Goal: Information Seeking & Learning: Learn about a topic

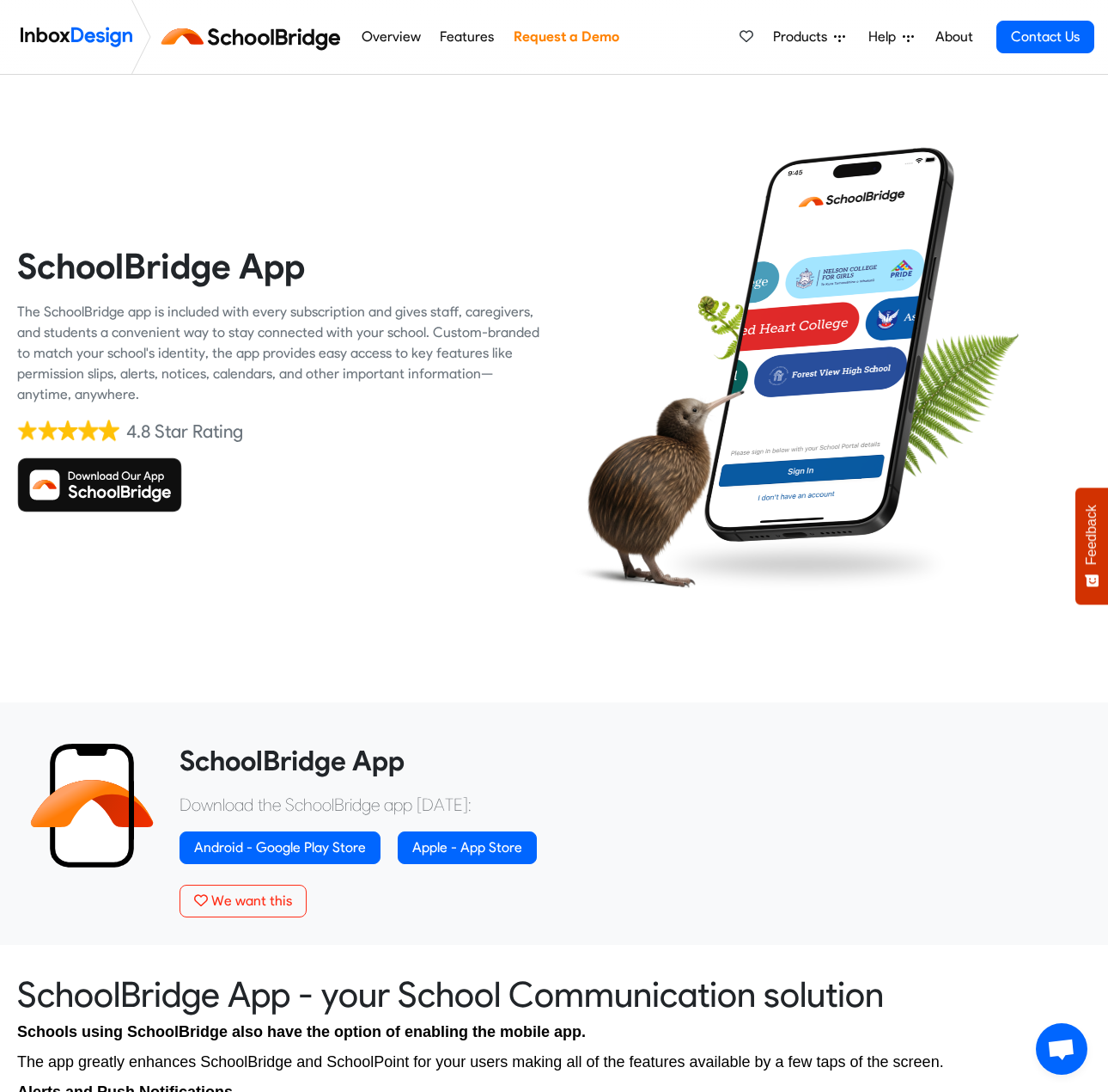
click at [395, 28] on link "Overview" at bounding box center [391, 37] width 69 height 35
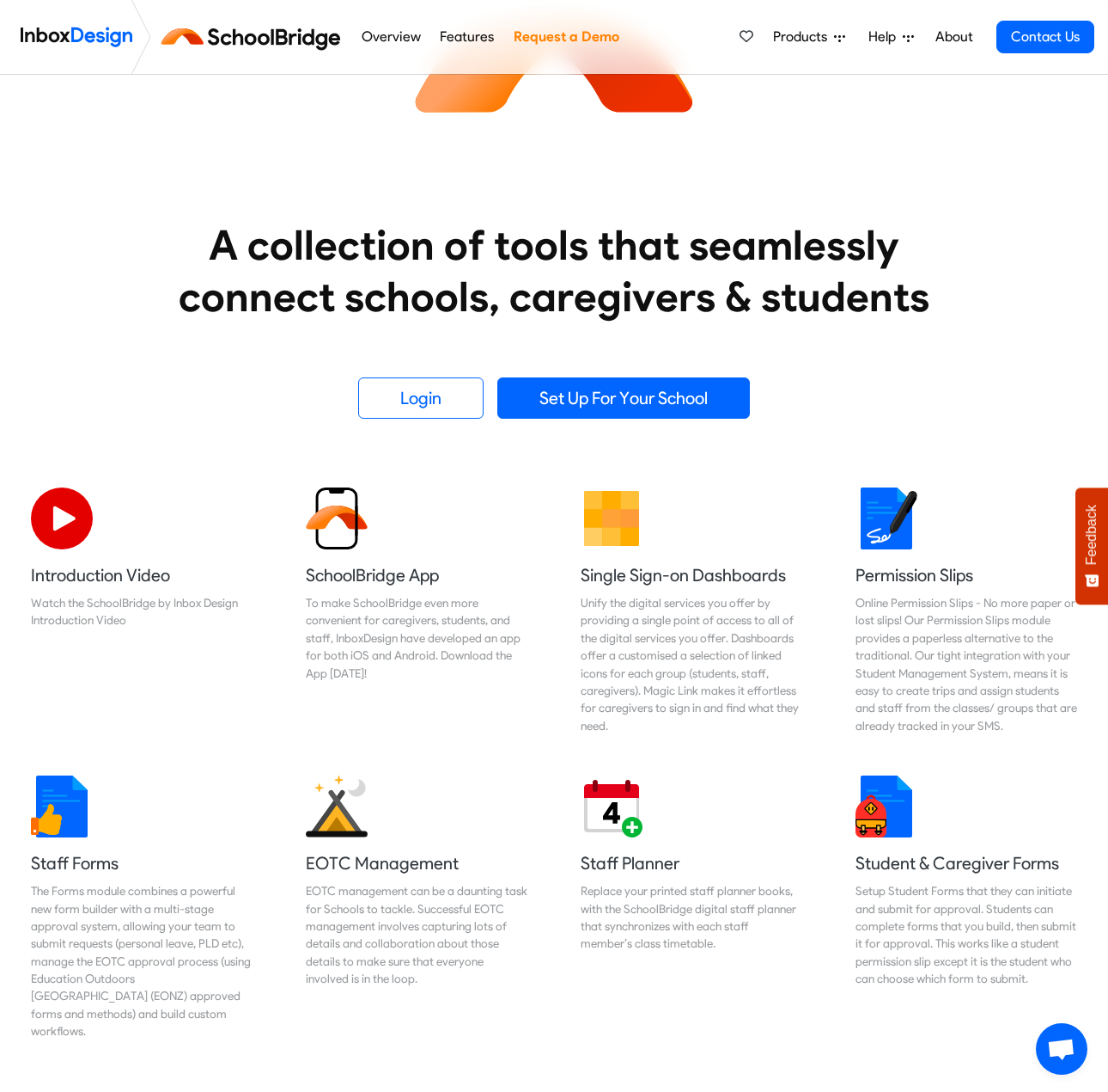
scroll to position [258, 0]
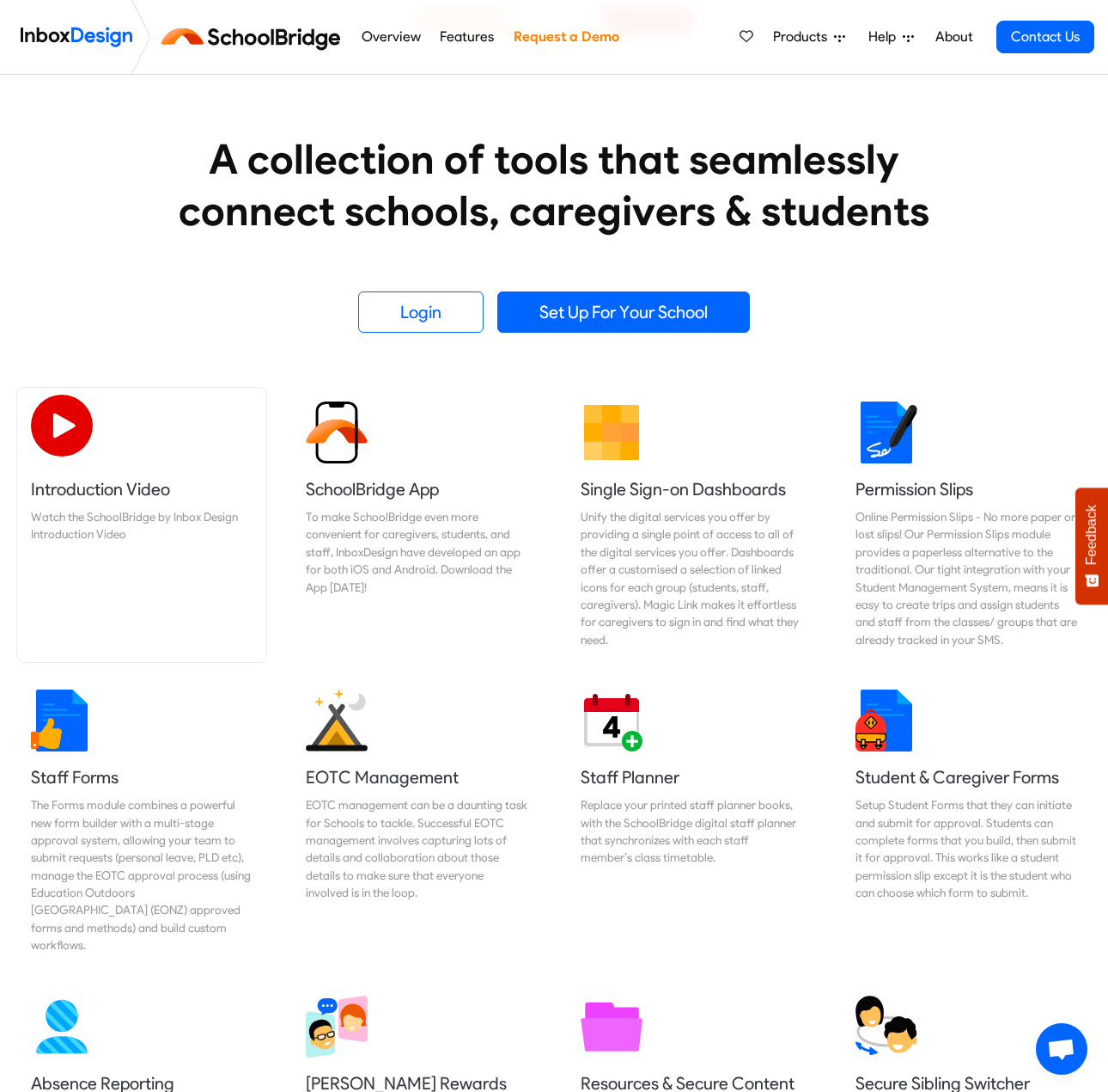
click at [206, 548] on link "Introduction Video Watch the SchoolBridge by Inbox Design Introduction Video" at bounding box center [141, 524] width 249 height 274
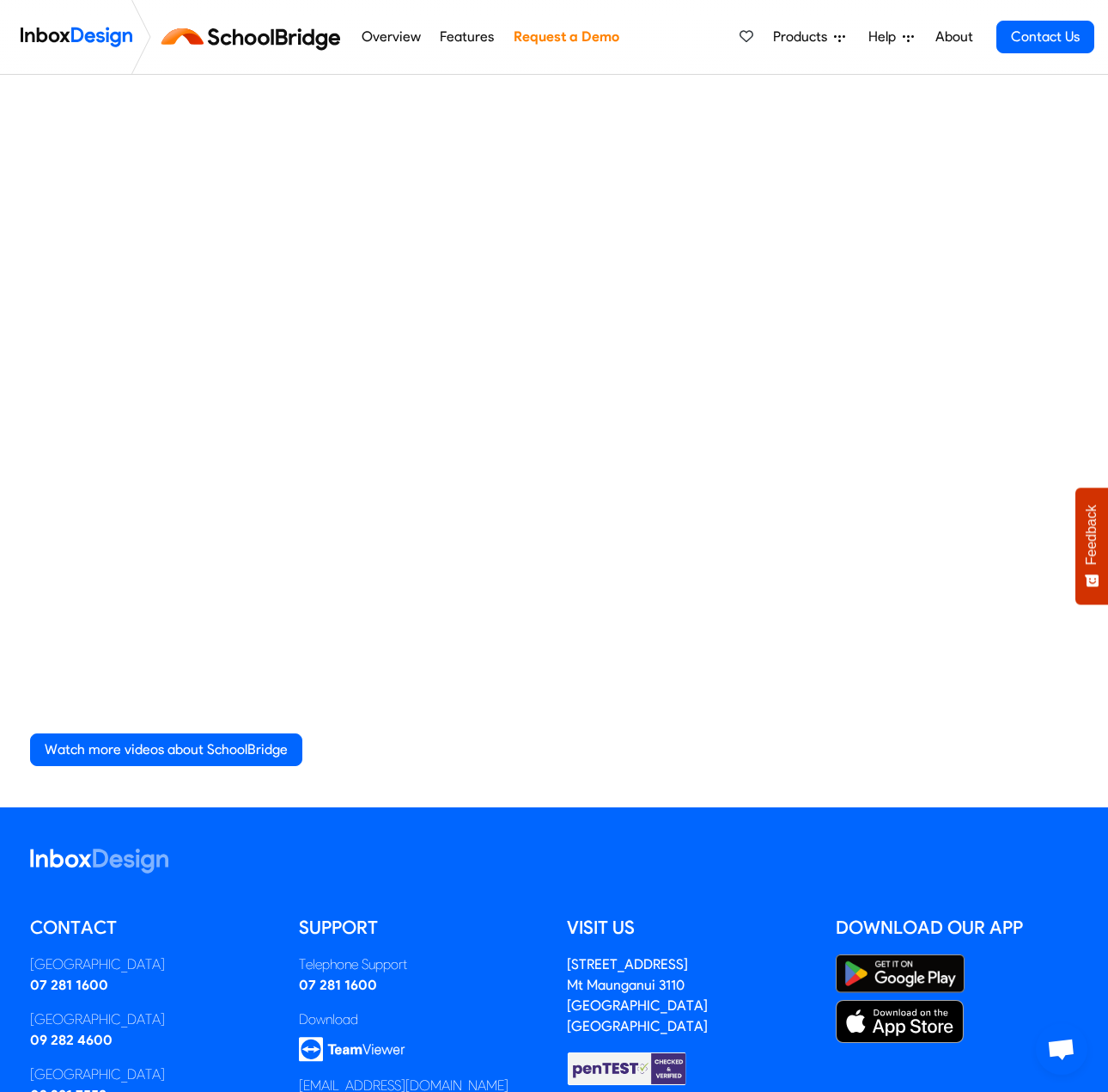
click at [753, 787] on div "Watch more videos about SchoolBridge" at bounding box center [554, 441] width 1134 height 732
click at [739, 769] on div "Watch more videos about SchoolBridge" at bounding box center [554, 749] width 1048 height 61
click at [390, 29] on link "Overview" at bounding box center [391, 37] width 69 height 35
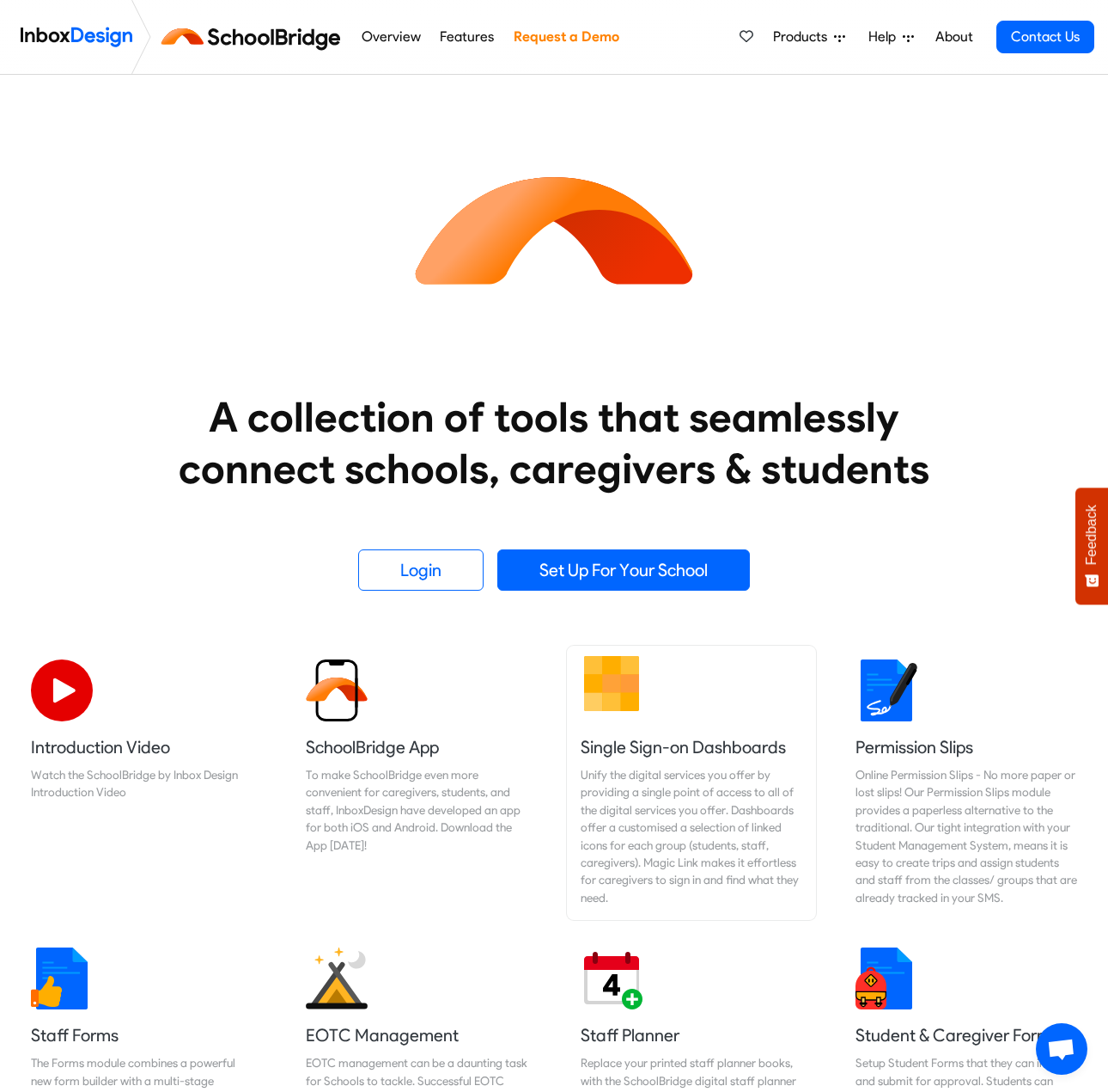
click at [644, 832] on div "Unify the digital services you offer by providing a single point of access to a…" at bounding box center [691, 836] width 222 height 140
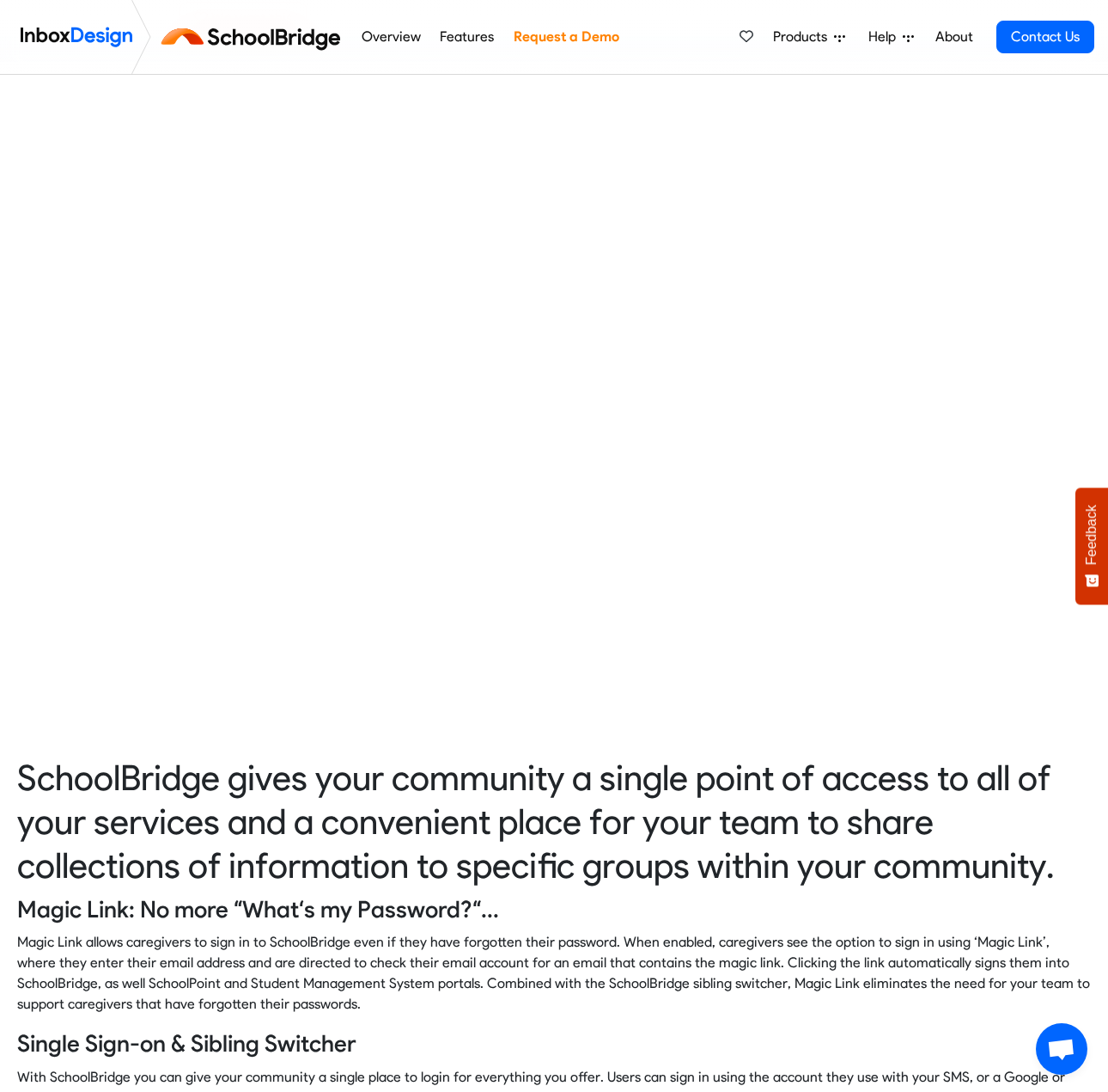
scroll to position [258, 0]
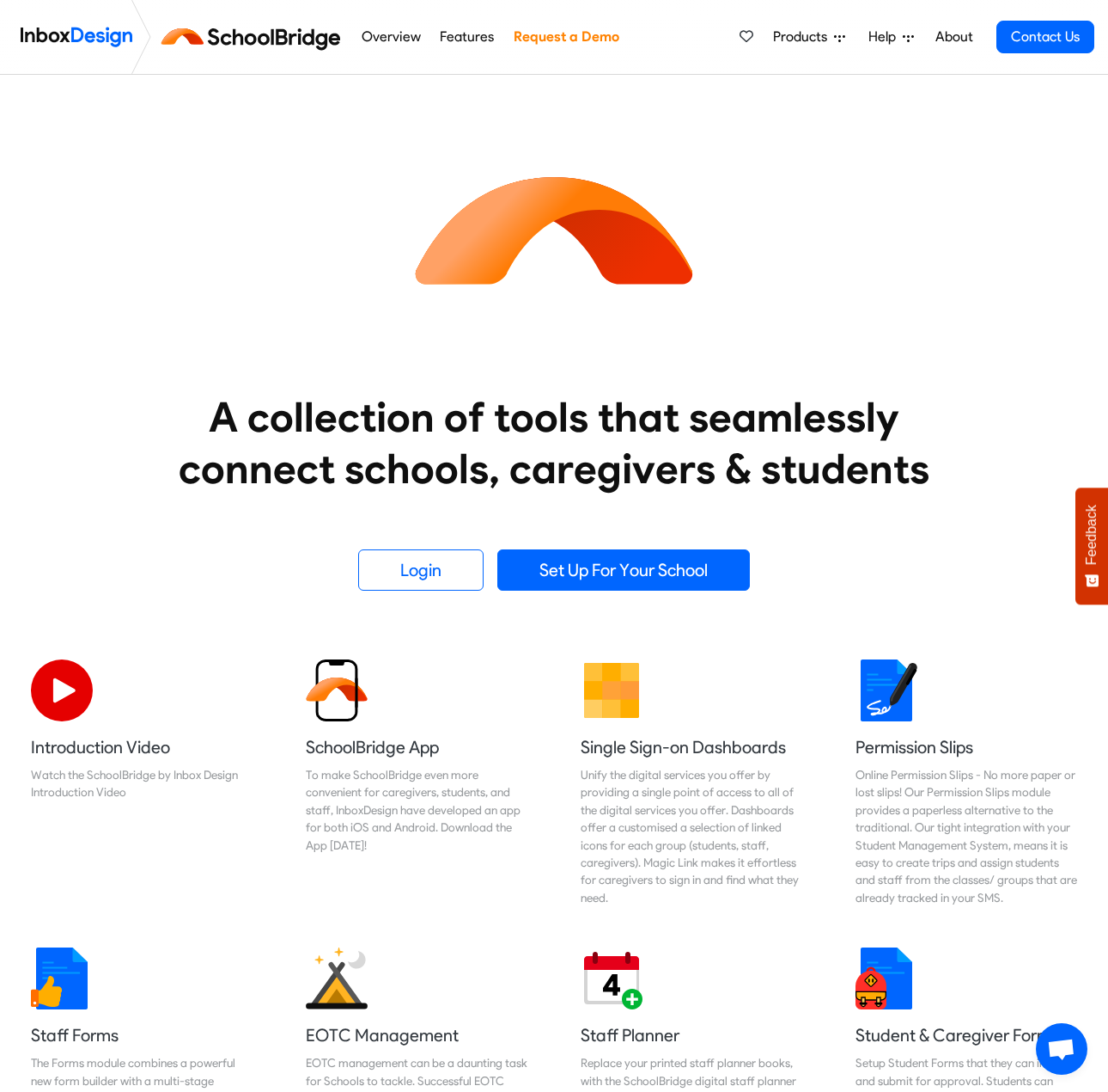
click at [459, 37] on link "Features" at bounding box center [467, 37] width 63 height 35
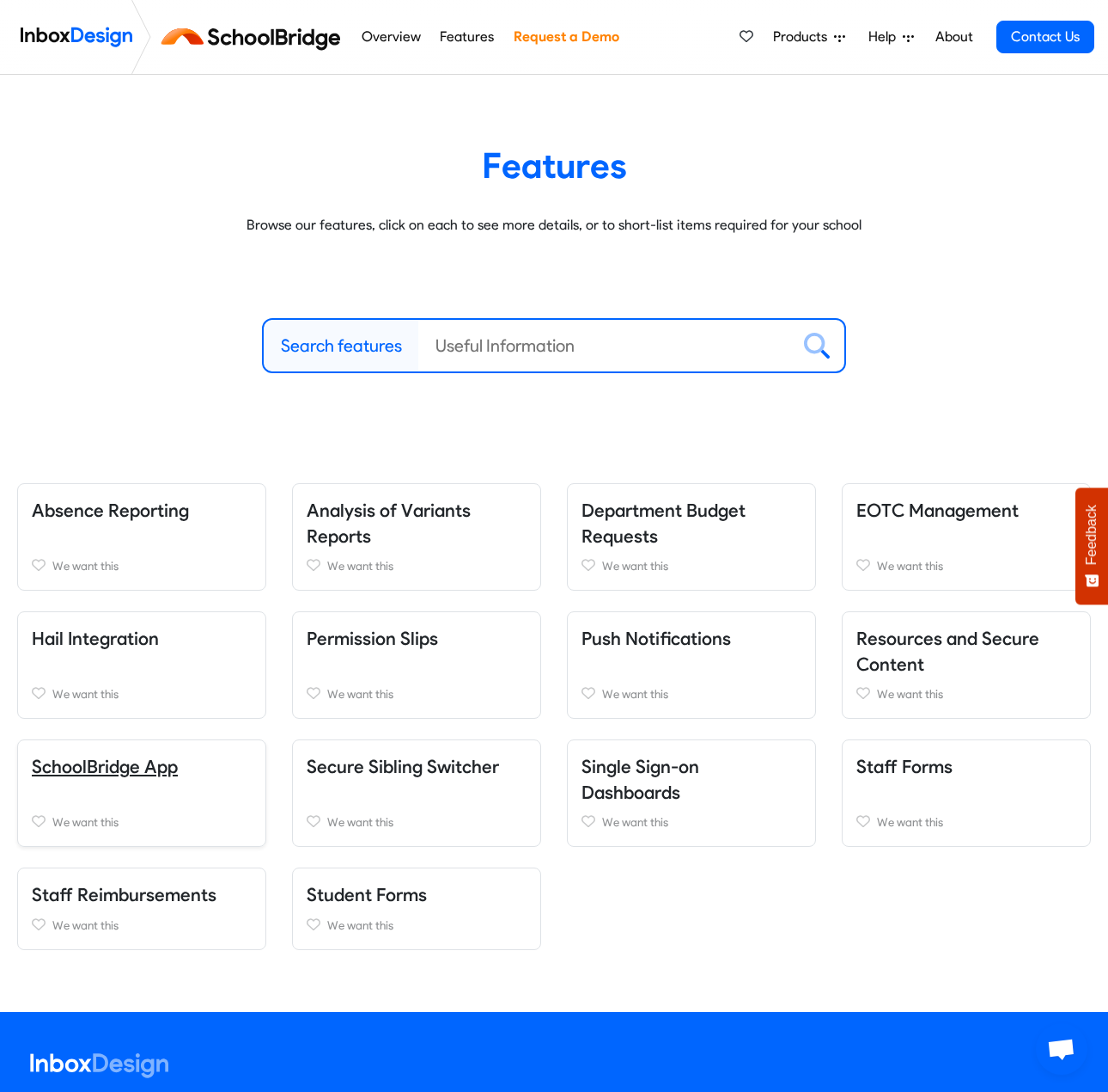
click at [151, 772] on link "SchoolBridge App" at bounding box center [105, 766] width 146 height 21
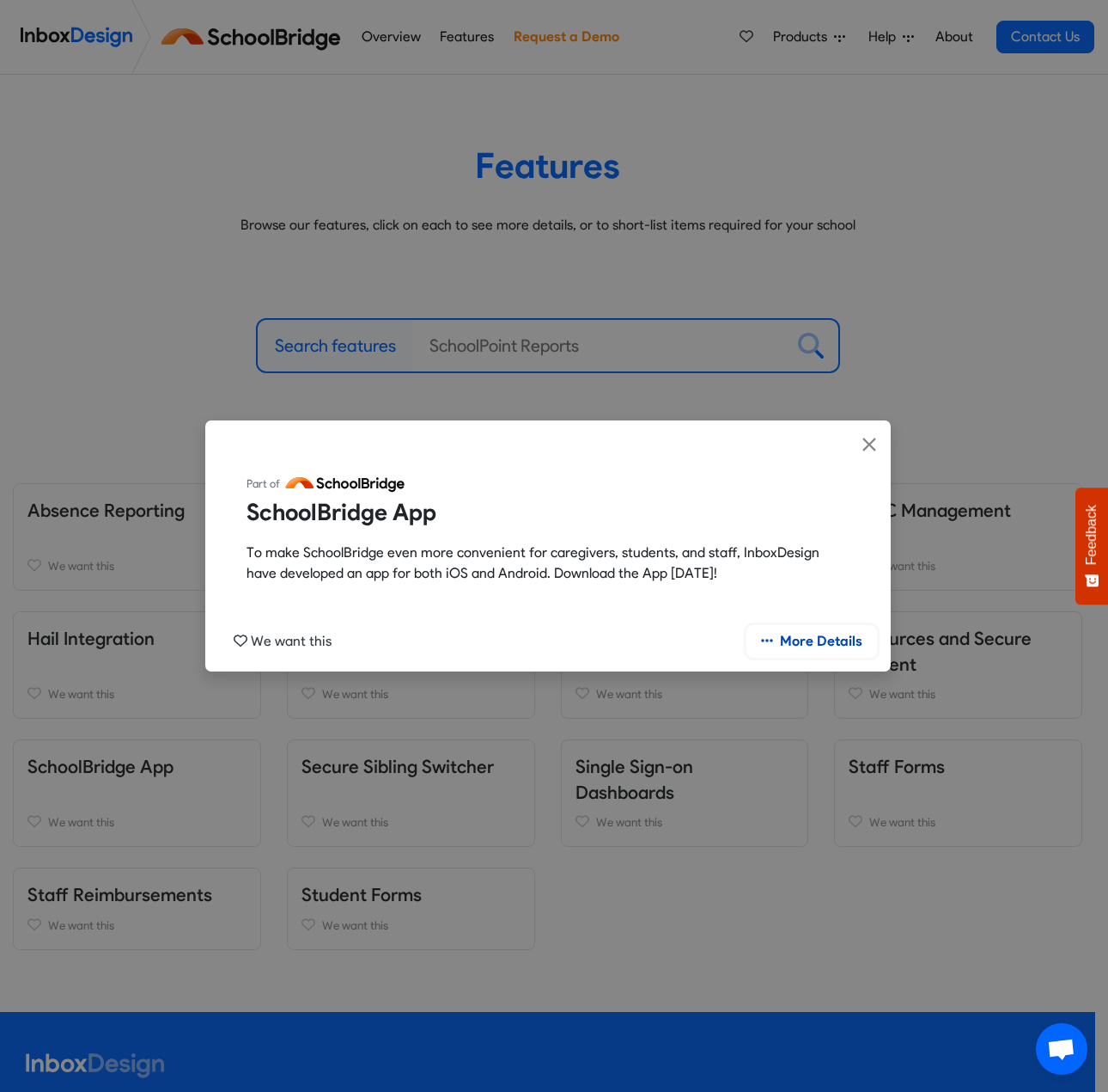
click at [838, 640] on link "More Details" at bounding box center [812, 641] width 131 height 33
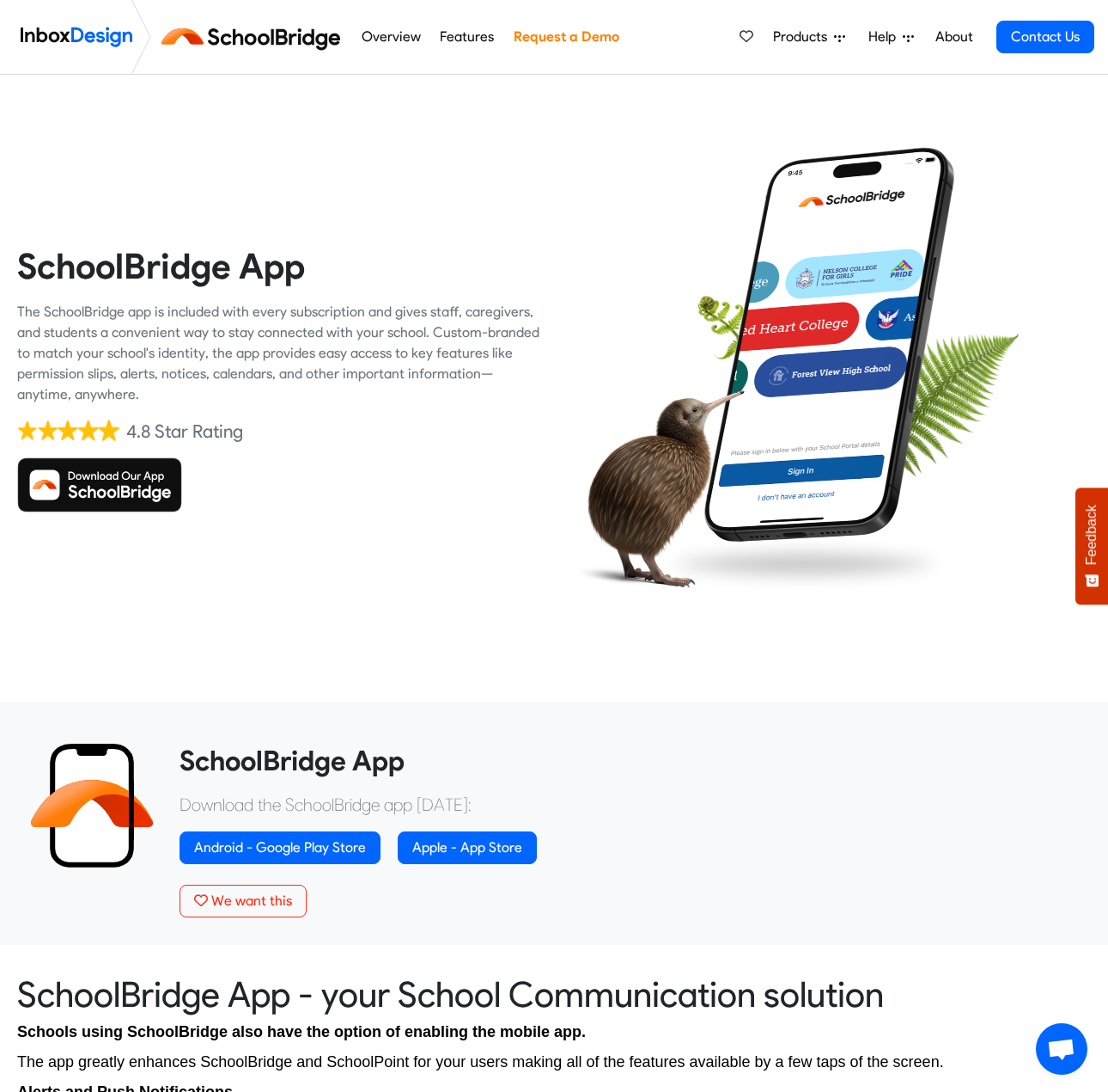
click at [394, 30] on link "Overview" at bounding box center [391, 37] width 69 height 35
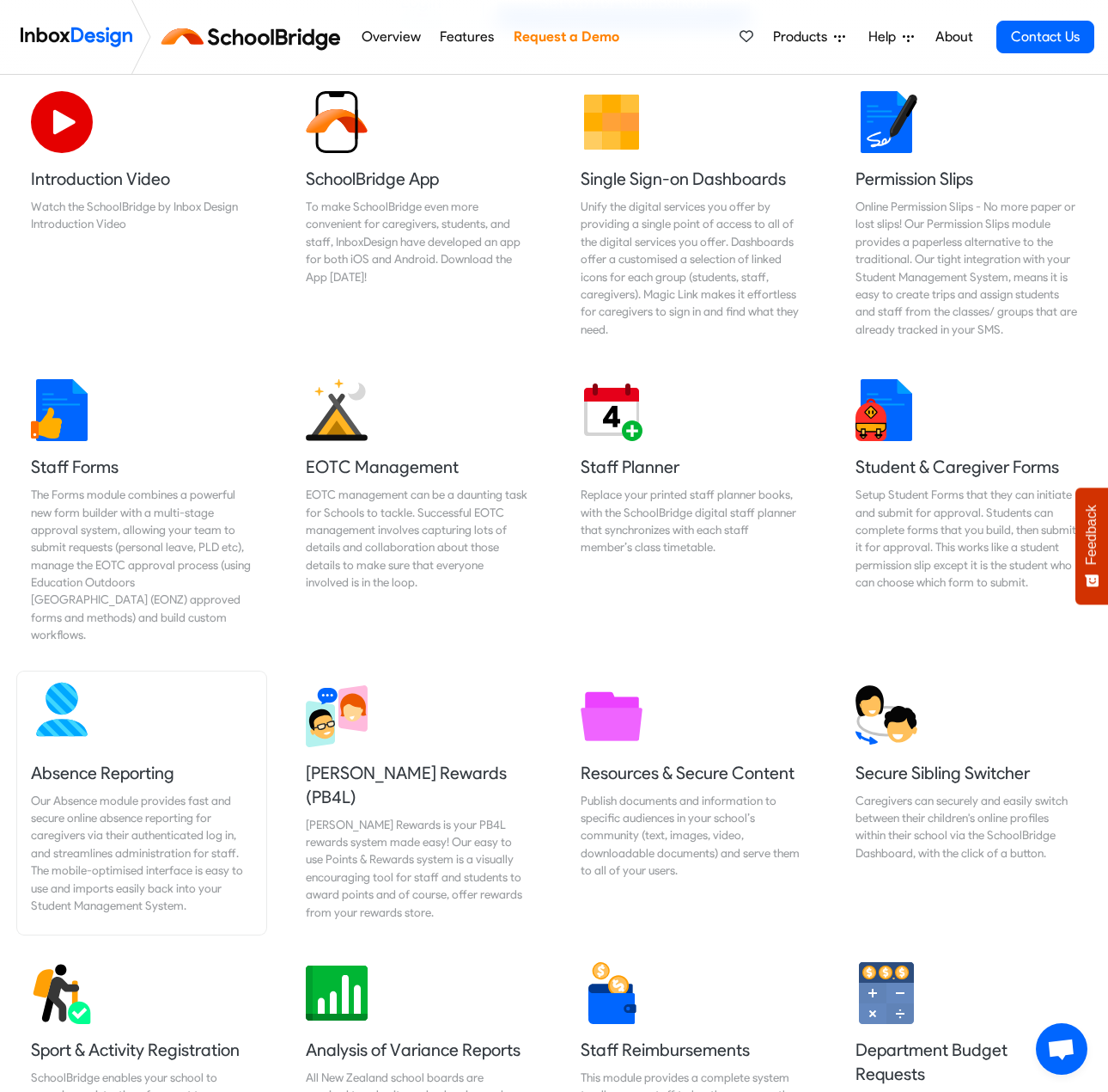
scroll to position [602, 0]
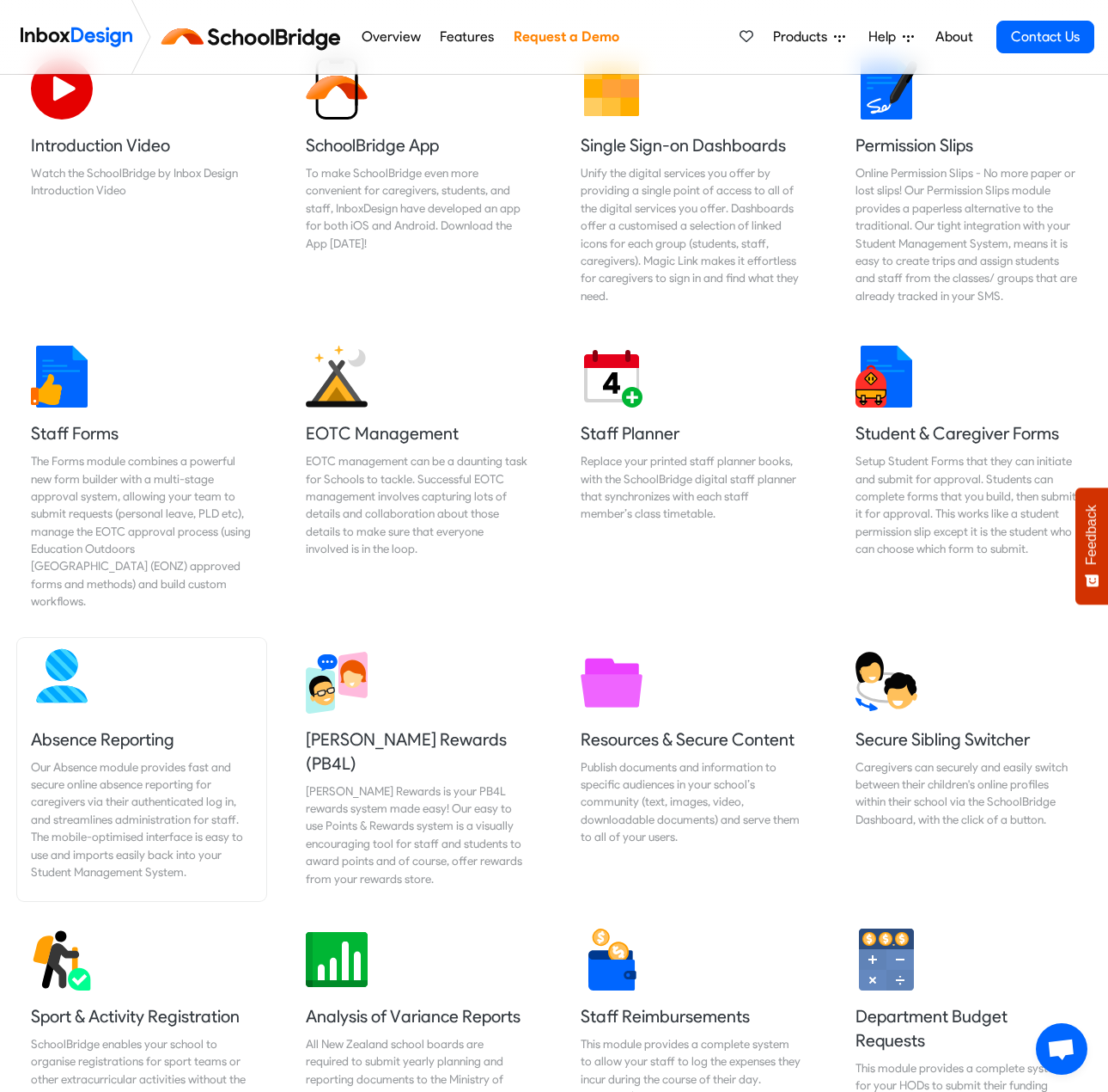
click at [126, 758] on div "Our Absence module provides fast and secure online absence reporting for caregi…" at bounding box center [141, 820] width 222 height 123
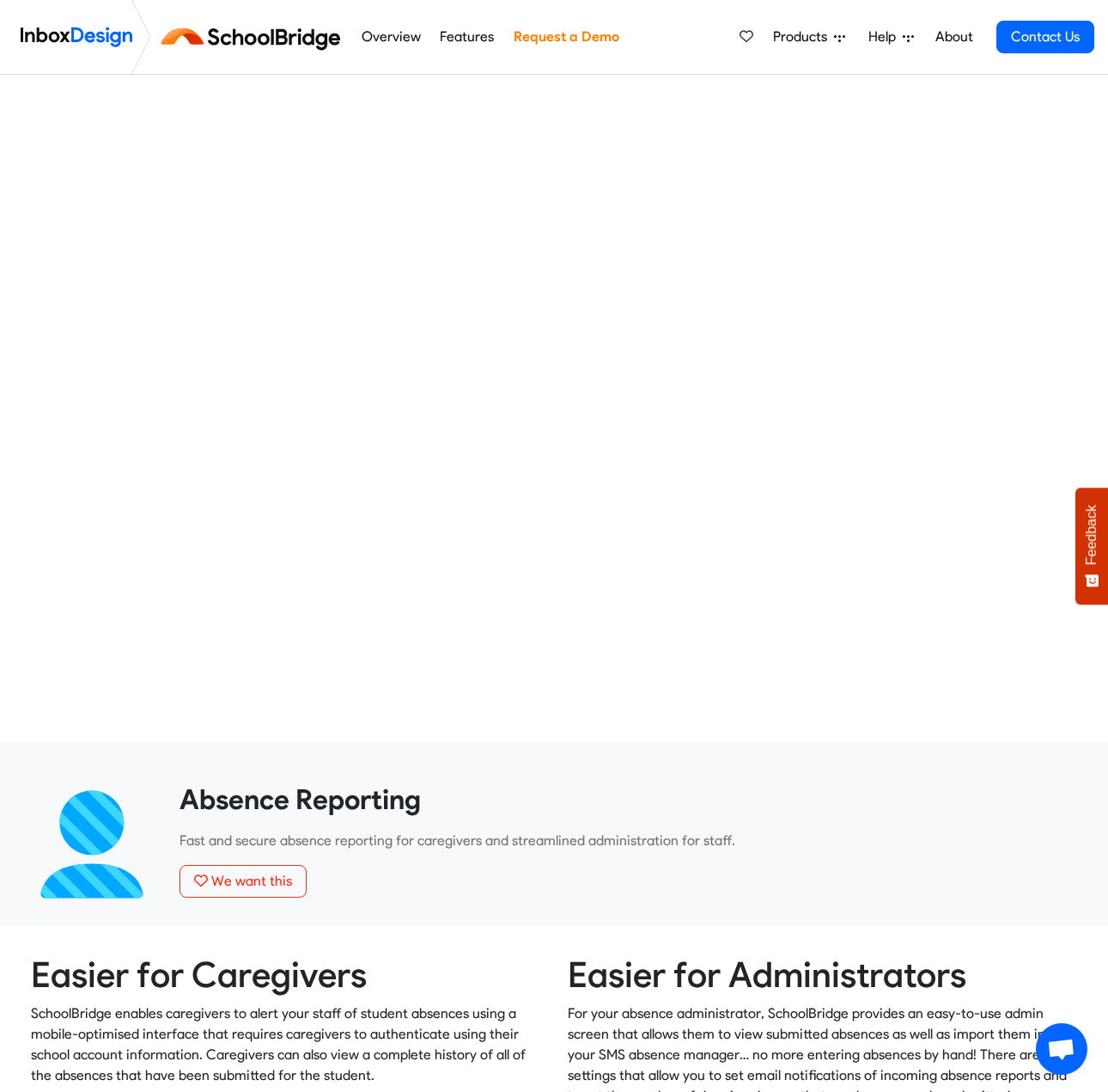
click at [834, 40] on span "Help" at bounding box center [803, 37] width 61 height 20
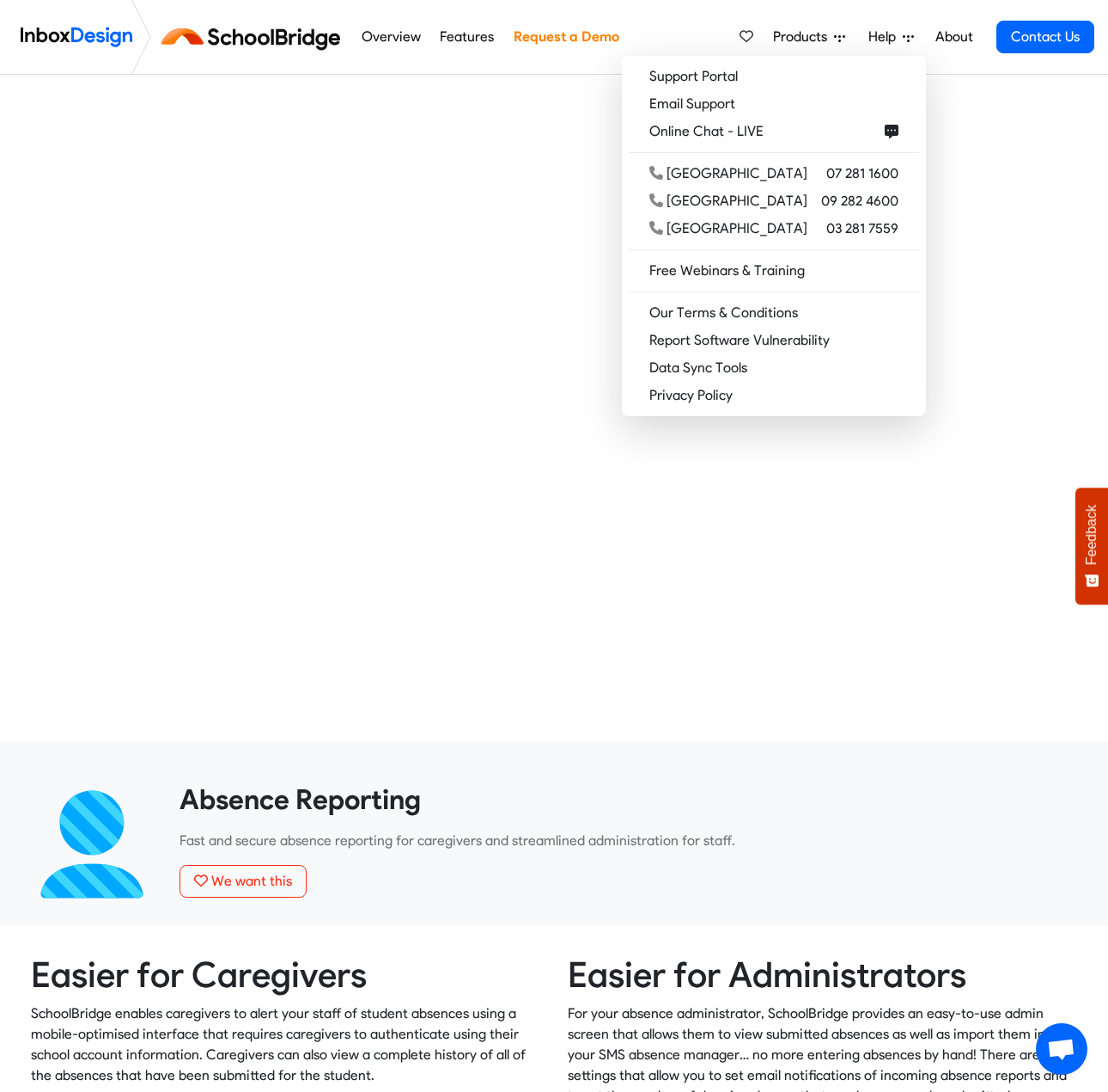
click at [797, 29] on span "Products" at bounding box center [803, 37] width 61 height 20
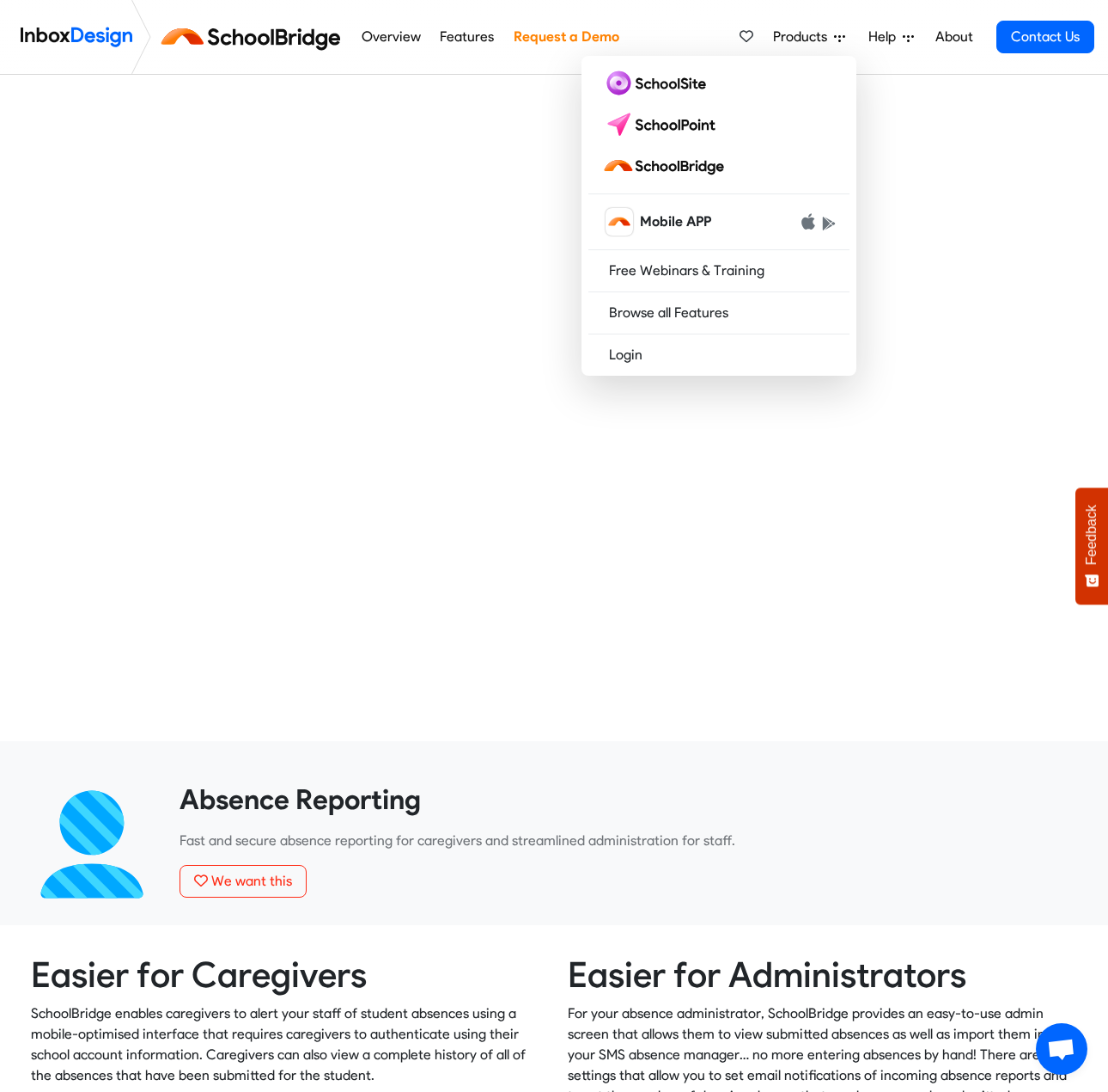
click at [834, 38] on span "Help" at bounding box center [803, 37] width 61 height 20
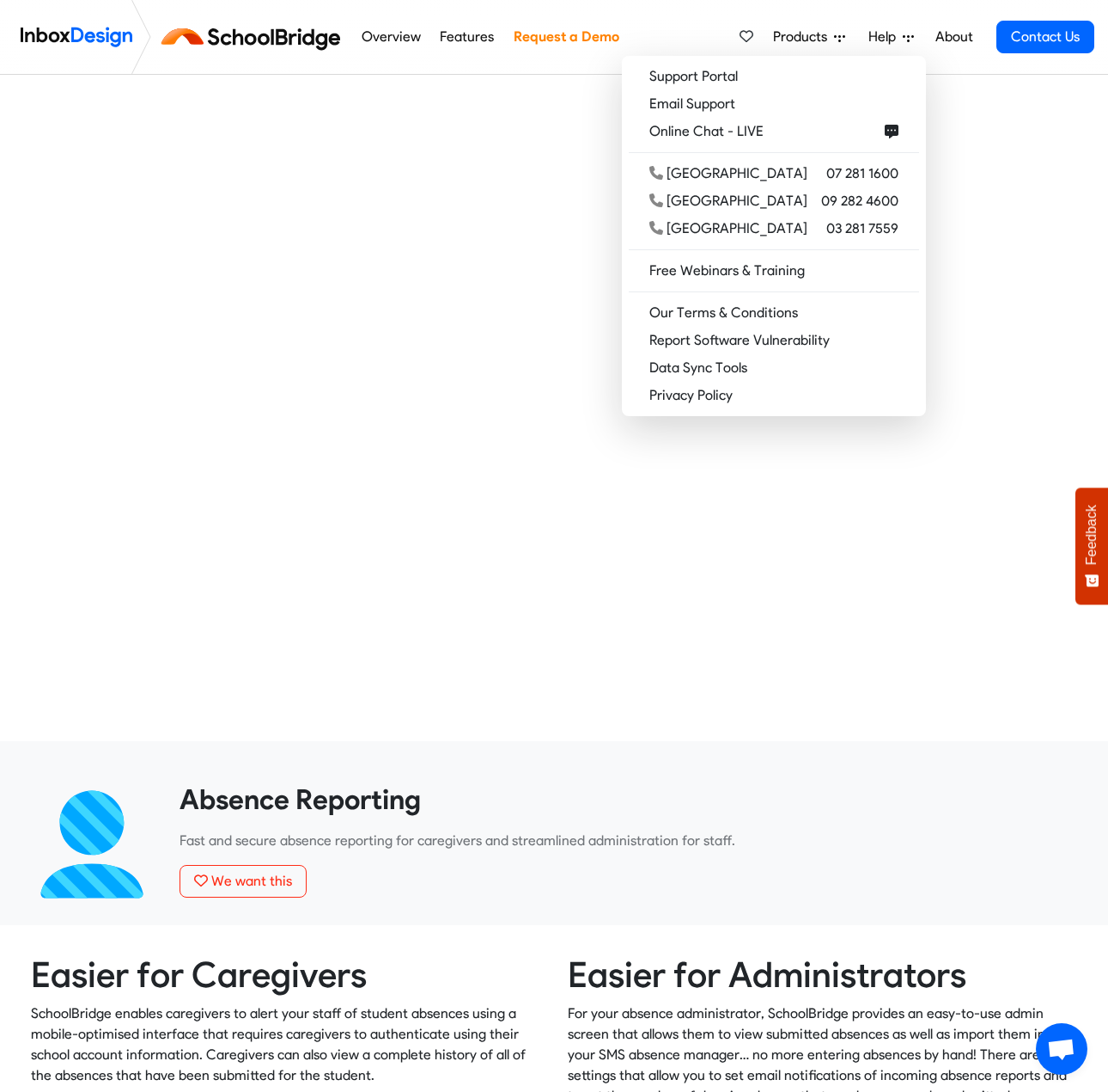
click at [961, 29] on link "About" at bounding box center [953, 37] width 47 height 35
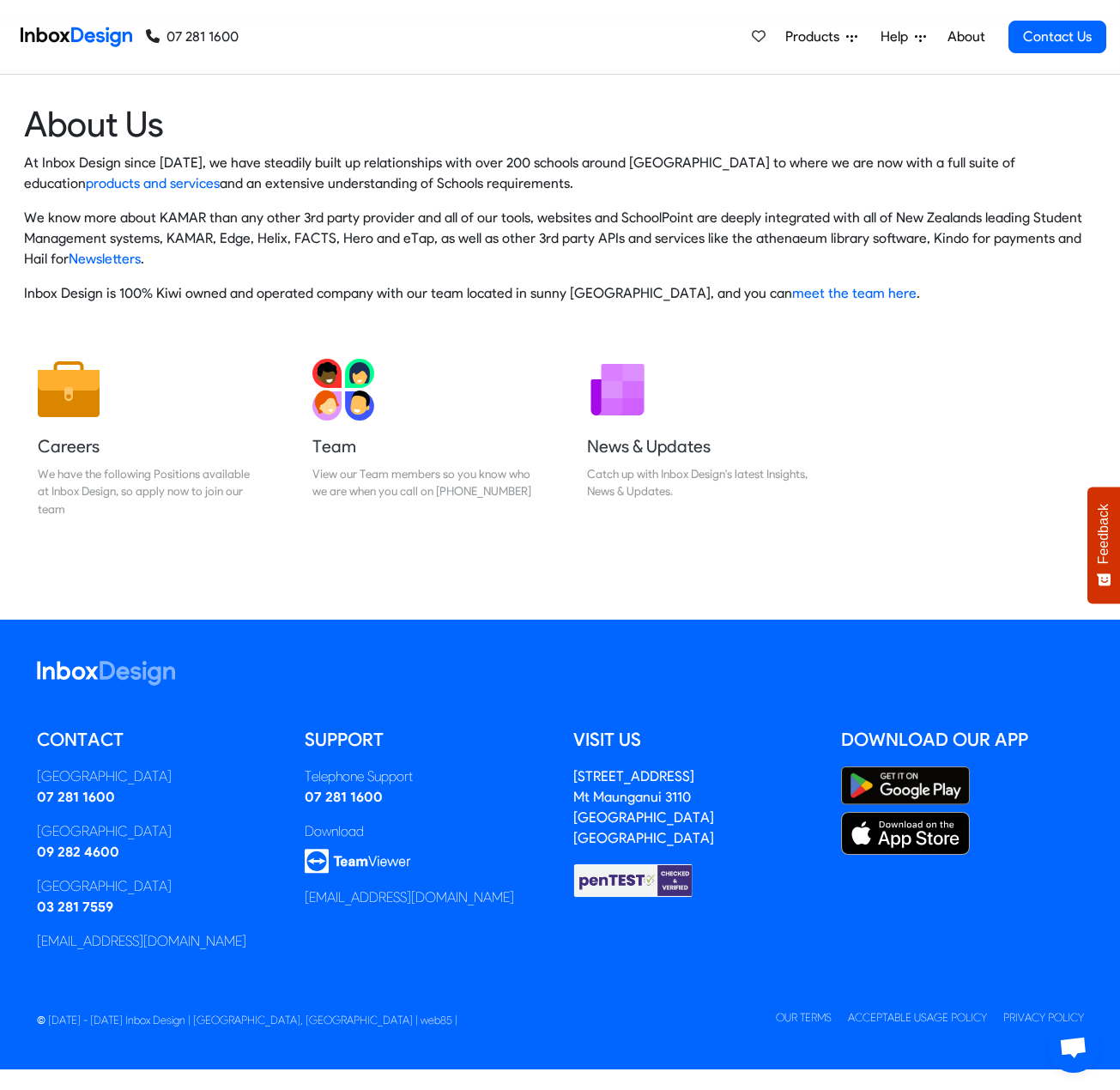
click at [821, 33] on span "Products" at bounding box center [815, 36] width 60 height 20
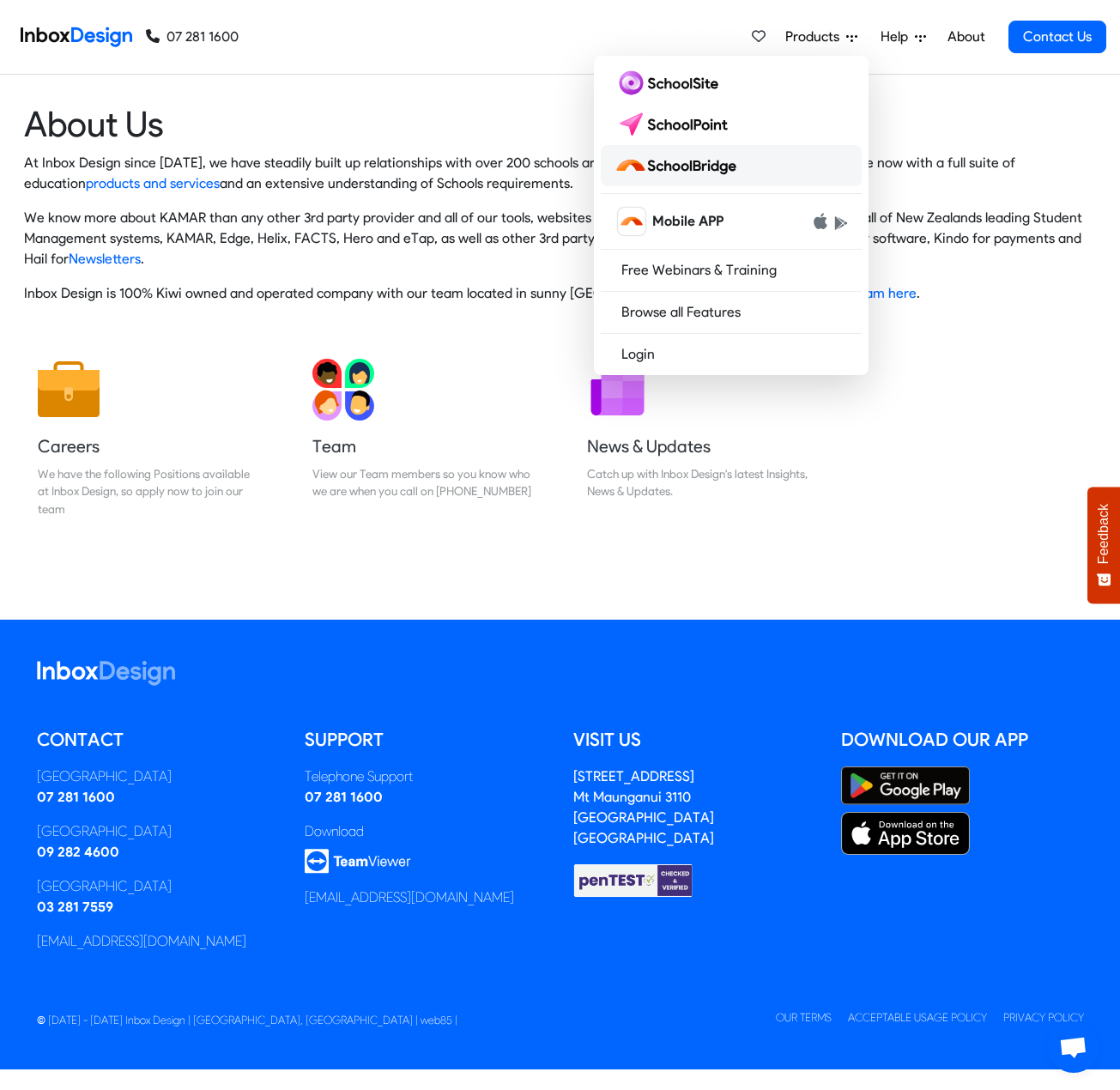
click at [703, 166] on img at bounding box center [679, 165] width 129 height 28
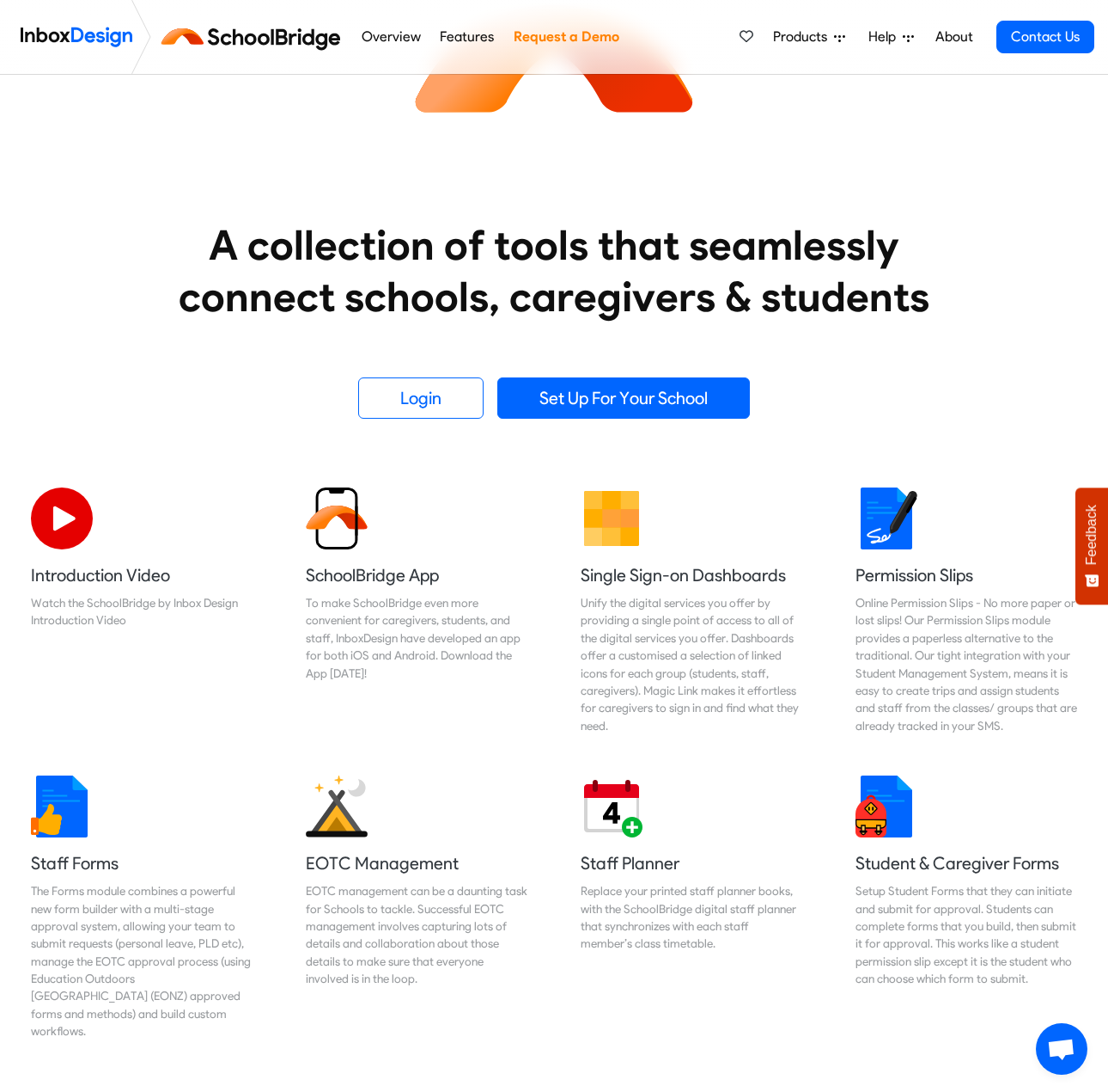
scroll to position [258, 0]
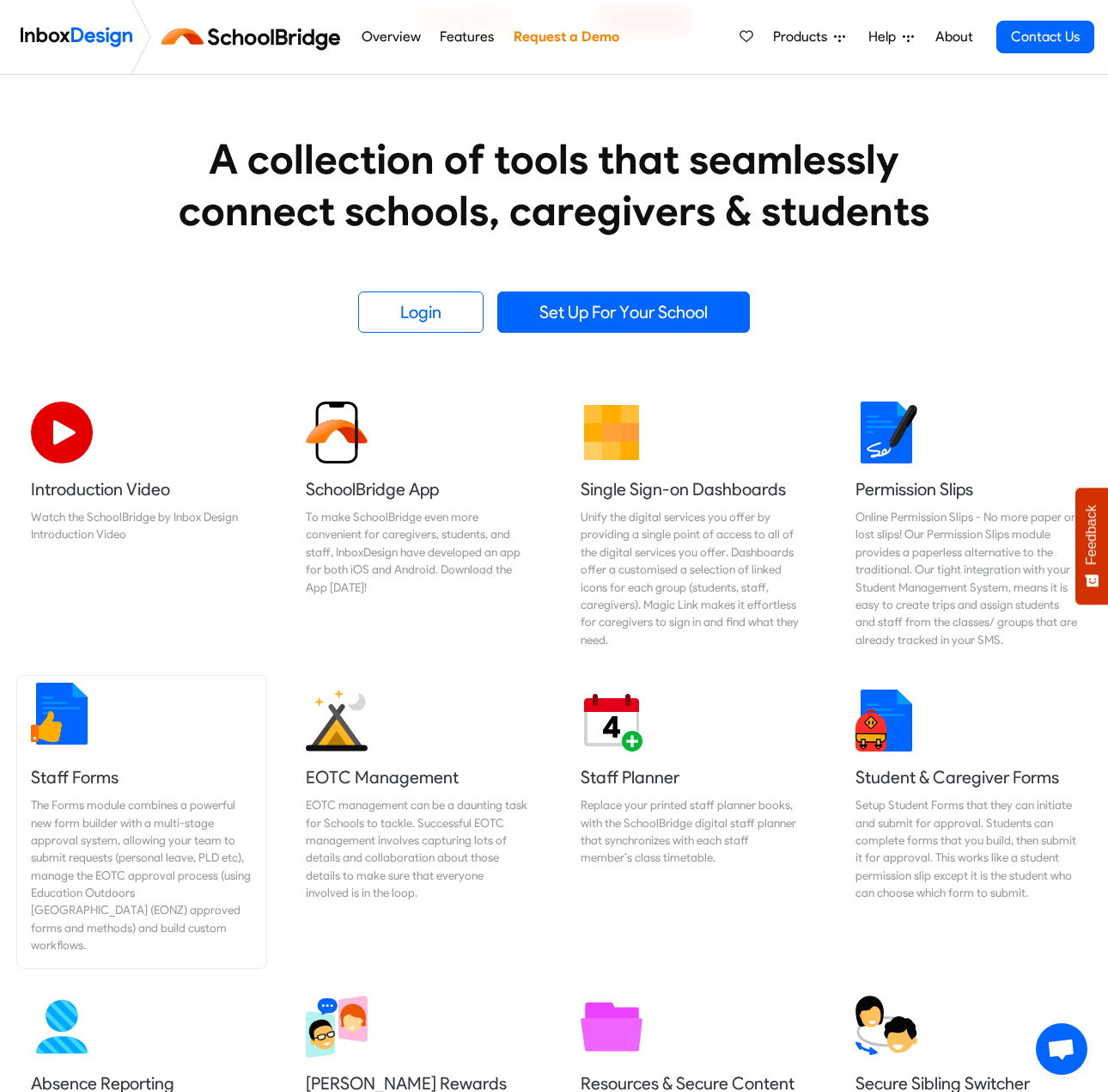
click at [110, 863] on div "The Forms module combines a powerful new form builder with a multi-stage approv…" at bounding box center [141, 875] width 222 height 159
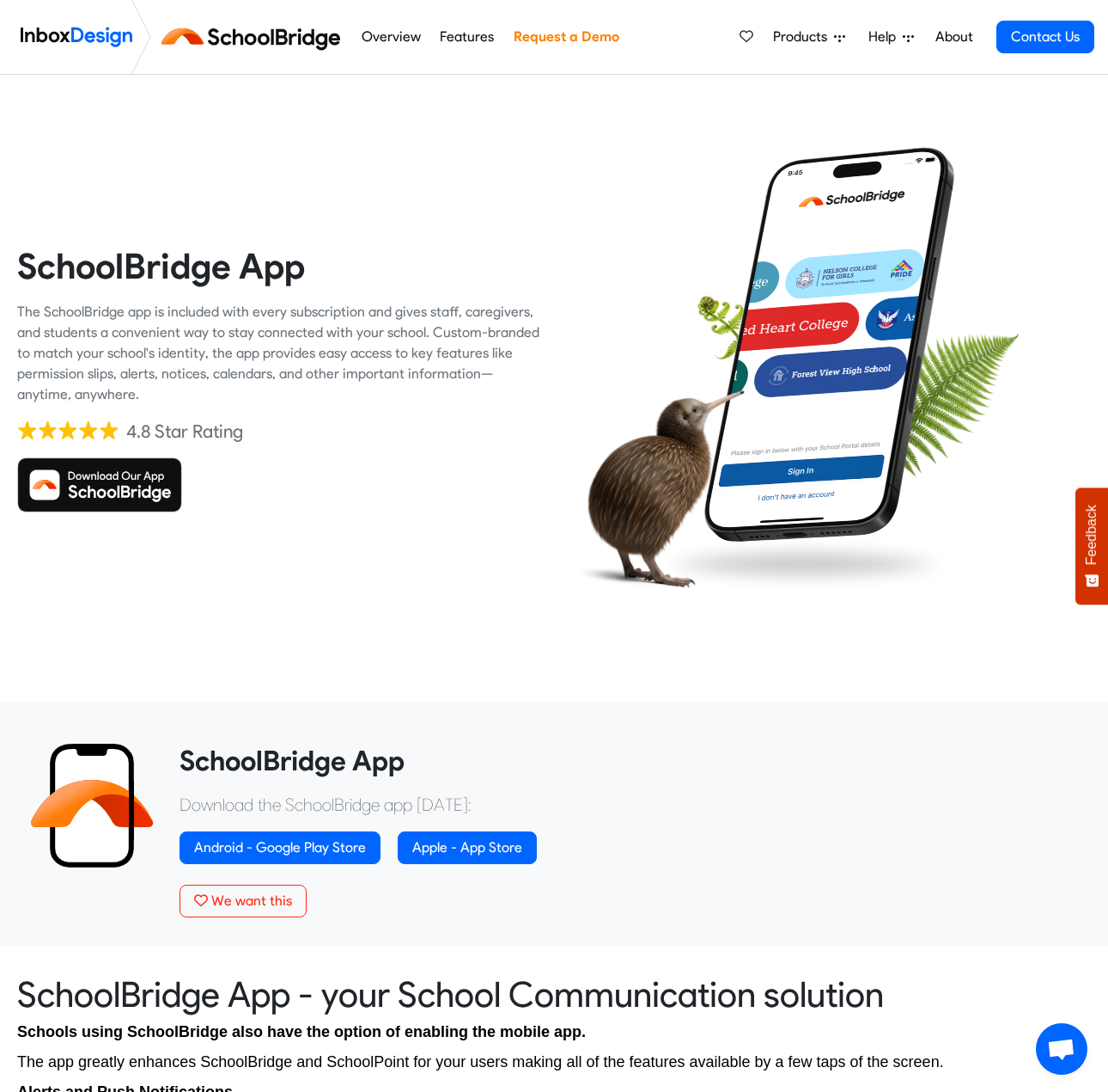
click at [832, 37] on span "Products" at bounding box center [803, 37] width 61 height 20
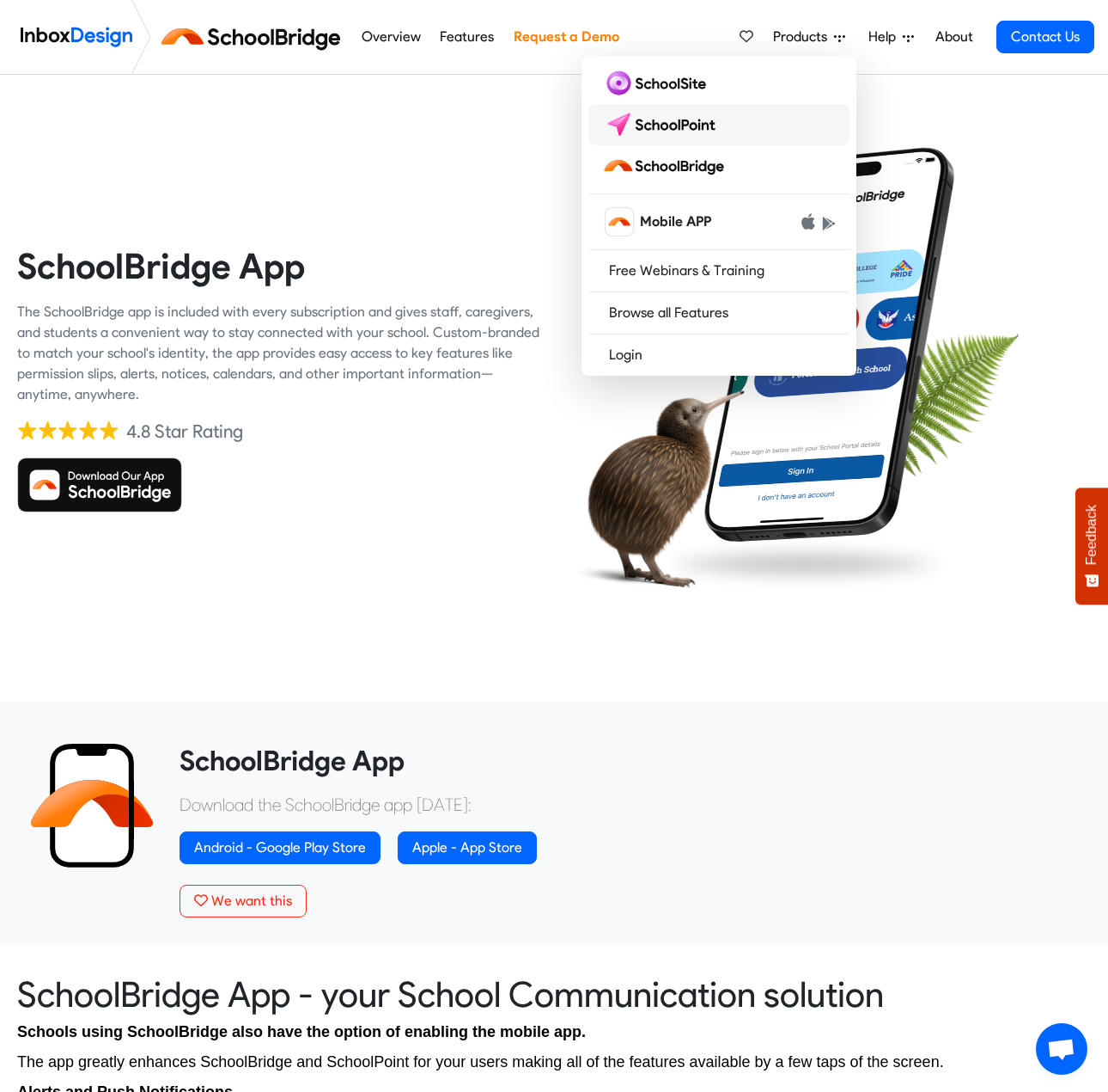
click at [694, 130] on img at bounding box center [663, 124] width 121 height 28
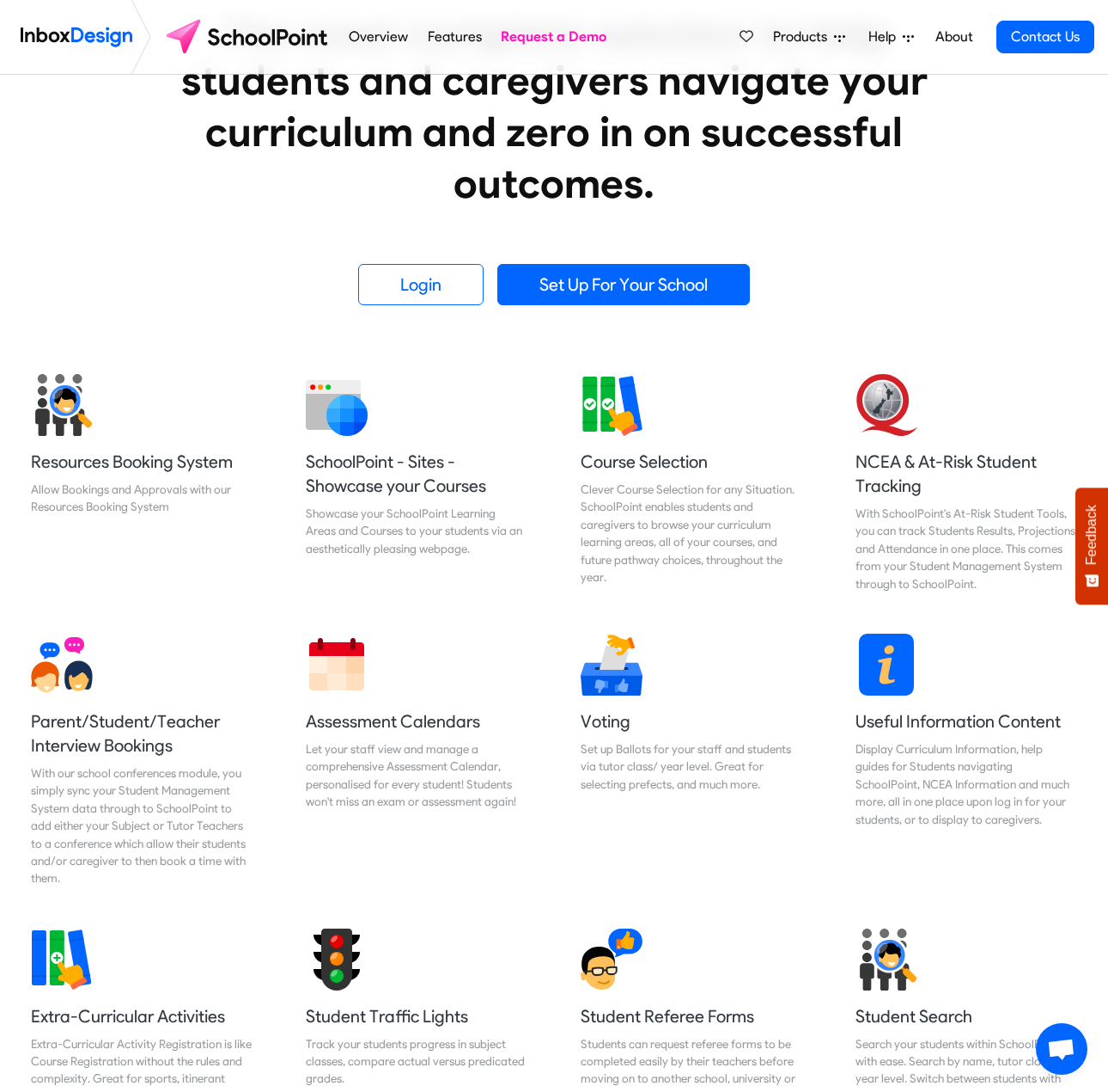
scroll to position [430, 0]
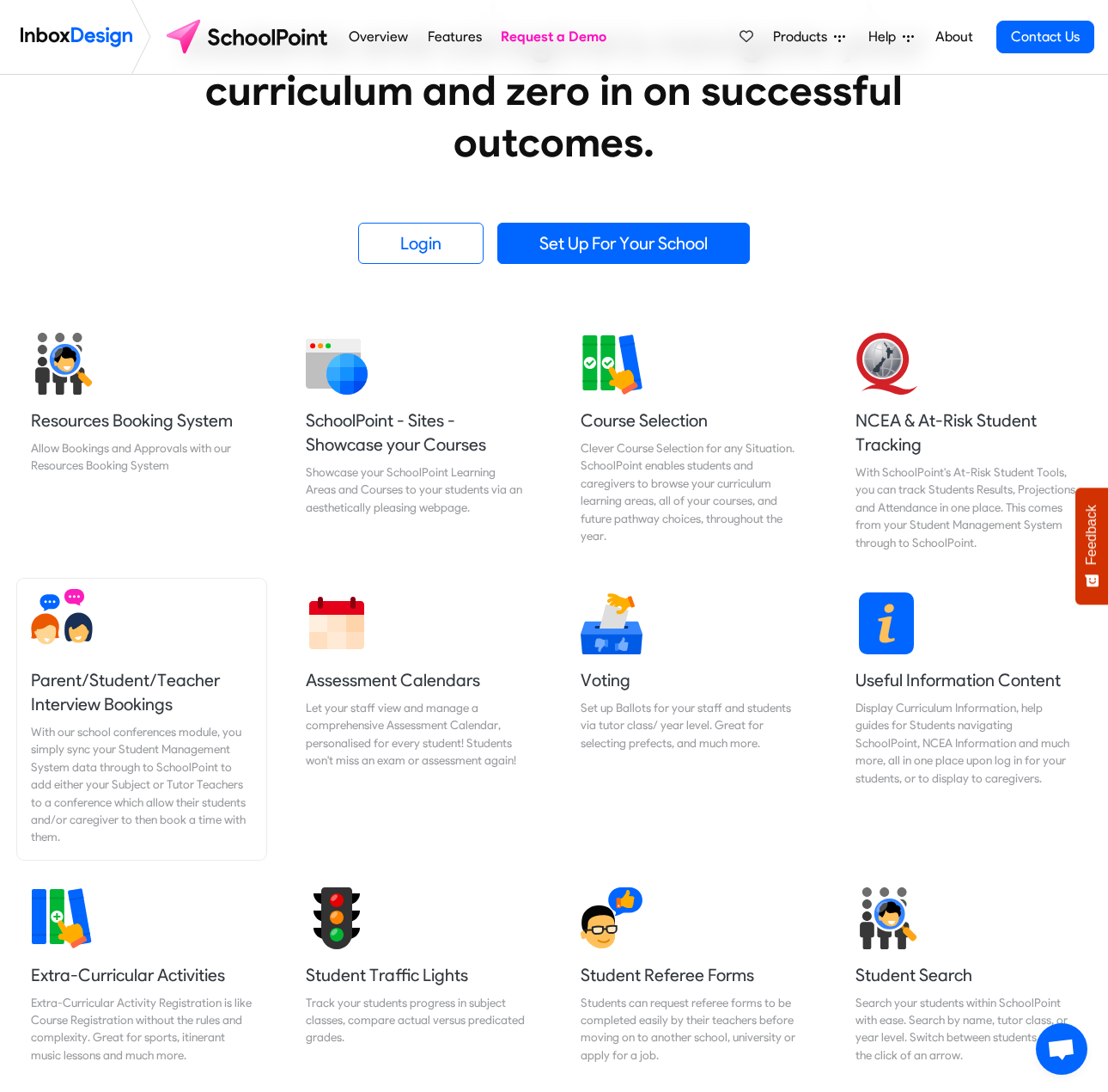
drag, startPoint x: 122, startPoint y: 692, endPoint x: 134, endPoint y: 691, distance: 12.0
click at [121, 692] on h5 "Parent/Student/Teacher Interview Bookings" at bounding box center [141, 692] width 222 height 48
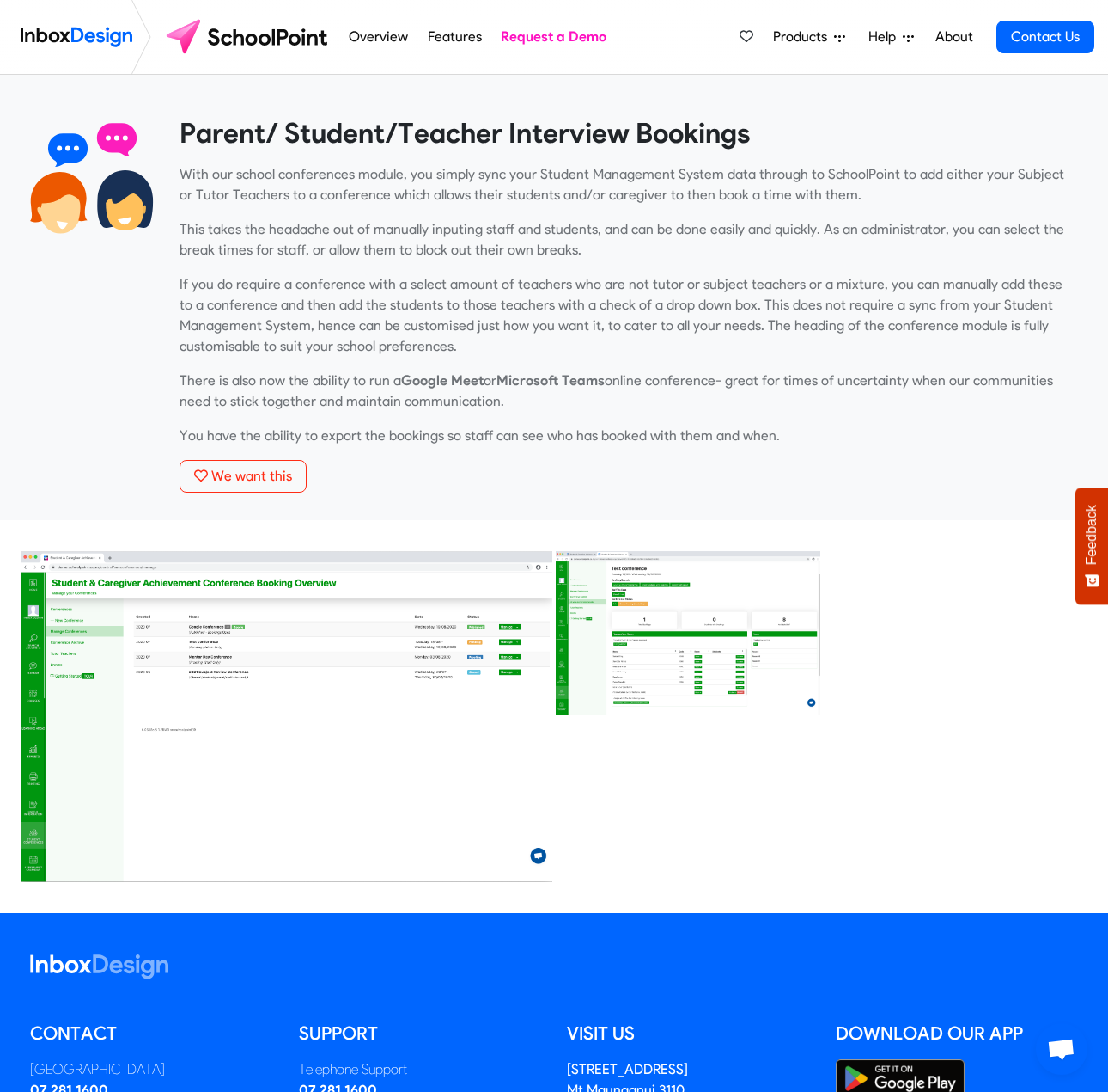
click at [409, 624] on img at bounding box center [286, 716] width 535 height 335
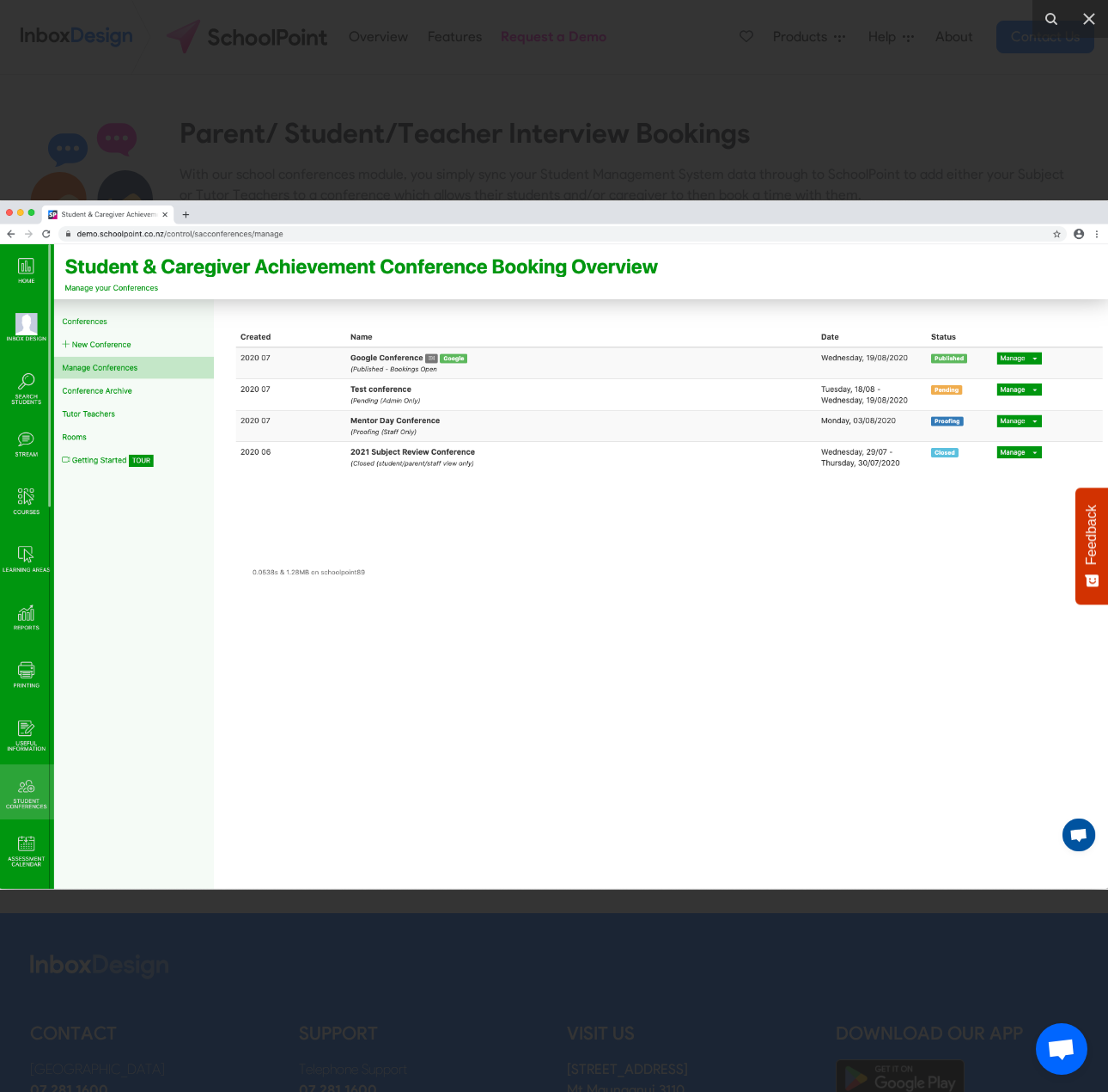
click at [406, 623] on img at bounding box center [554, 544] width 1108 height 689
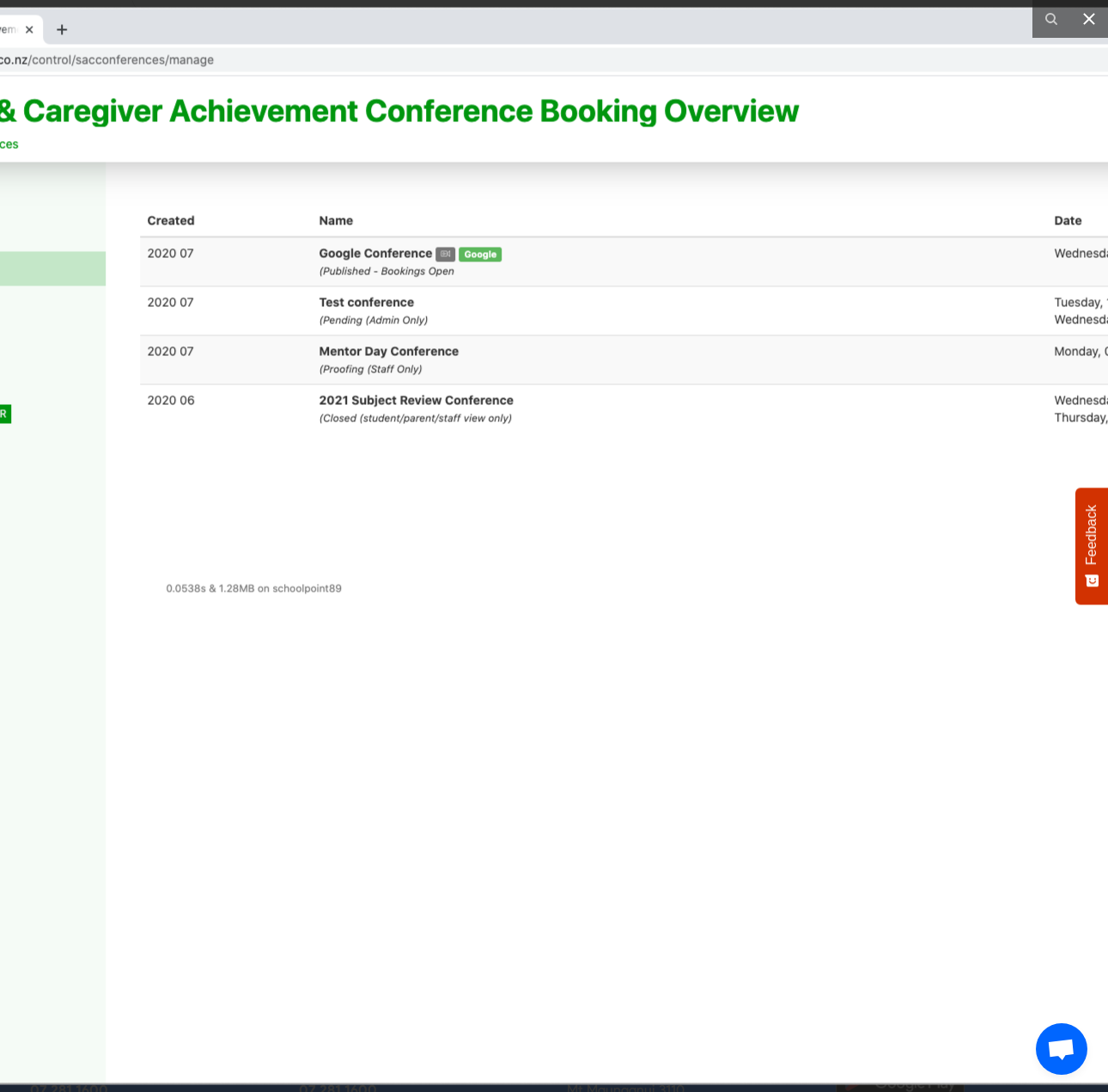
click at [1094, 32] on button at bounding box center [1089, 18] width 37 height 37
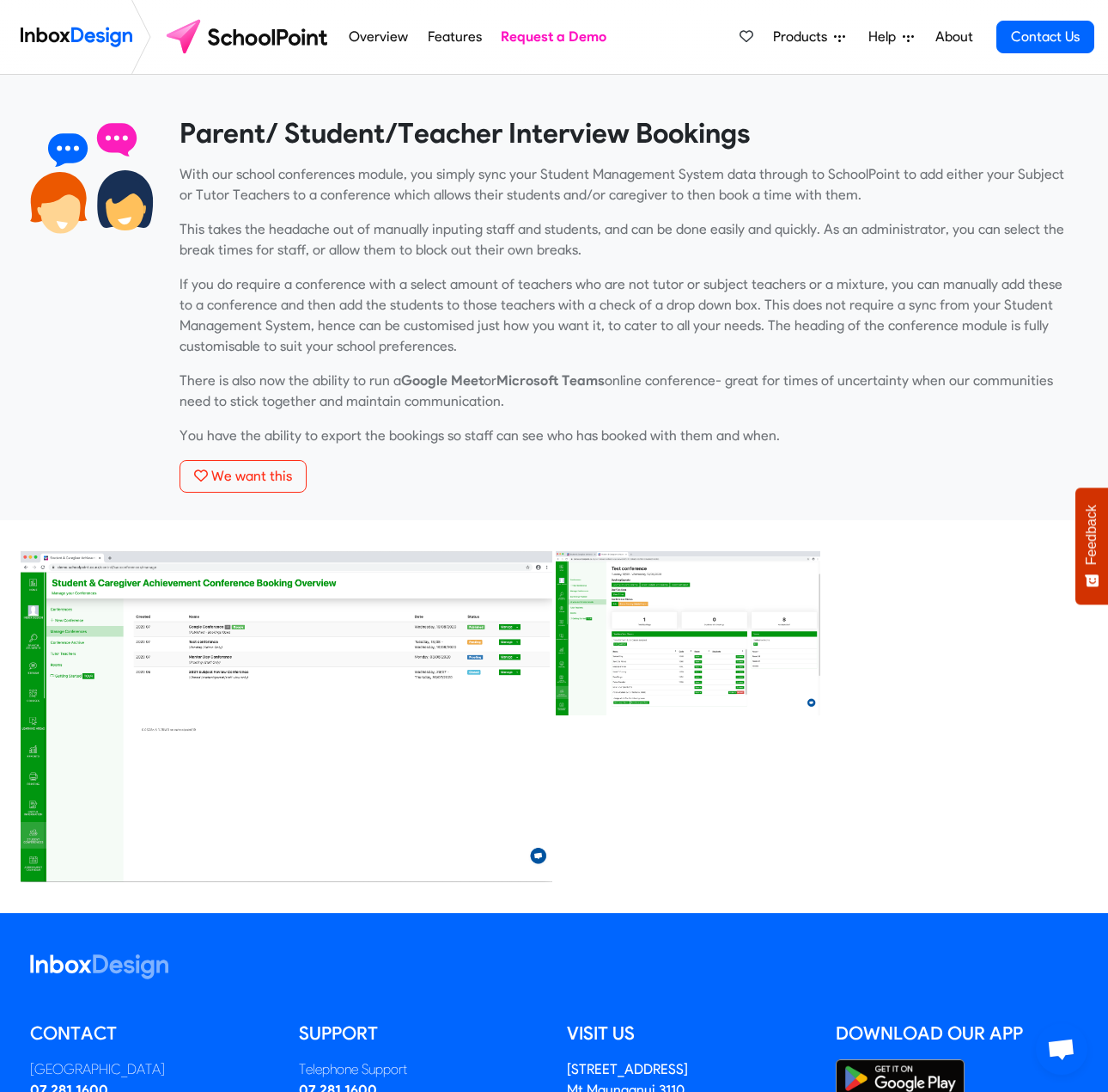
click at [383, 41] on link "Overview" at bounding box center [380, 37] width 69 height 35
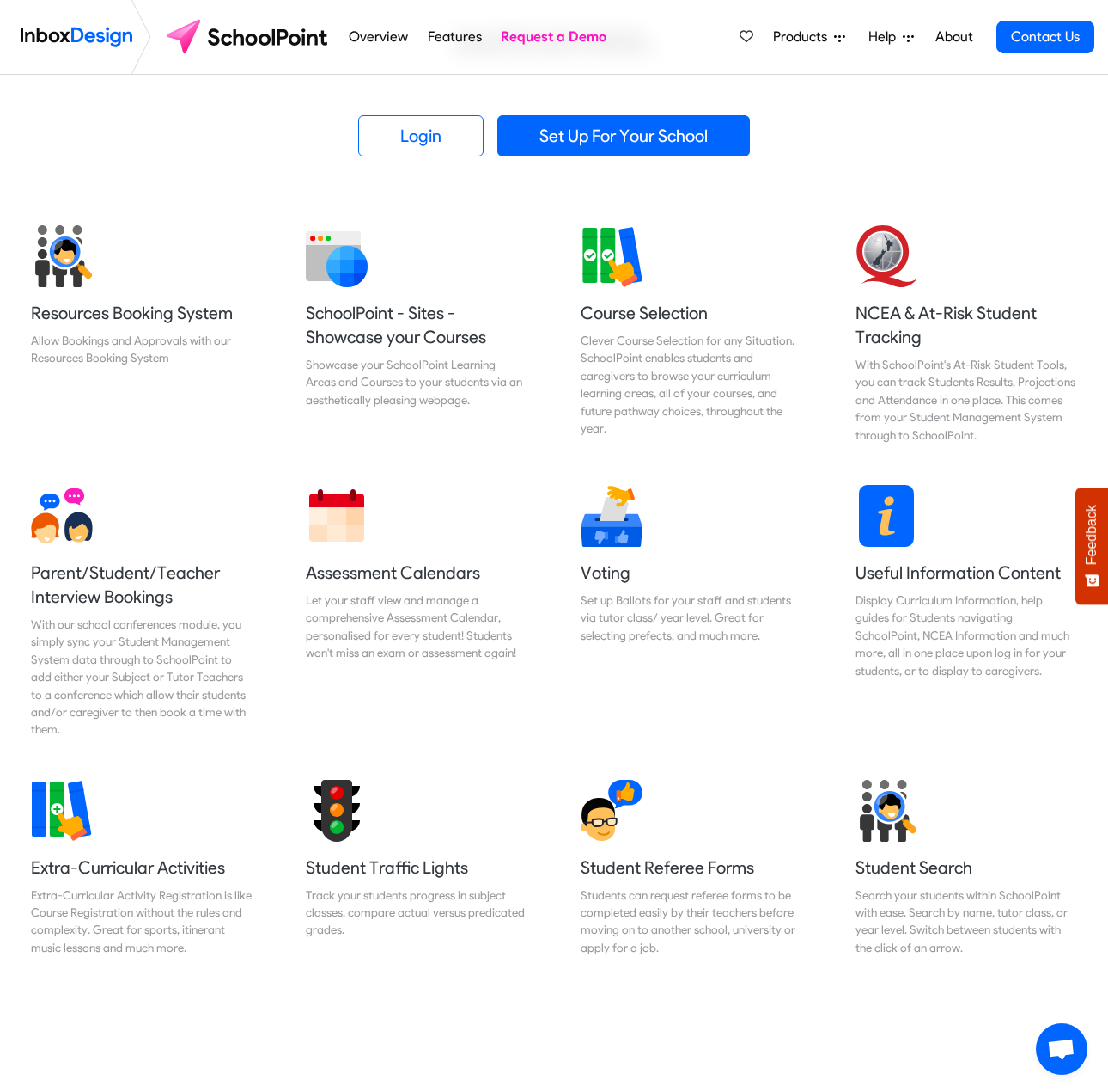
scroll to position [344, 0]
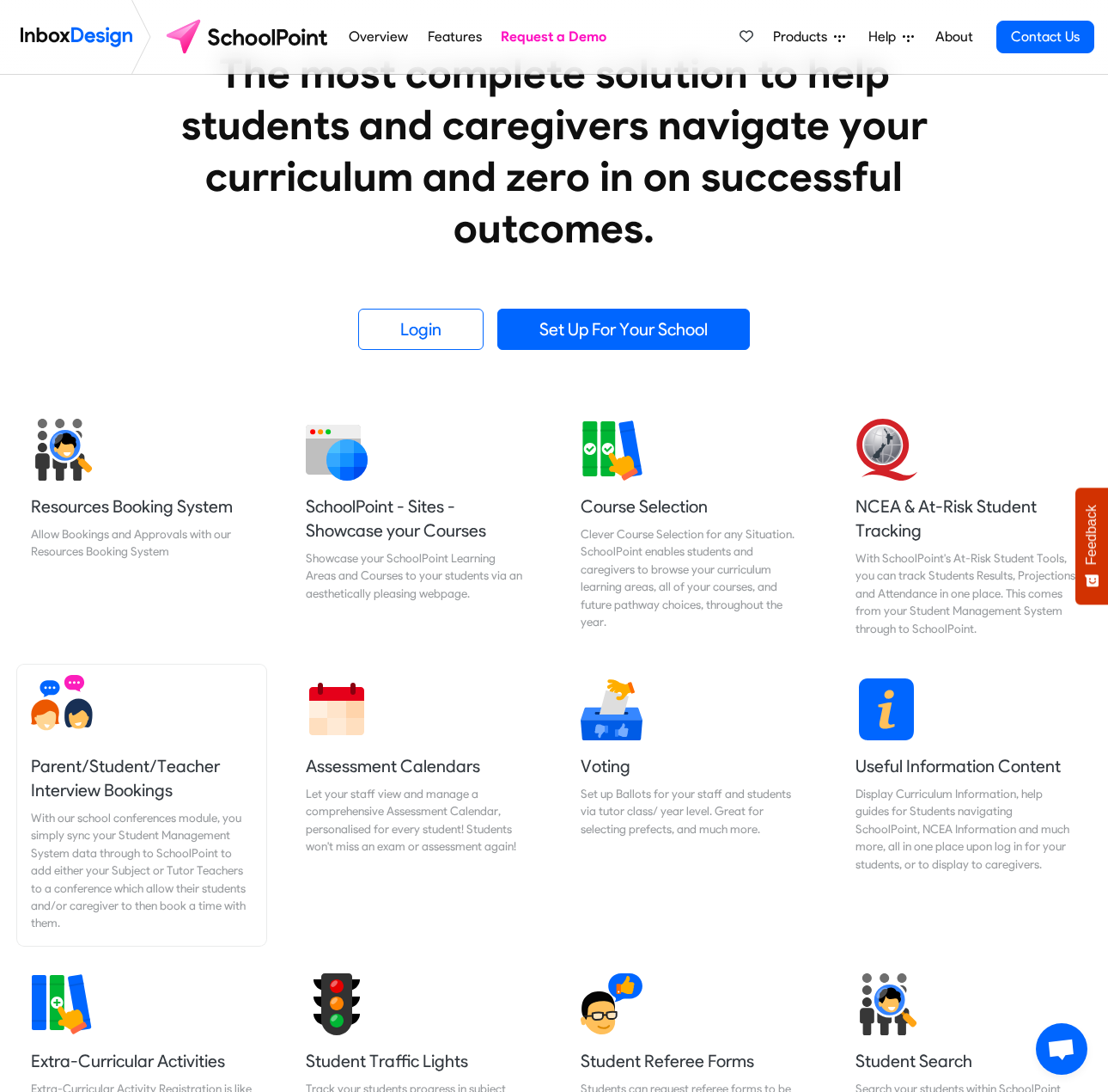
click at [151, 794] on h5 "Parent/Student/Teacher Interview Bookings" at bounding box center [141, 778] width 222 height 48
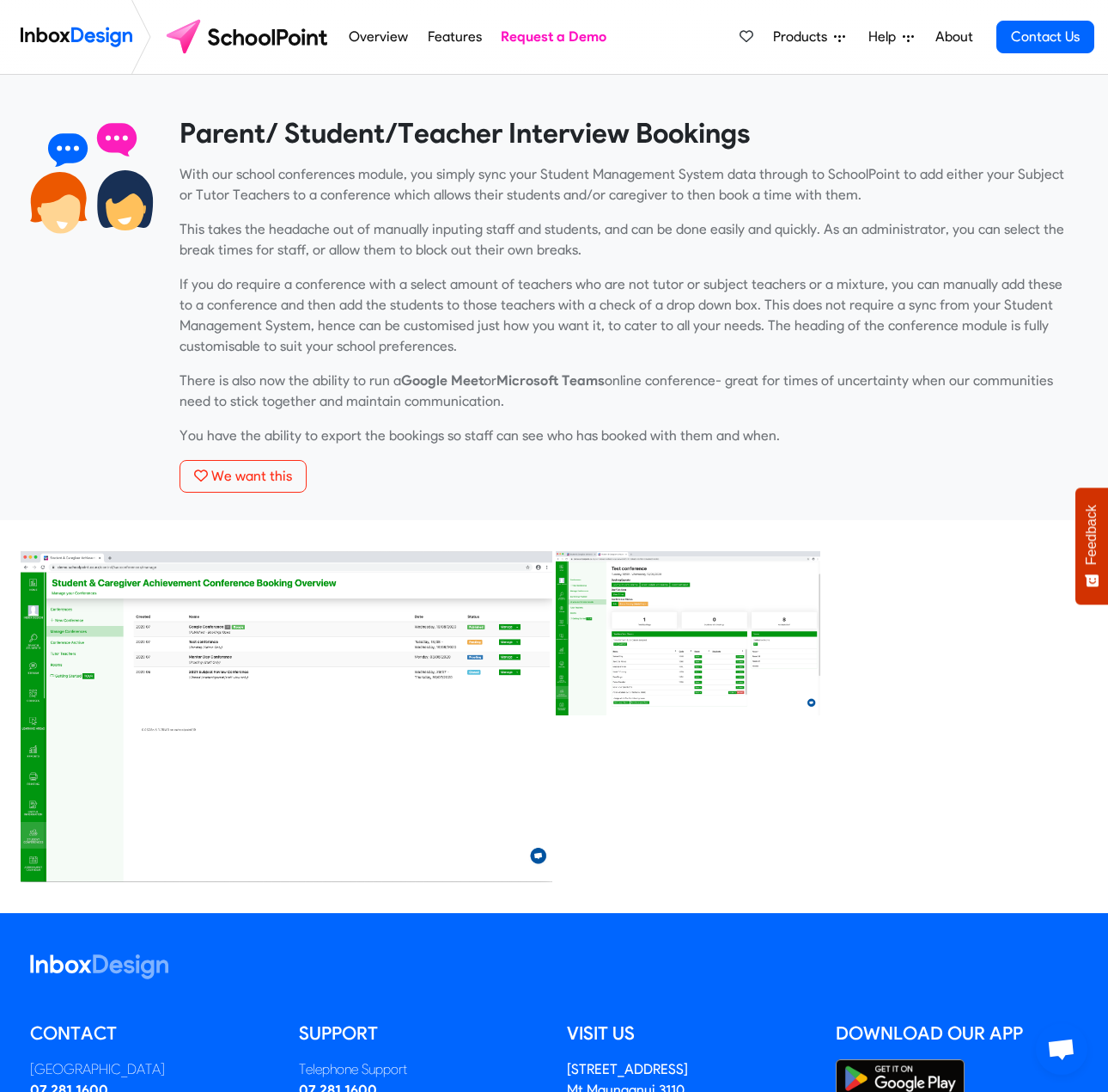
click at [872, 462] on div "We want this" at bounding box center [628, 476] width 899 height 33
click at [296, 637] on img at bounding box center [286, 716] width 535 height 335
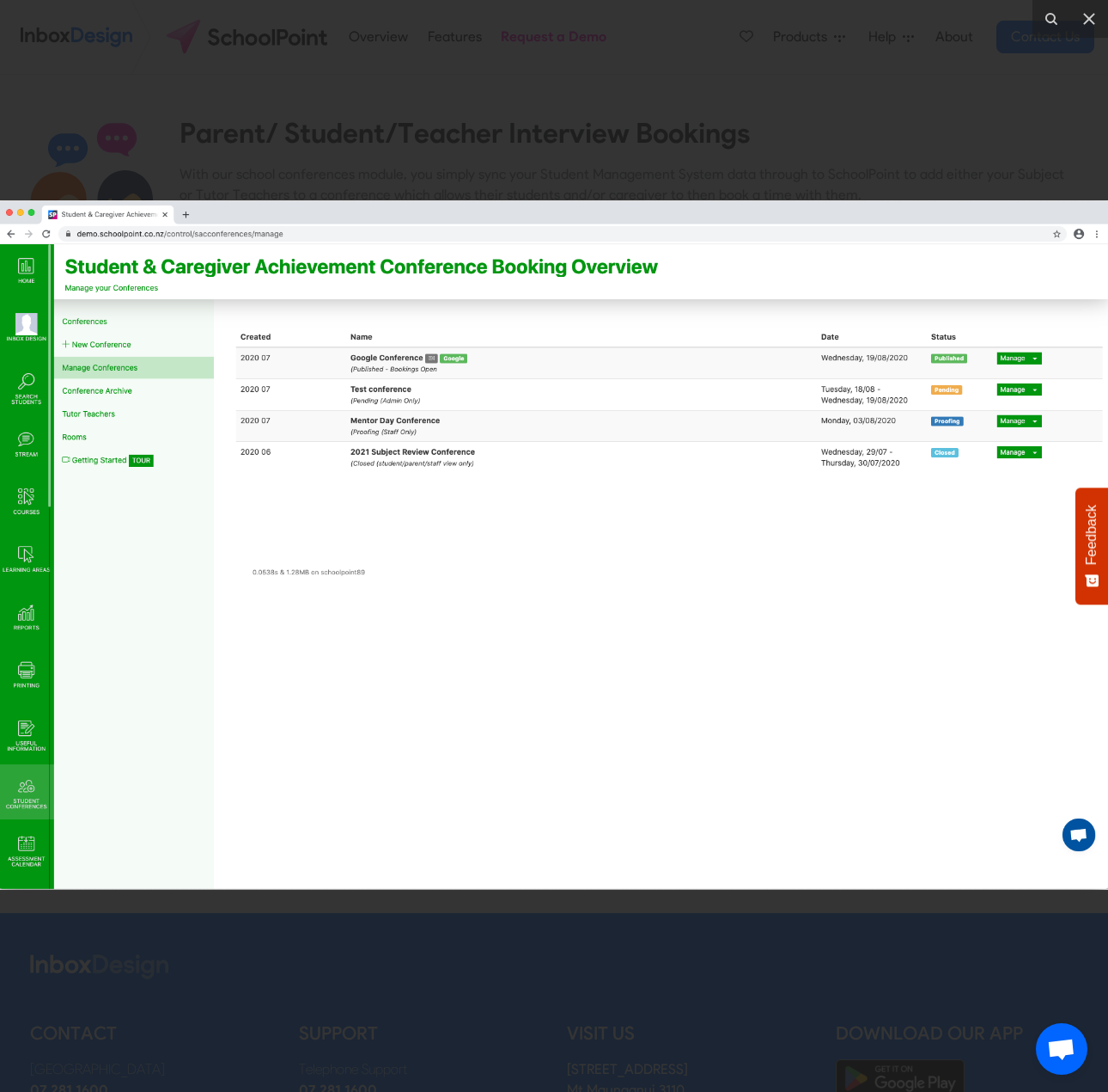
click at [1050, 214] on img at bounding box center [554, 544] width 1108 height 689
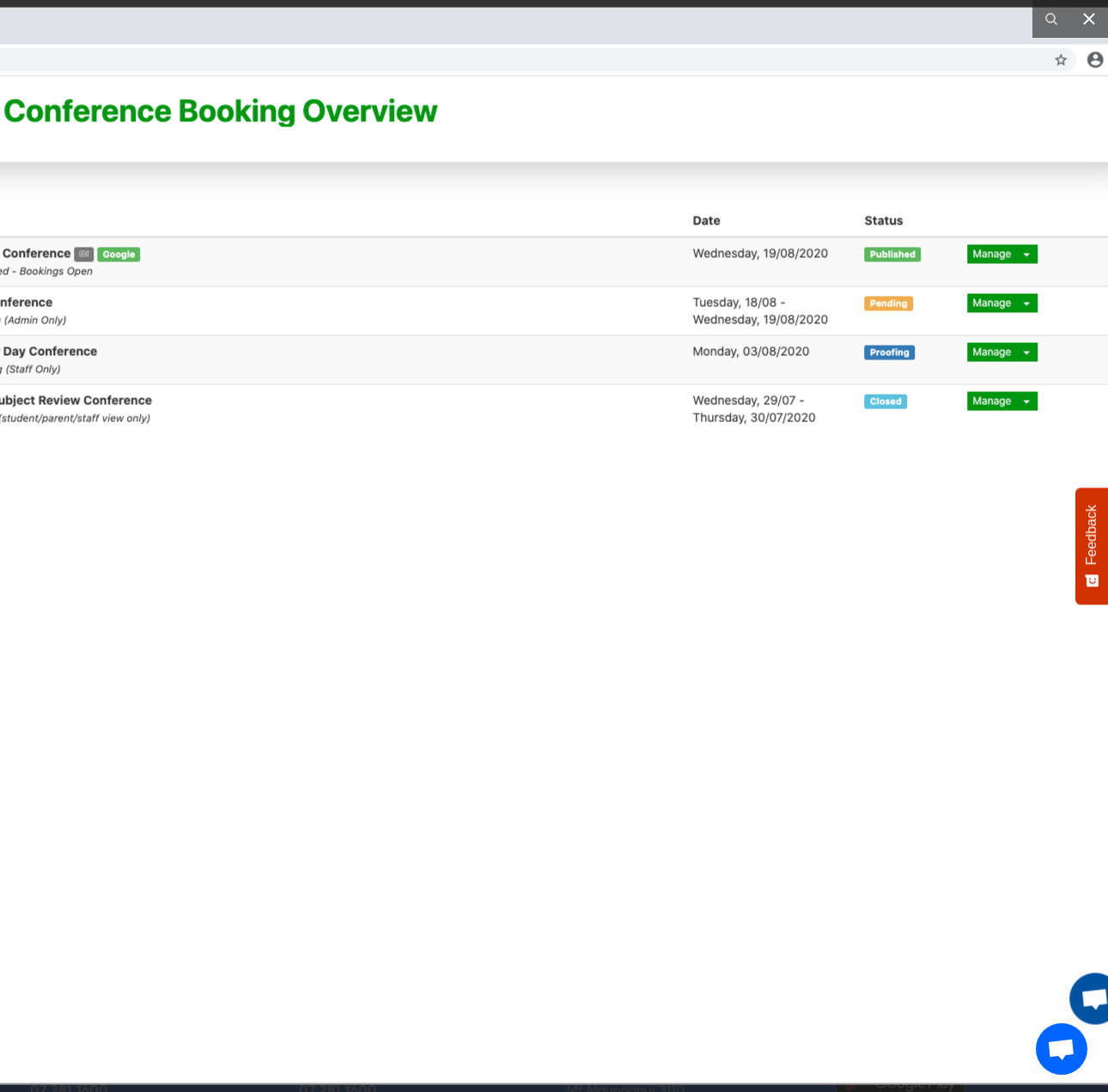
click at [1094, 24] on icon at bounding box center [1089, 18] width 12 height 12
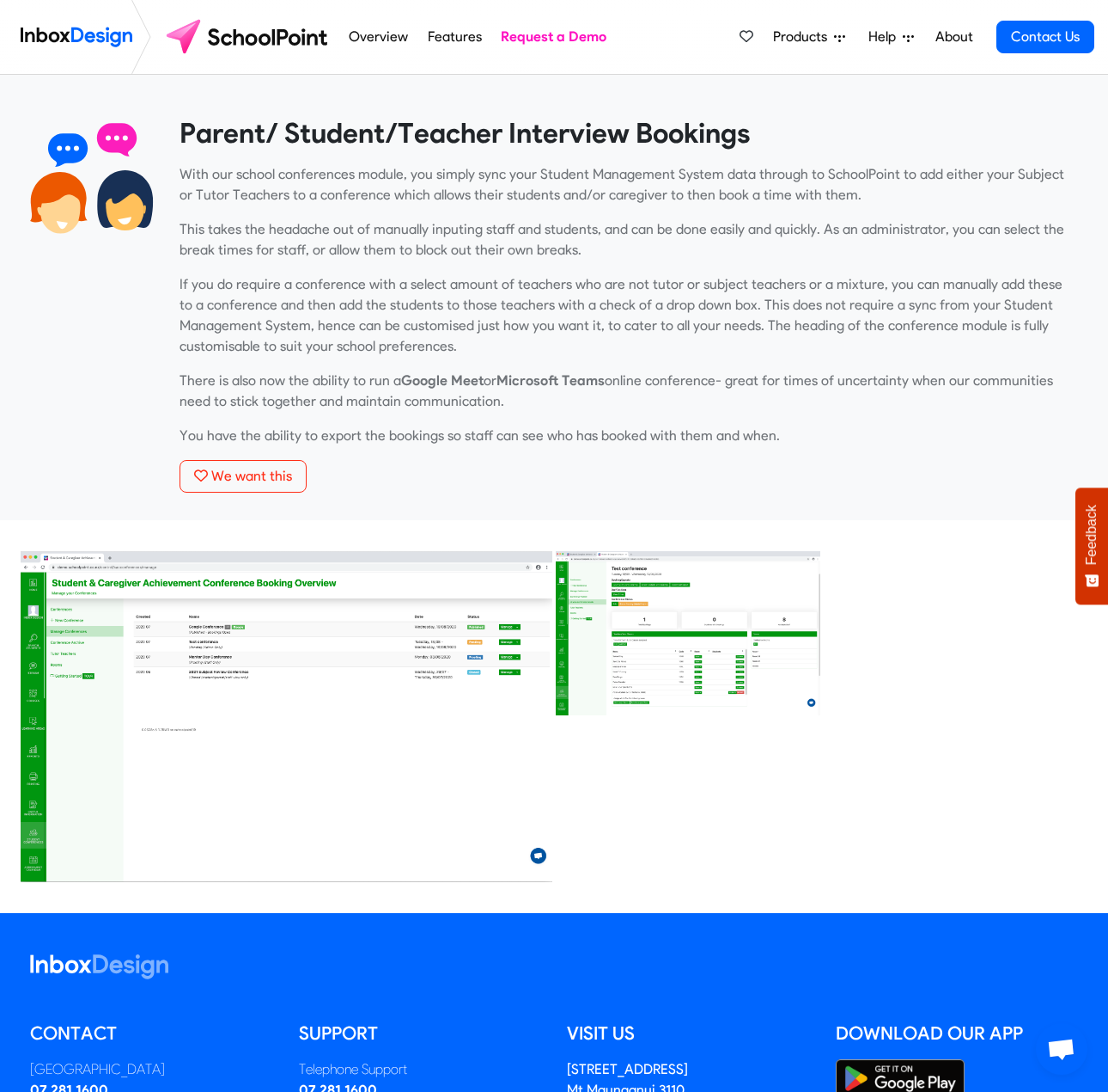
click at [748, 670] on img at bounding box center [688, 633] width 268 height 167
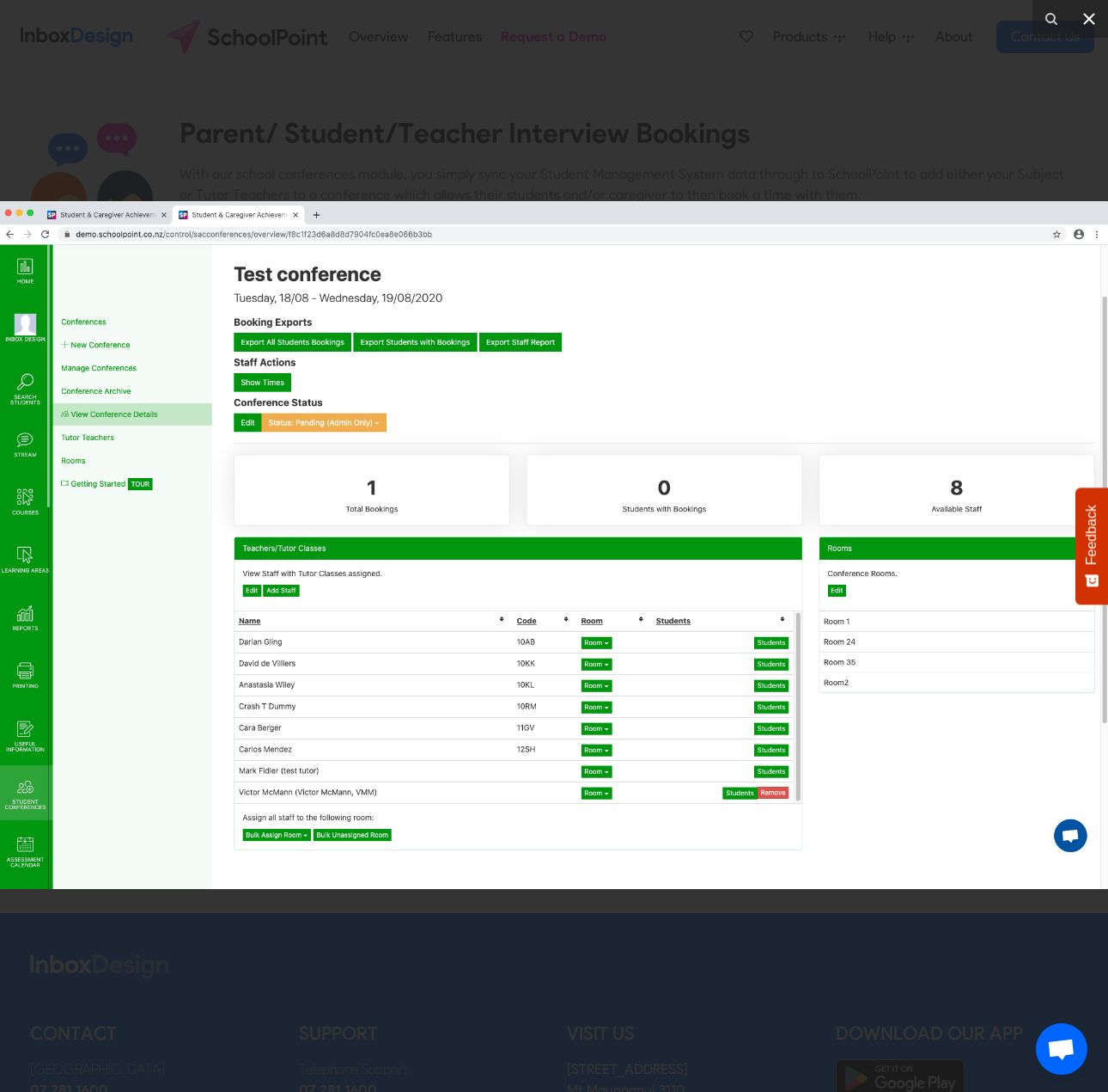
click at [1092, 10] on icon at bounding box center [1089, 18] width 20 height 20
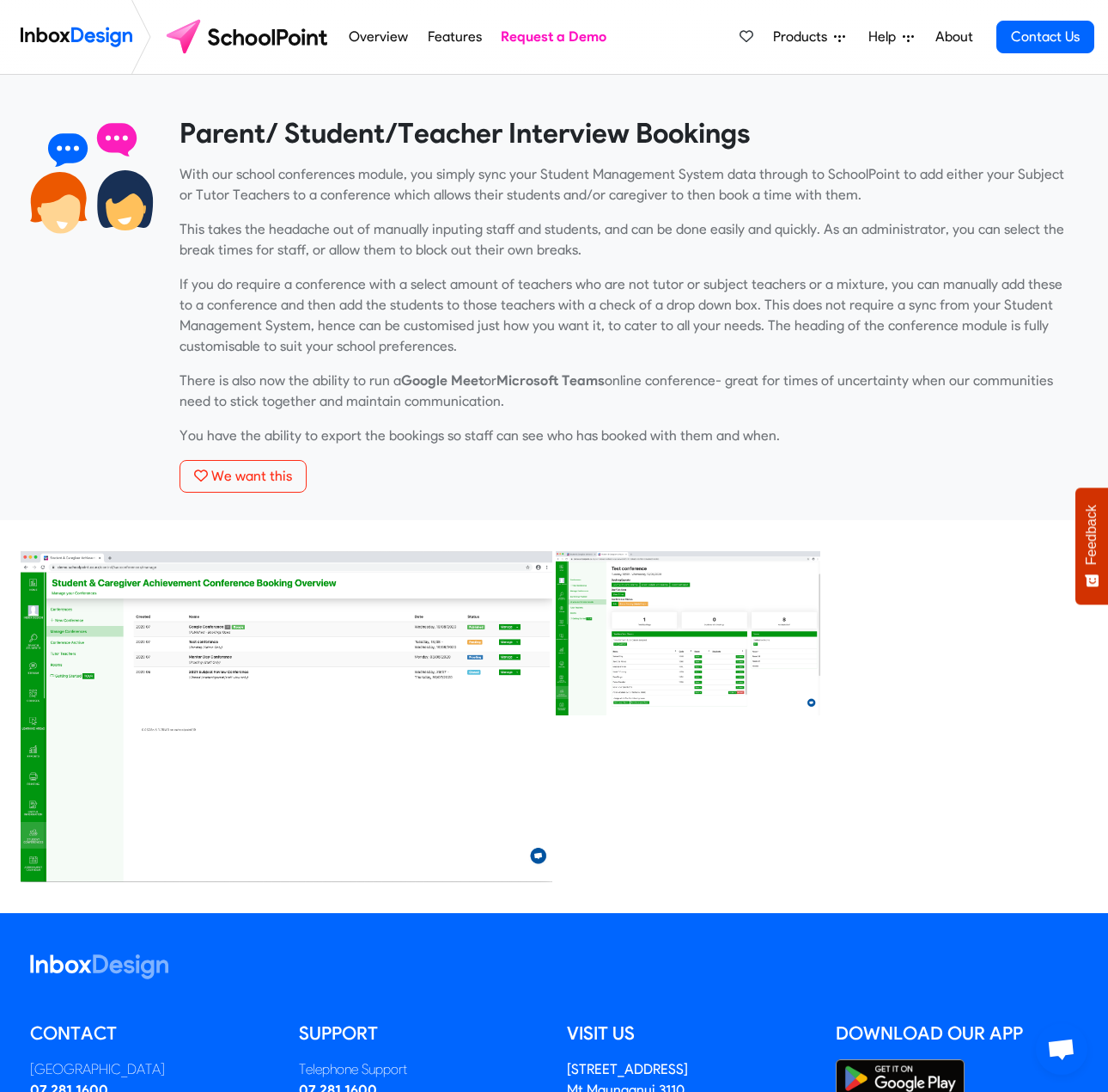
click at [463, 37] on link "Features" at bounding box center [455, 37] width 63 height 35
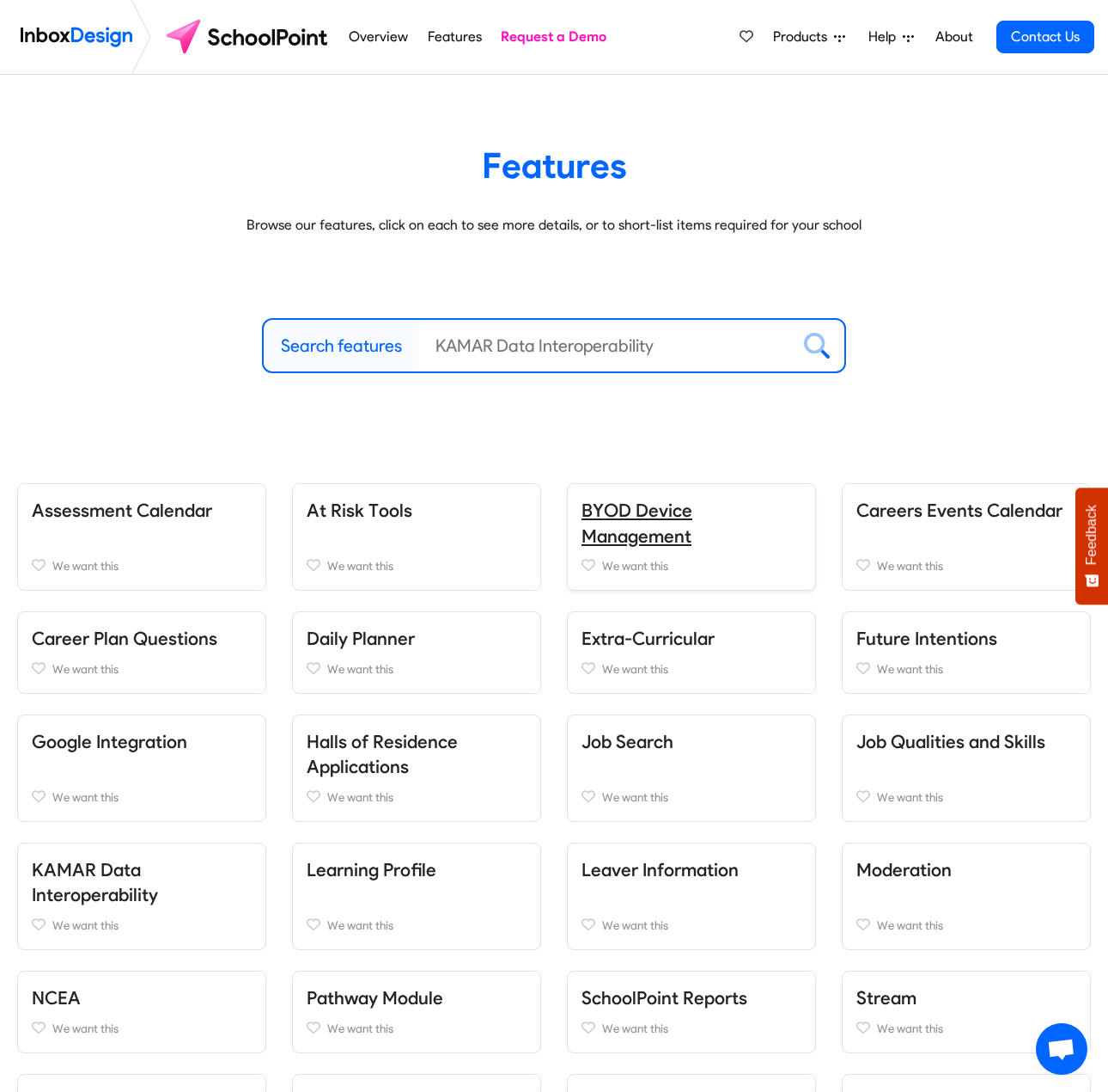
click at [669, 509] on link "BYOD Device Management" at bounding box center [636, 522] width 111 height 47
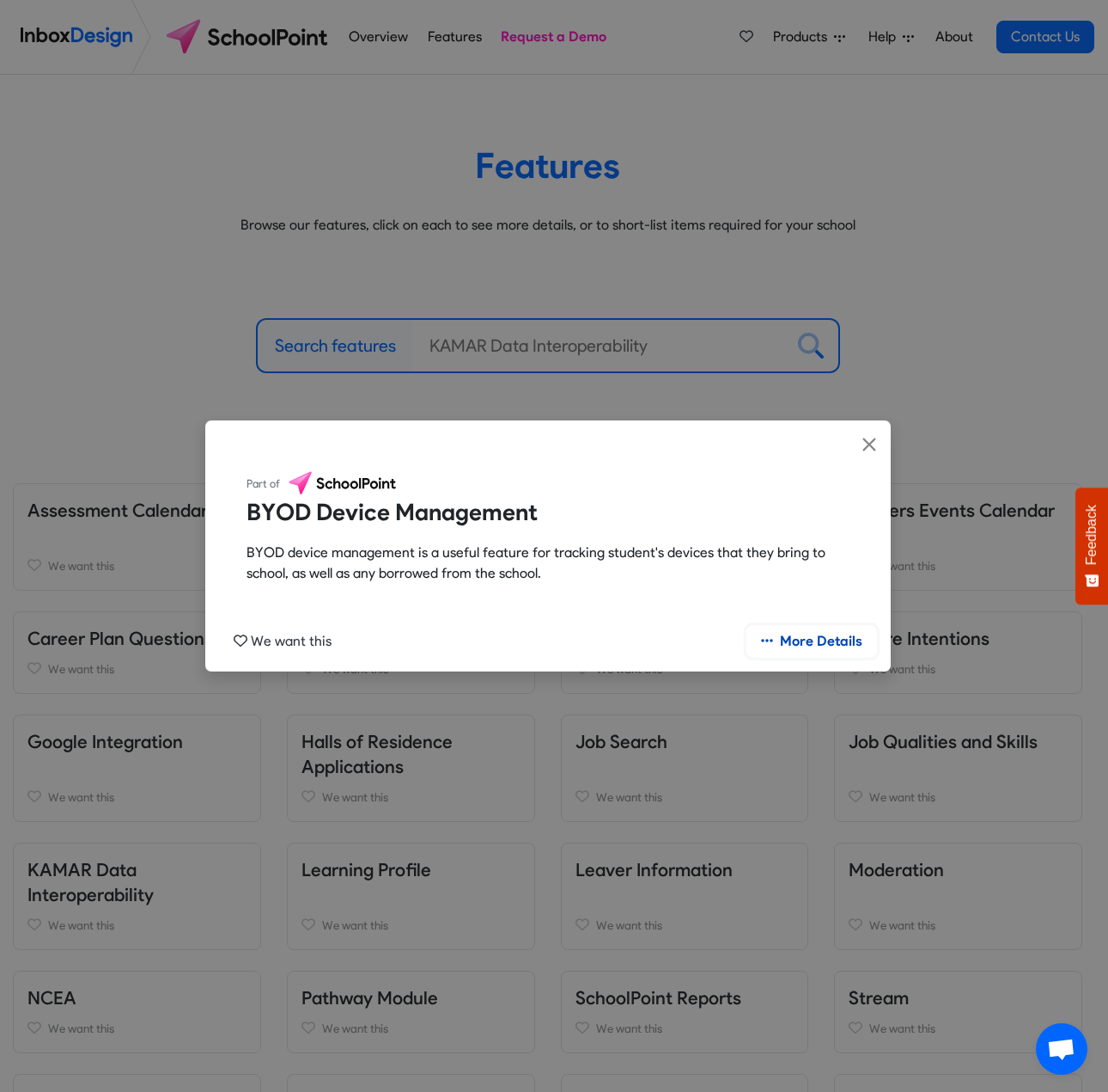
click at [842, 650] on link "More Details" at bounding box center [812, 641] width 131 height 33
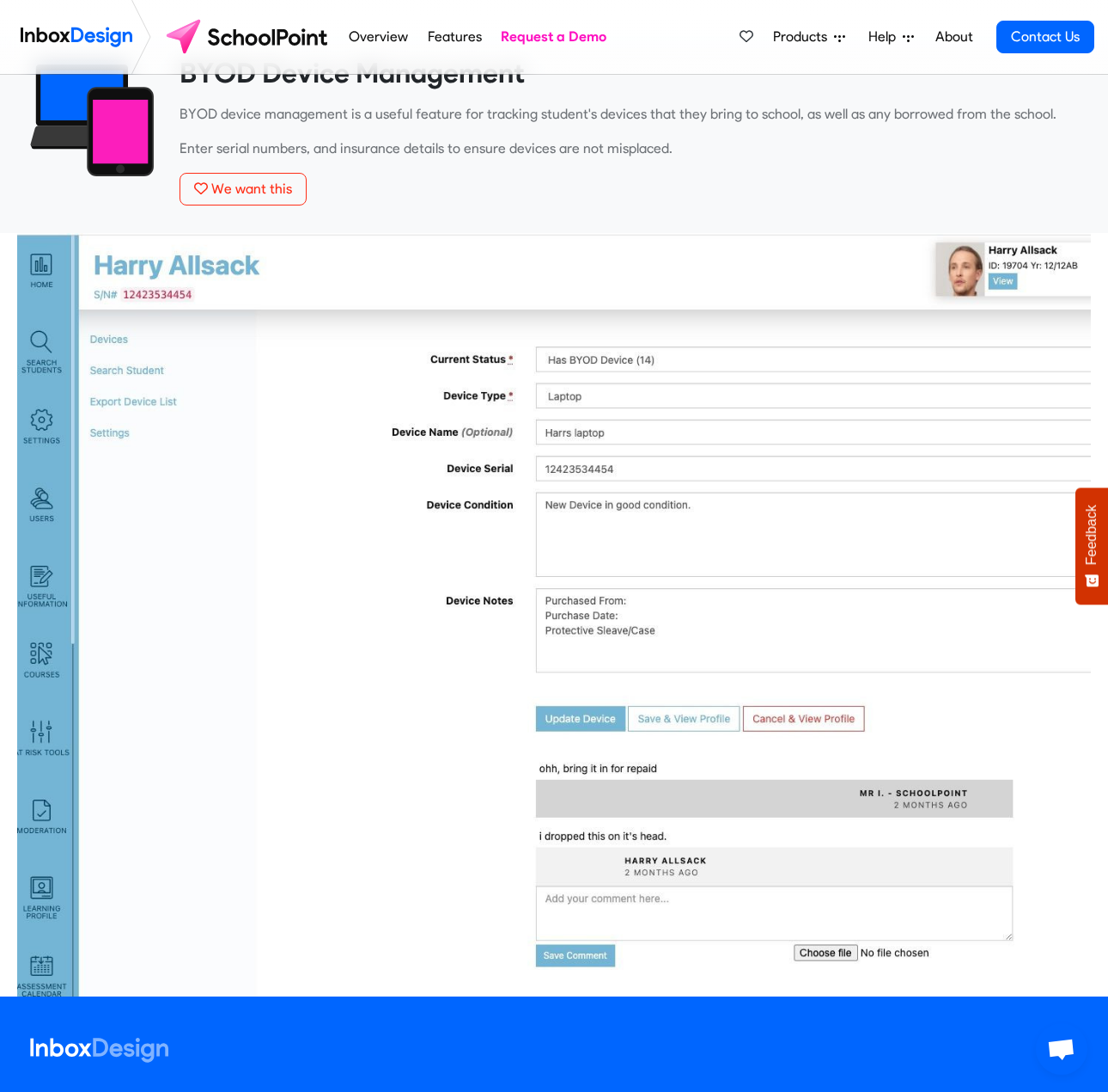
scroll to position [86, 0]
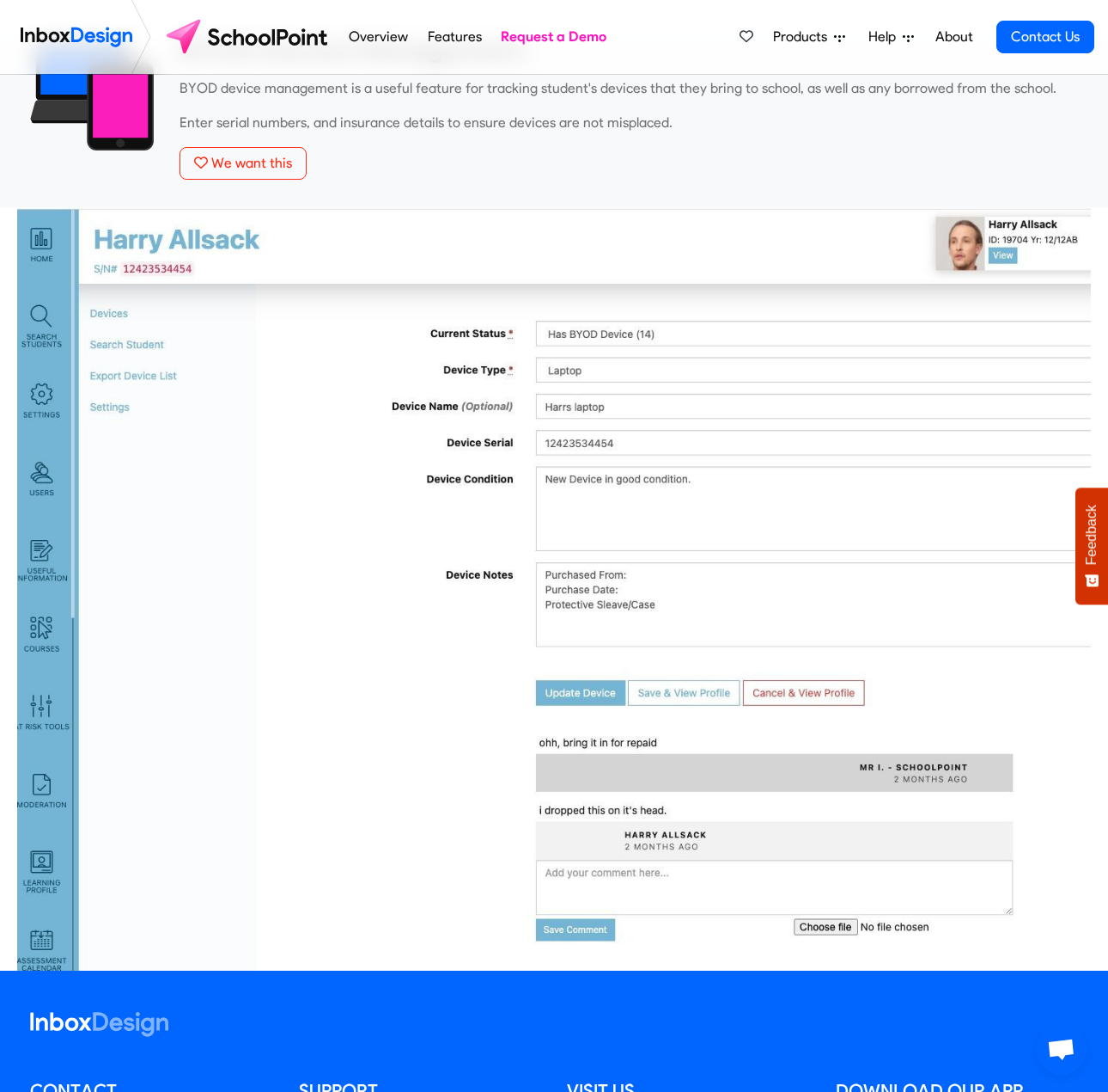
click at [443, 29] on link "Features" at bounding box center [455, 37] width 63 height 35
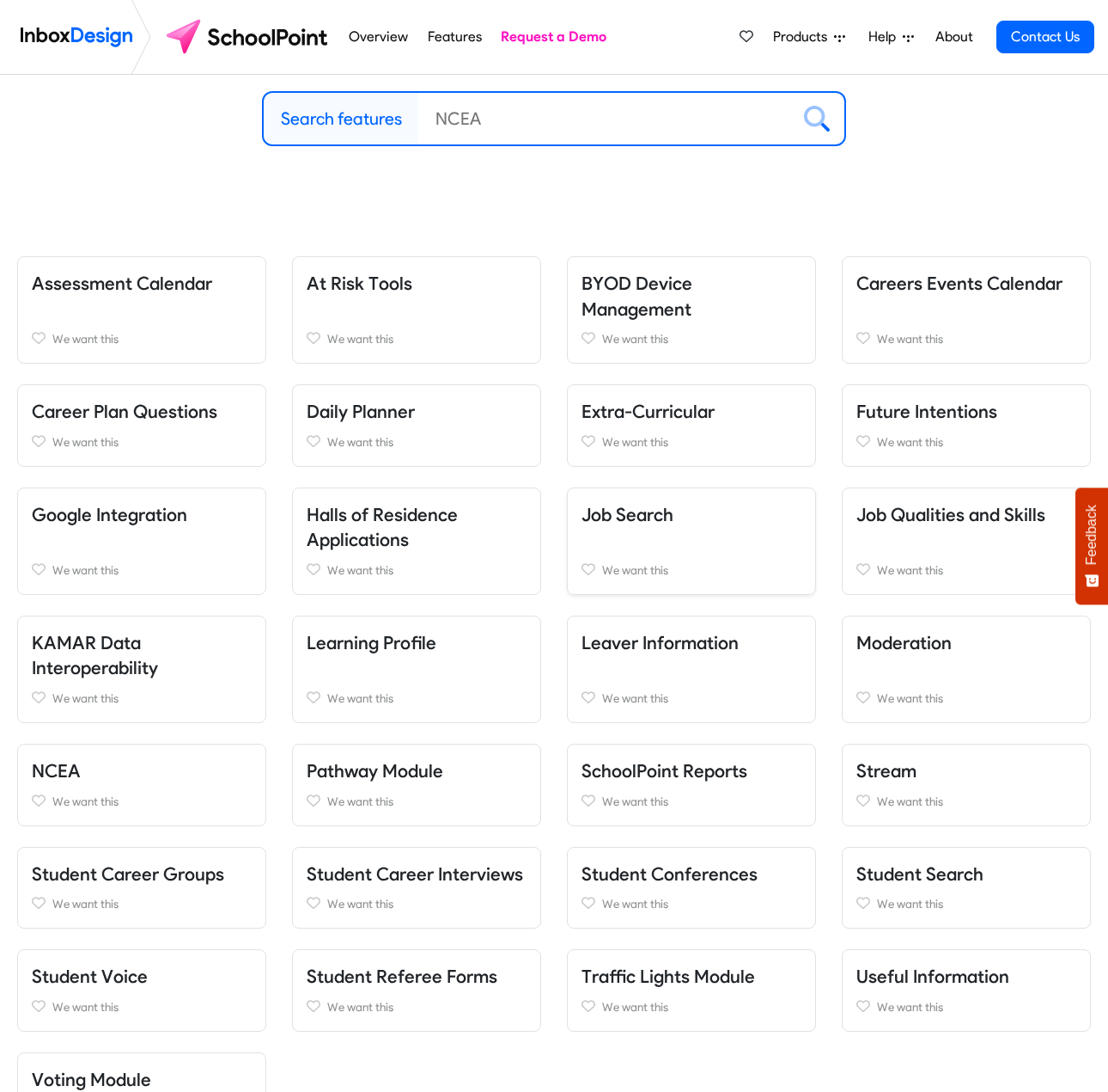
scroll to position [258, 0]
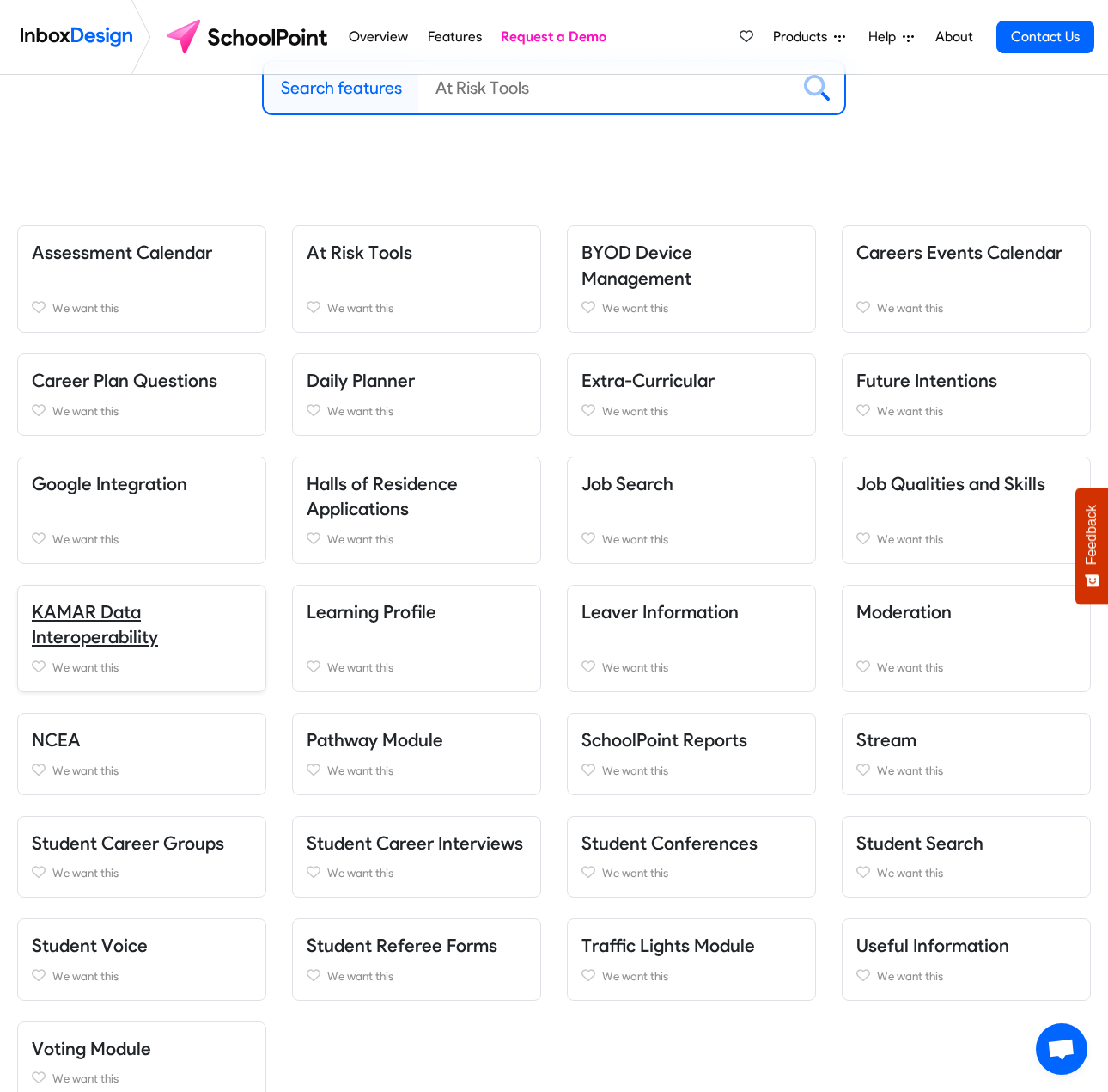
click at [120, 634] on link "KAMAR Data Interoperability" at bounding box center [94, 624] width 126 height 47
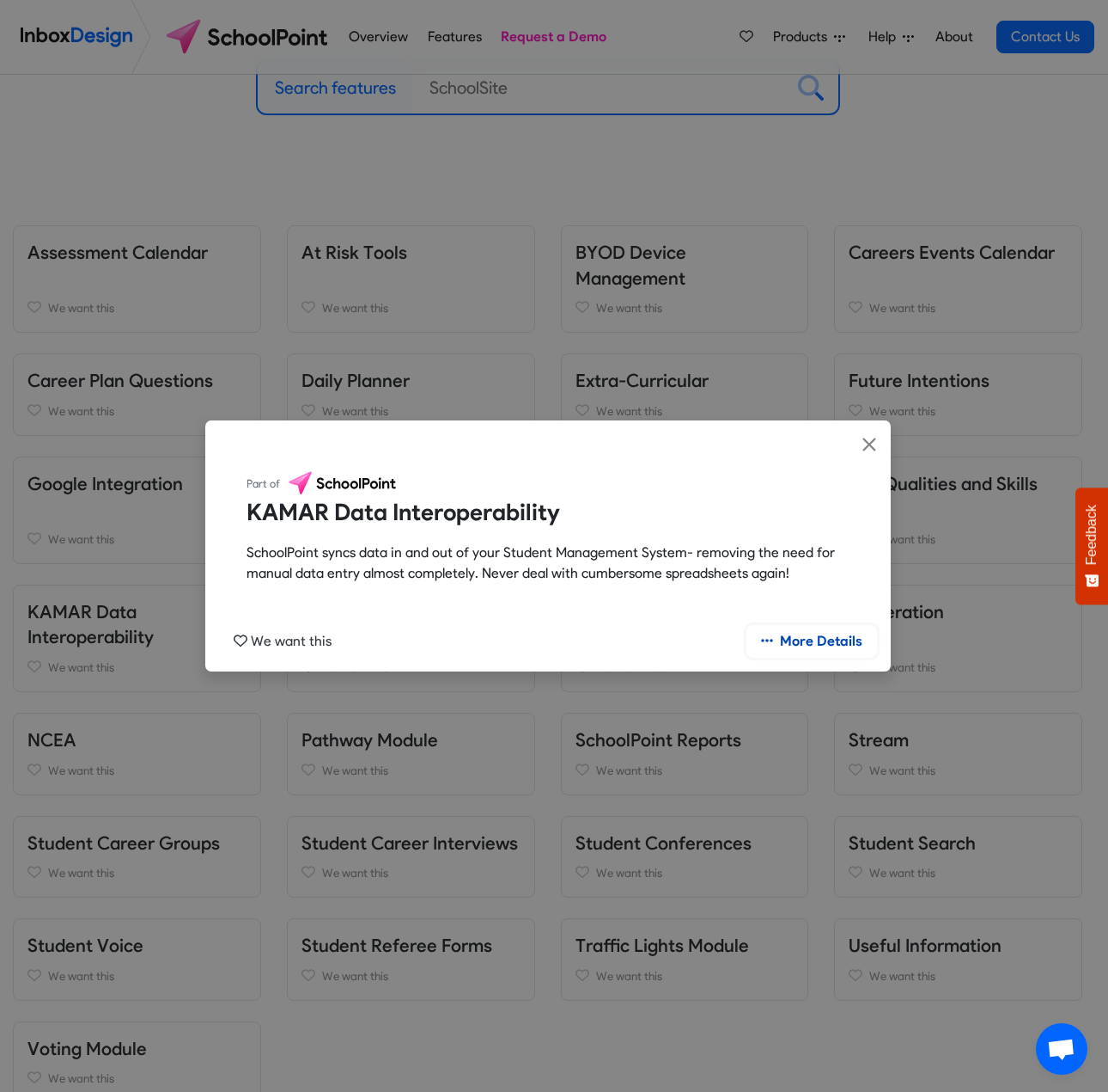
click at [835, 639] on link "More Details" at bounding box center [812, 641] width 131 height 33
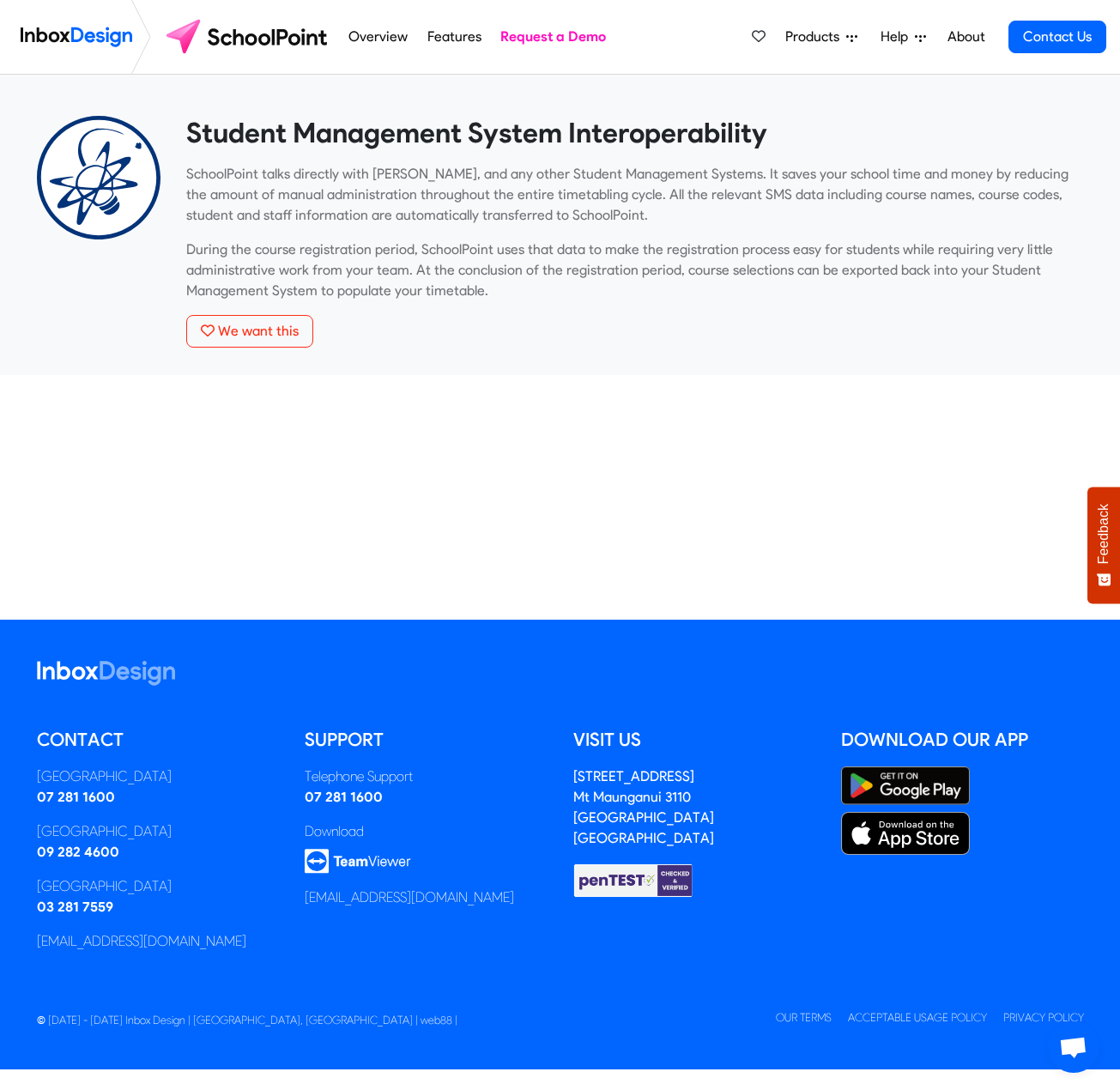
click at [441, 32] on link "Features" at bounding box center [454, 37] width 63 height 35
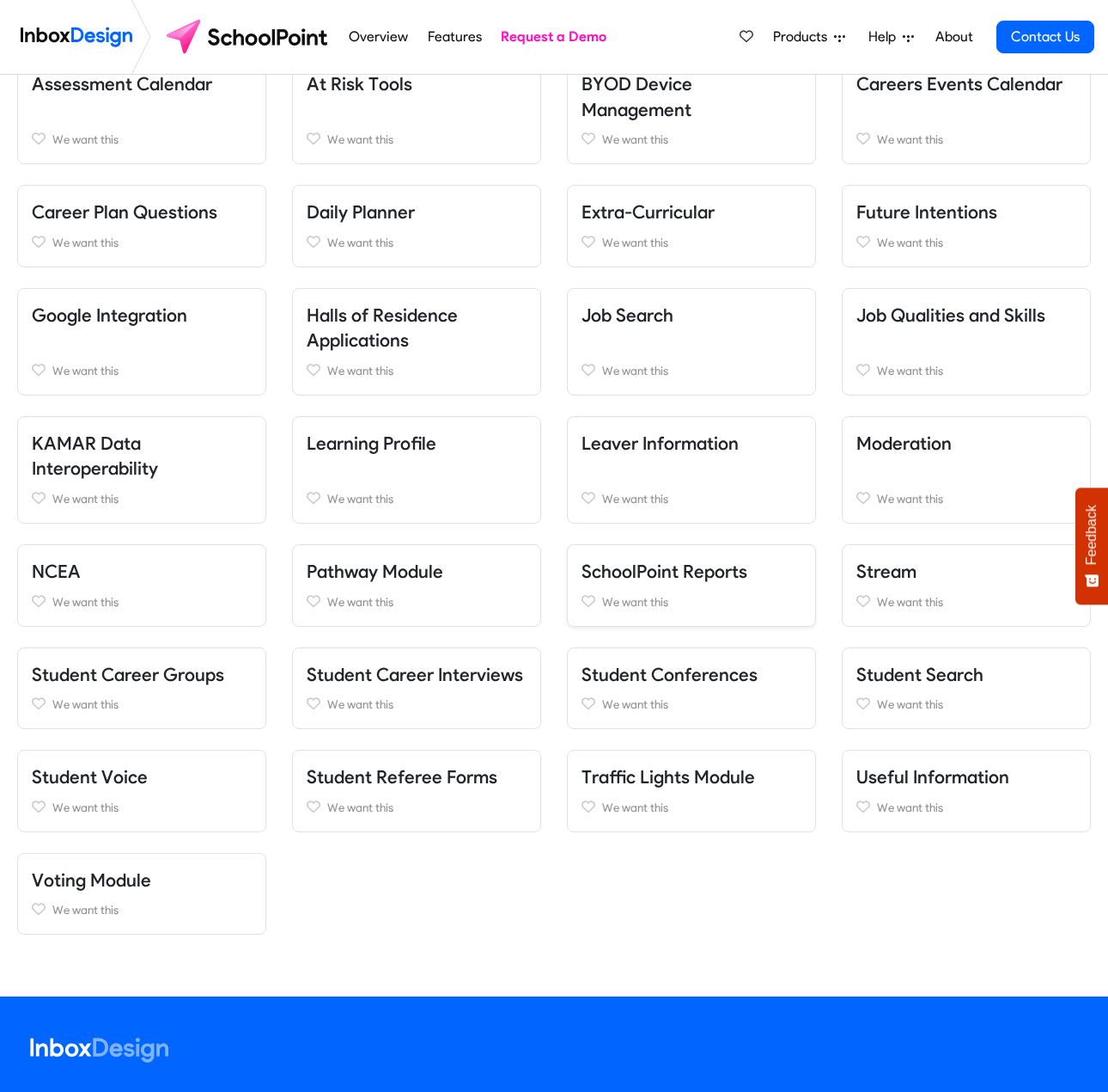
scroll to position [430, 0]
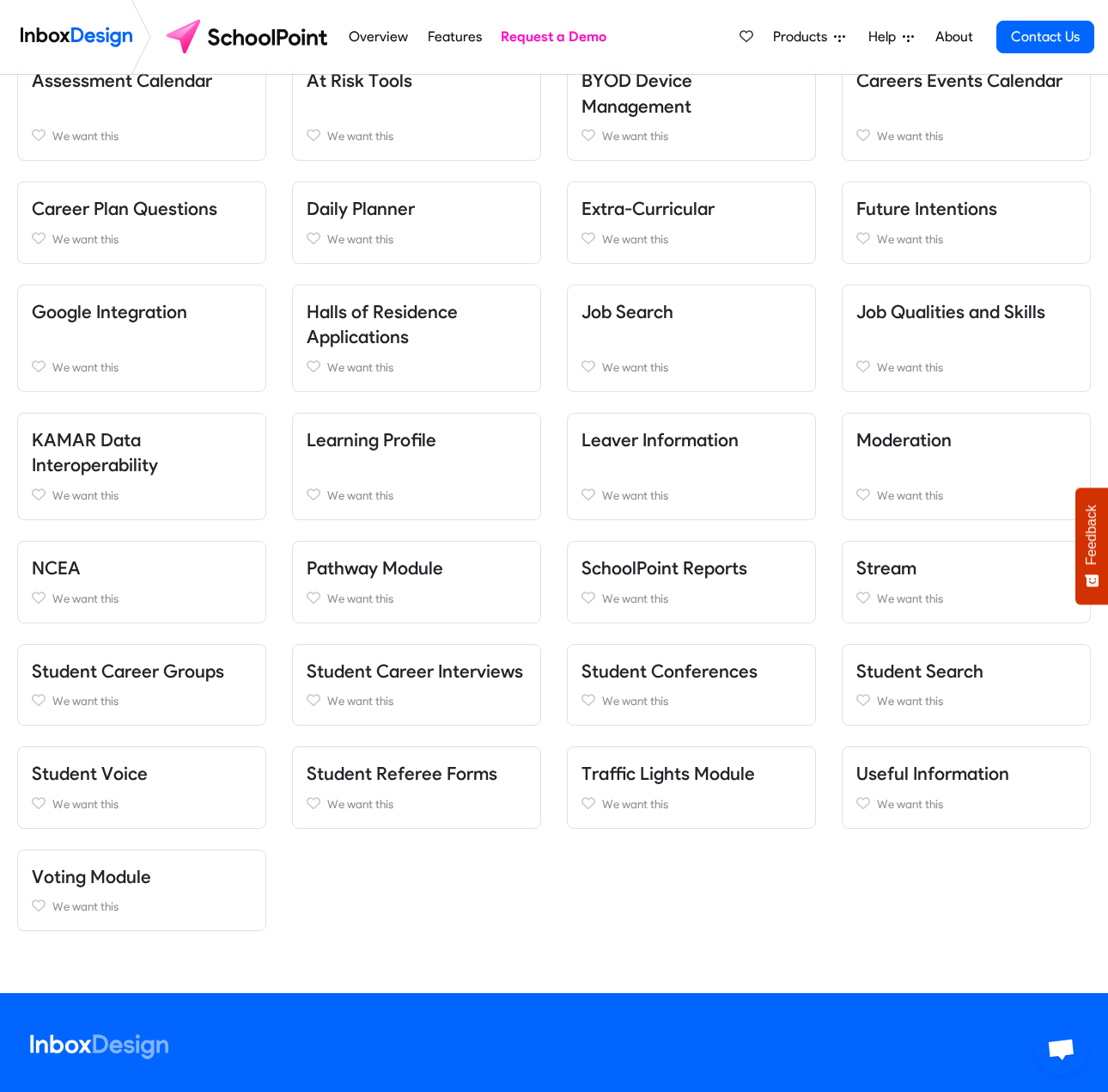
click at [770, 860] on div "Absence Reporting We want this Adult and Community Education We want this Alumn…" at bounding box center [554, 502] width 1099 height 898
click at [791, 34] on span "Products" at bounding box center [803, 37] width 61 height 20
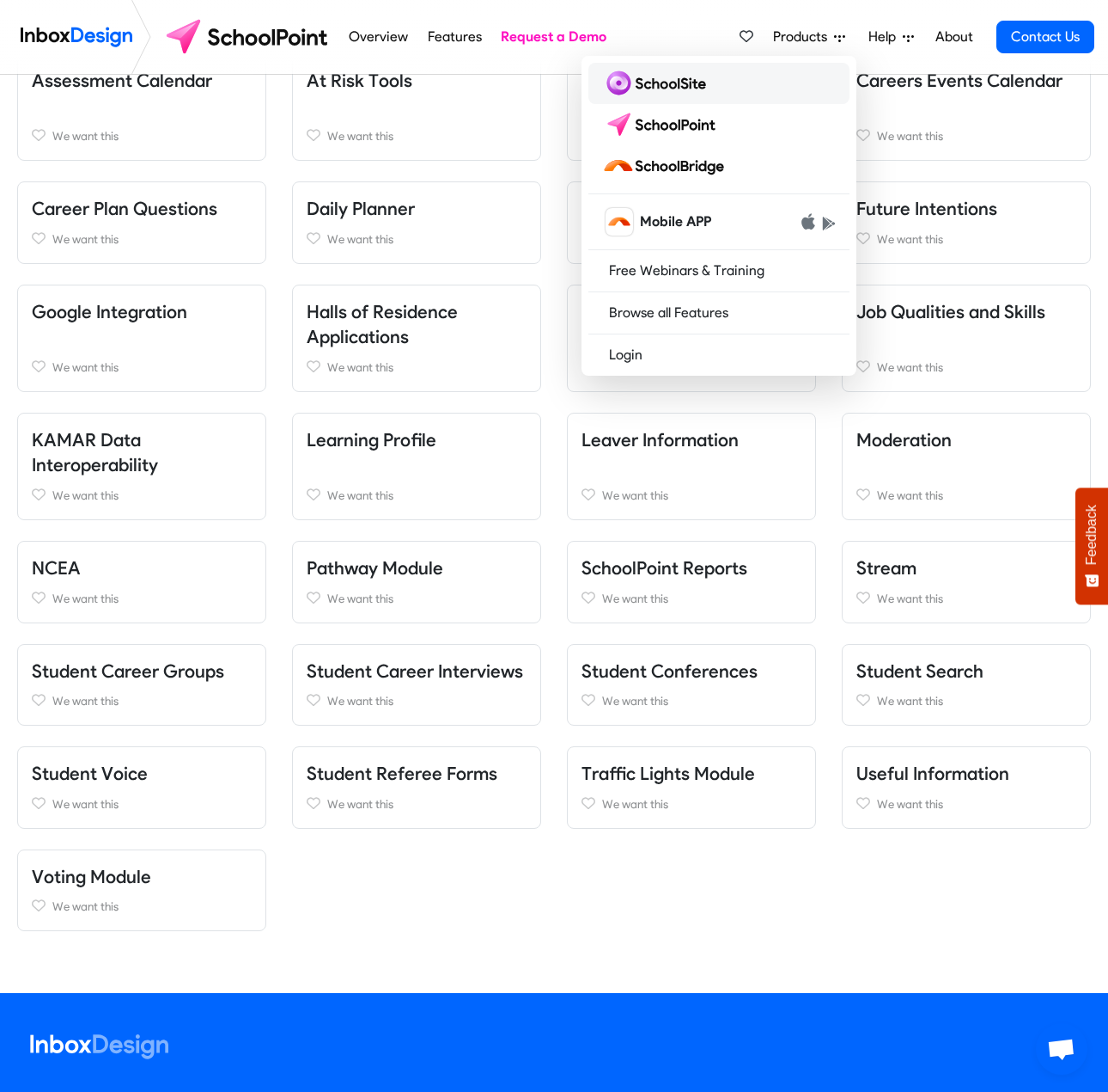
click at [739, 87] on link at bounding box center [719, 83] width 261 height 41
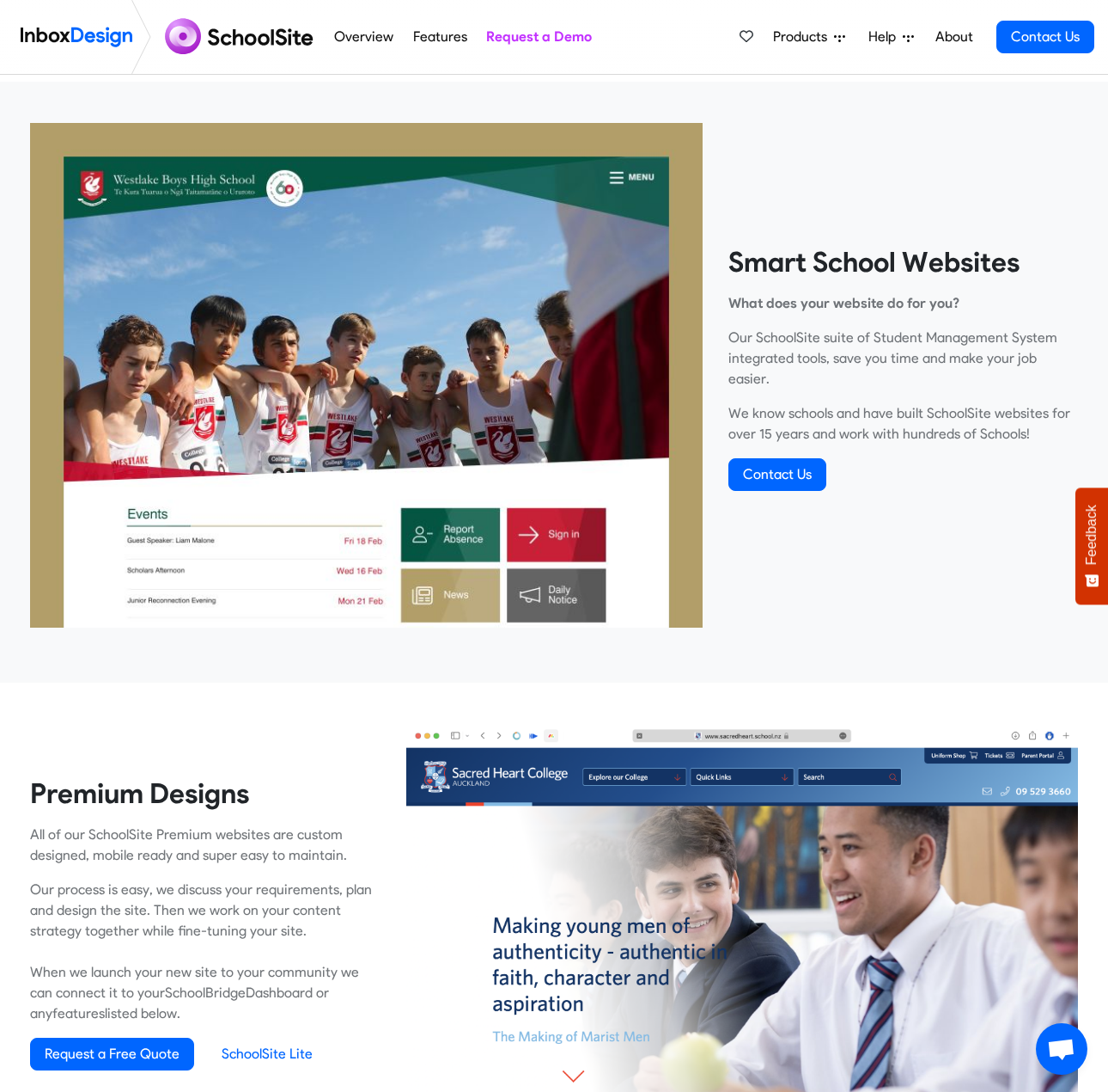
scroll to position [346, 0]
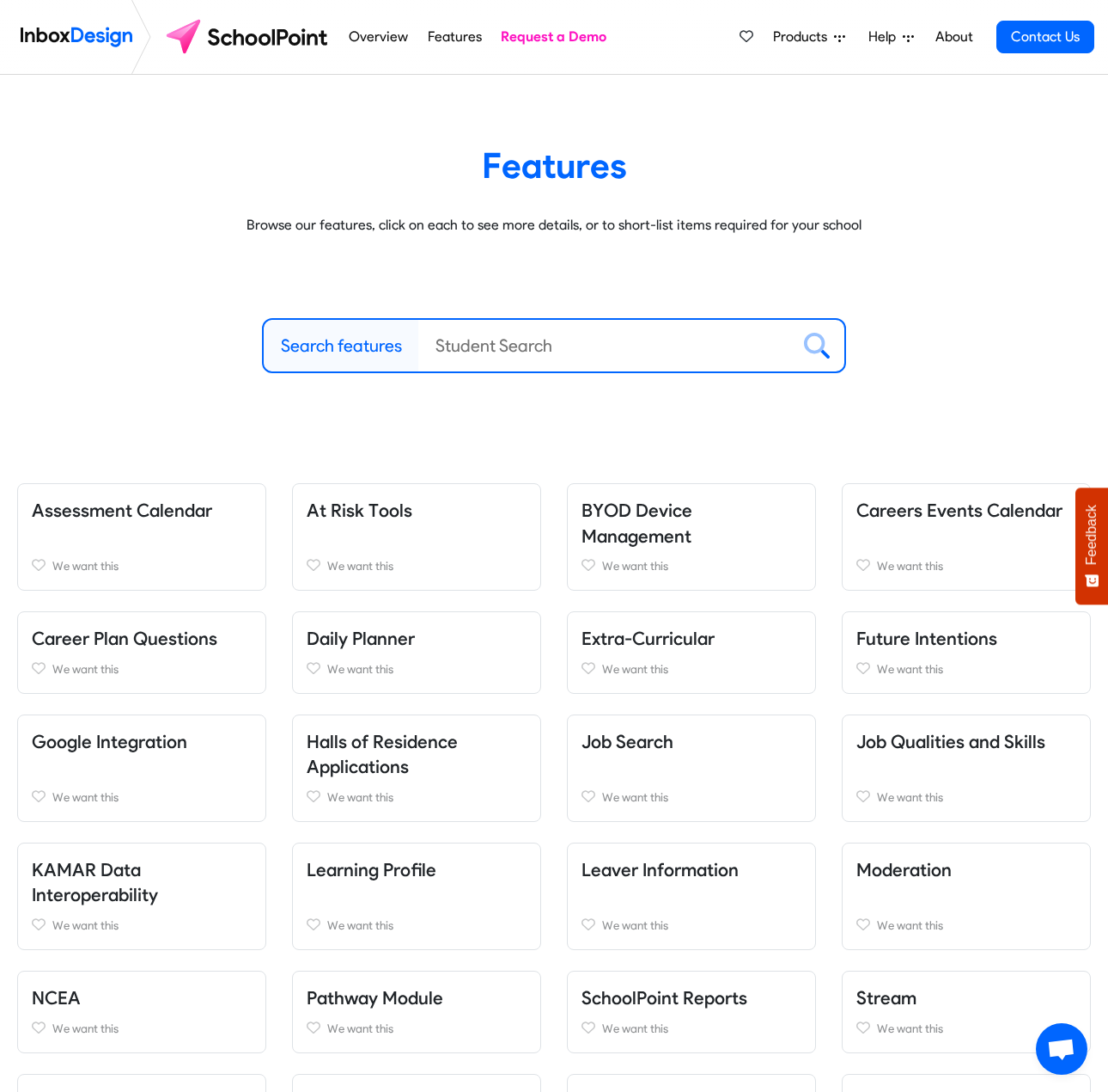
click at [803, 35] on span "Products" at bounding box center [803, 37] width 61 height 20
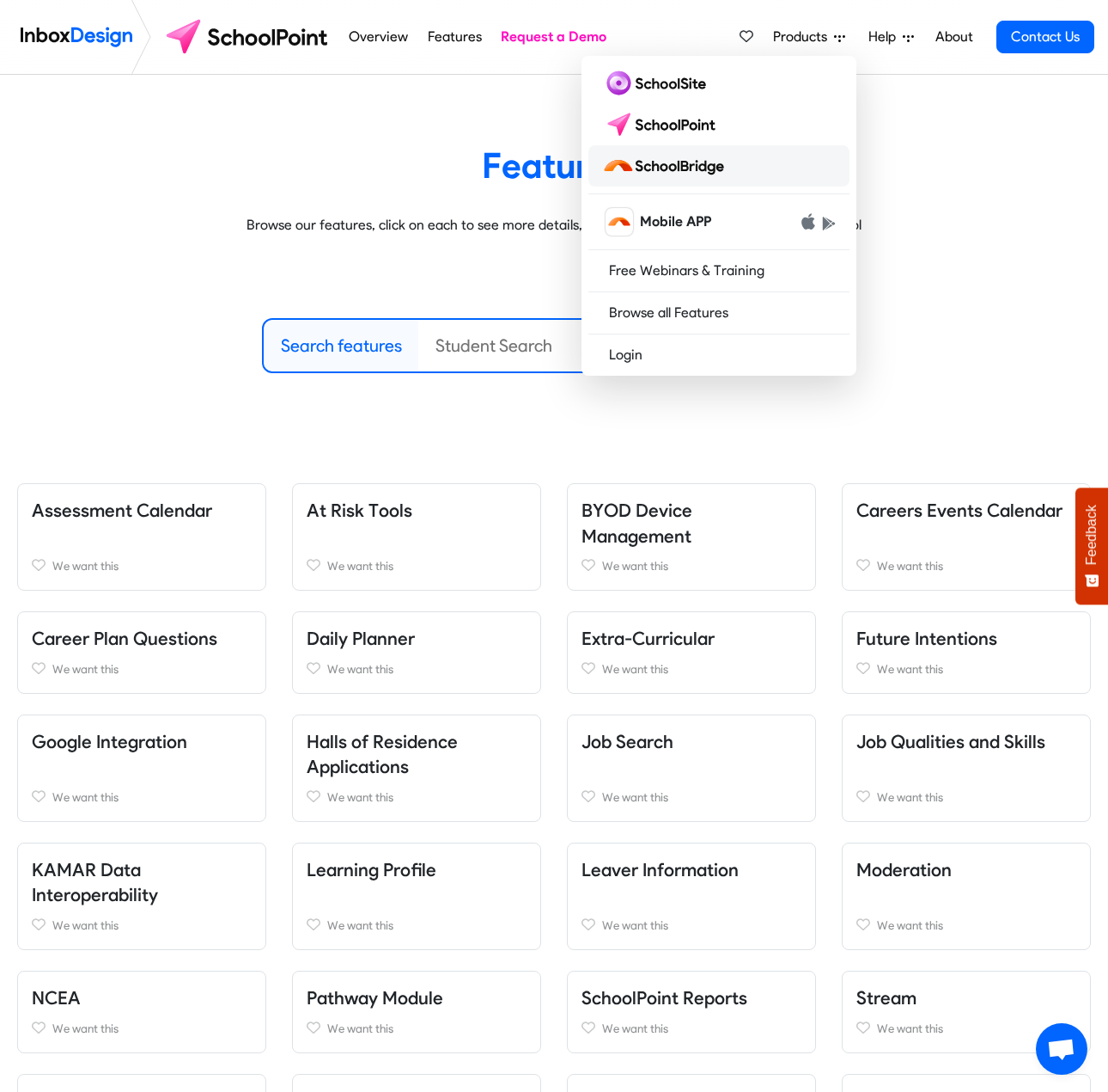
click at [673, 161] on img at bounding box center [667, 165] width 129 height 28
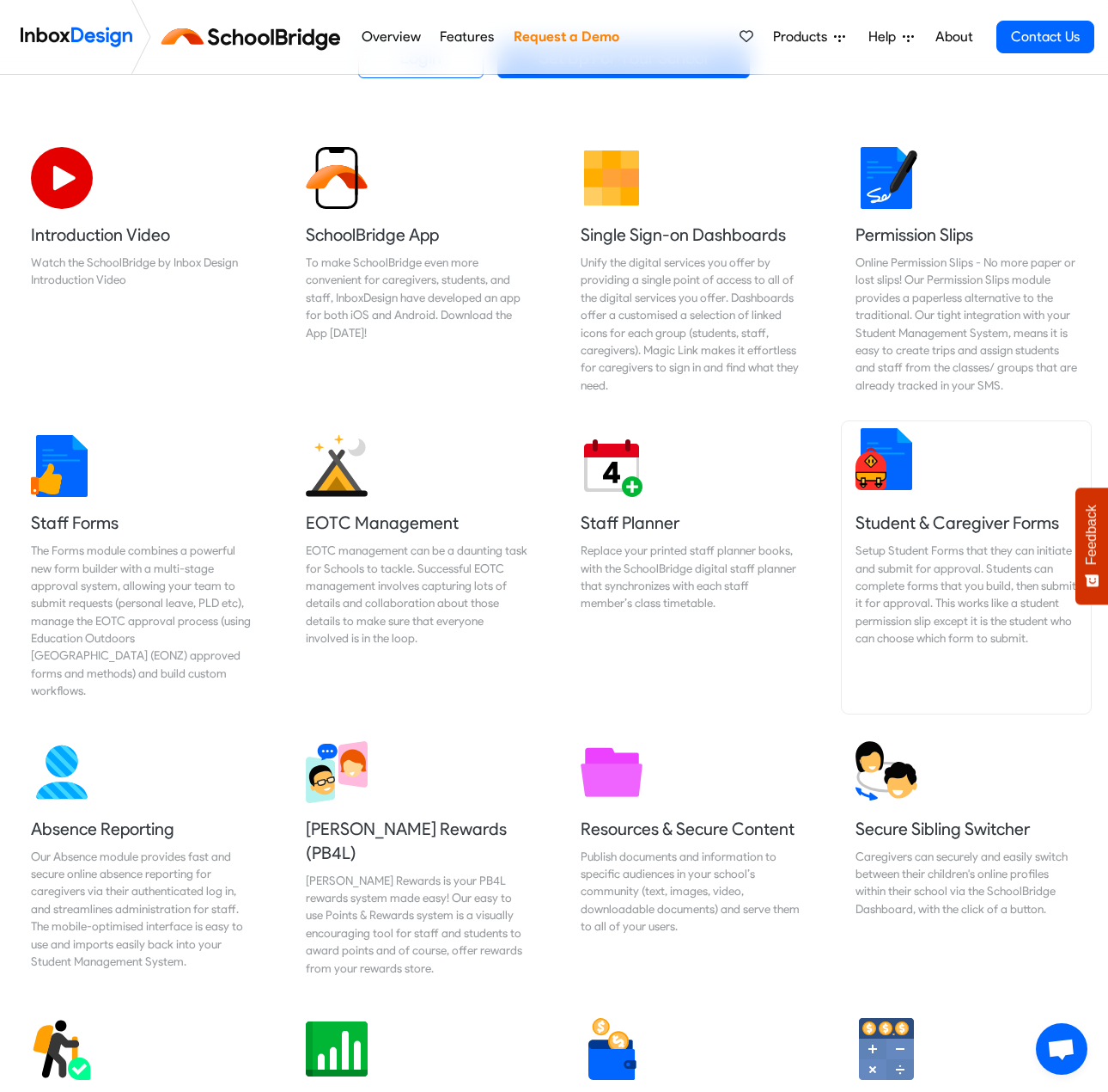
scroll to position [515, 0]
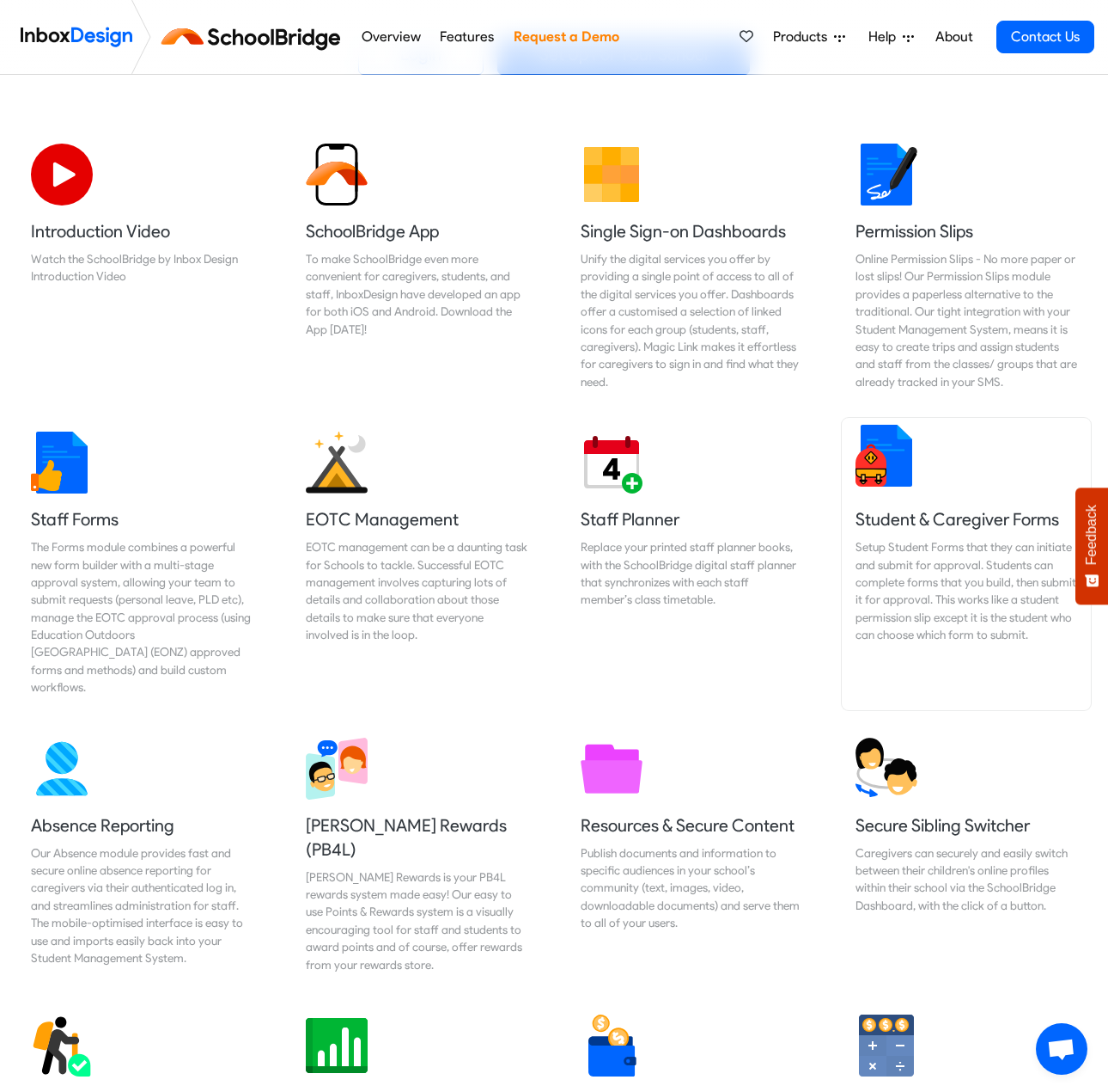
click at [954, 551] on div "Setup Student Forms that they can initiate and submit for approval. Students ca…" at bounding box center [967, 590] width 222 height 105
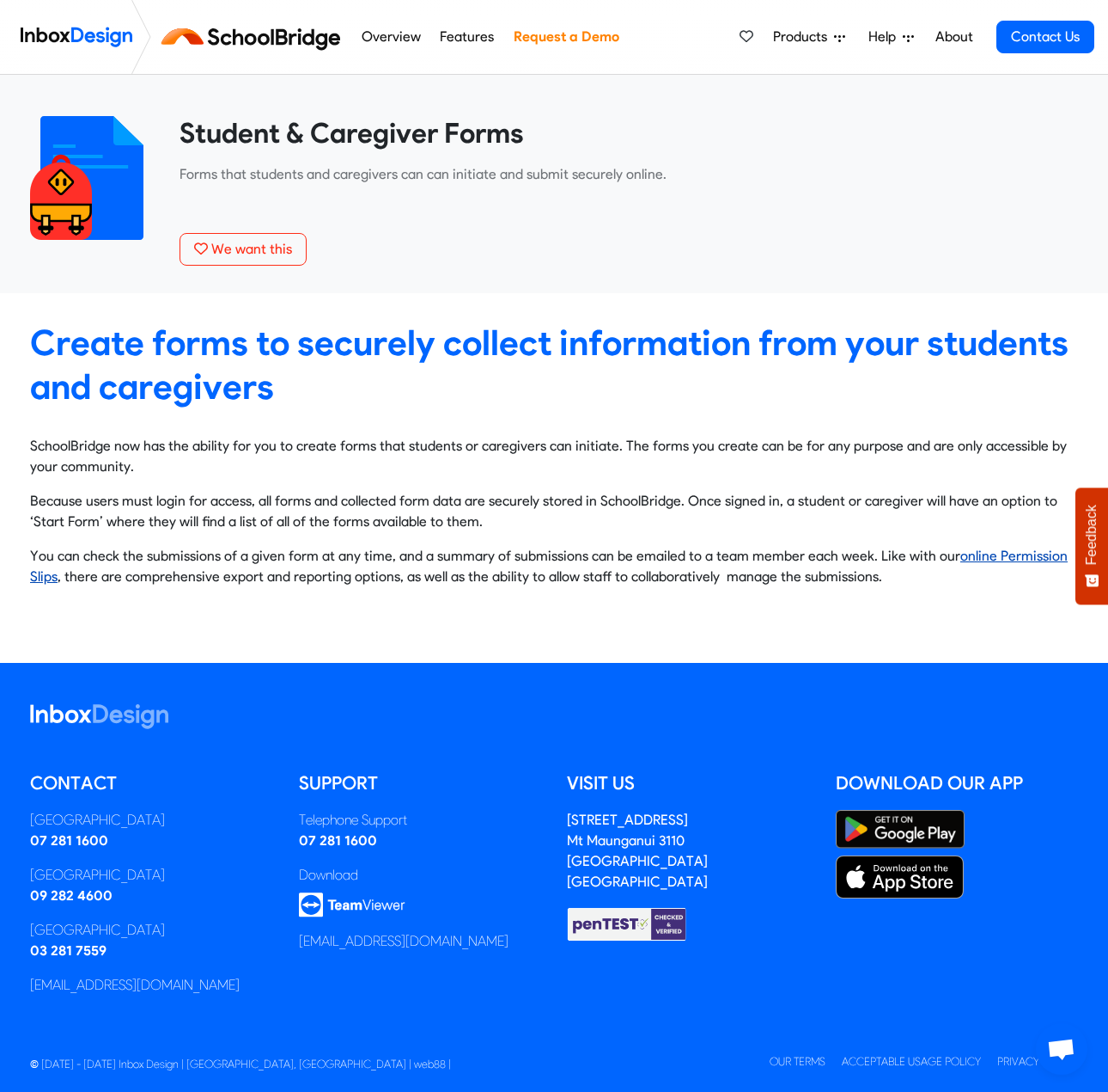
click at [1031, 560] on link "online Permission Slips" at bounding box center [549, 566] width 1038 height 37
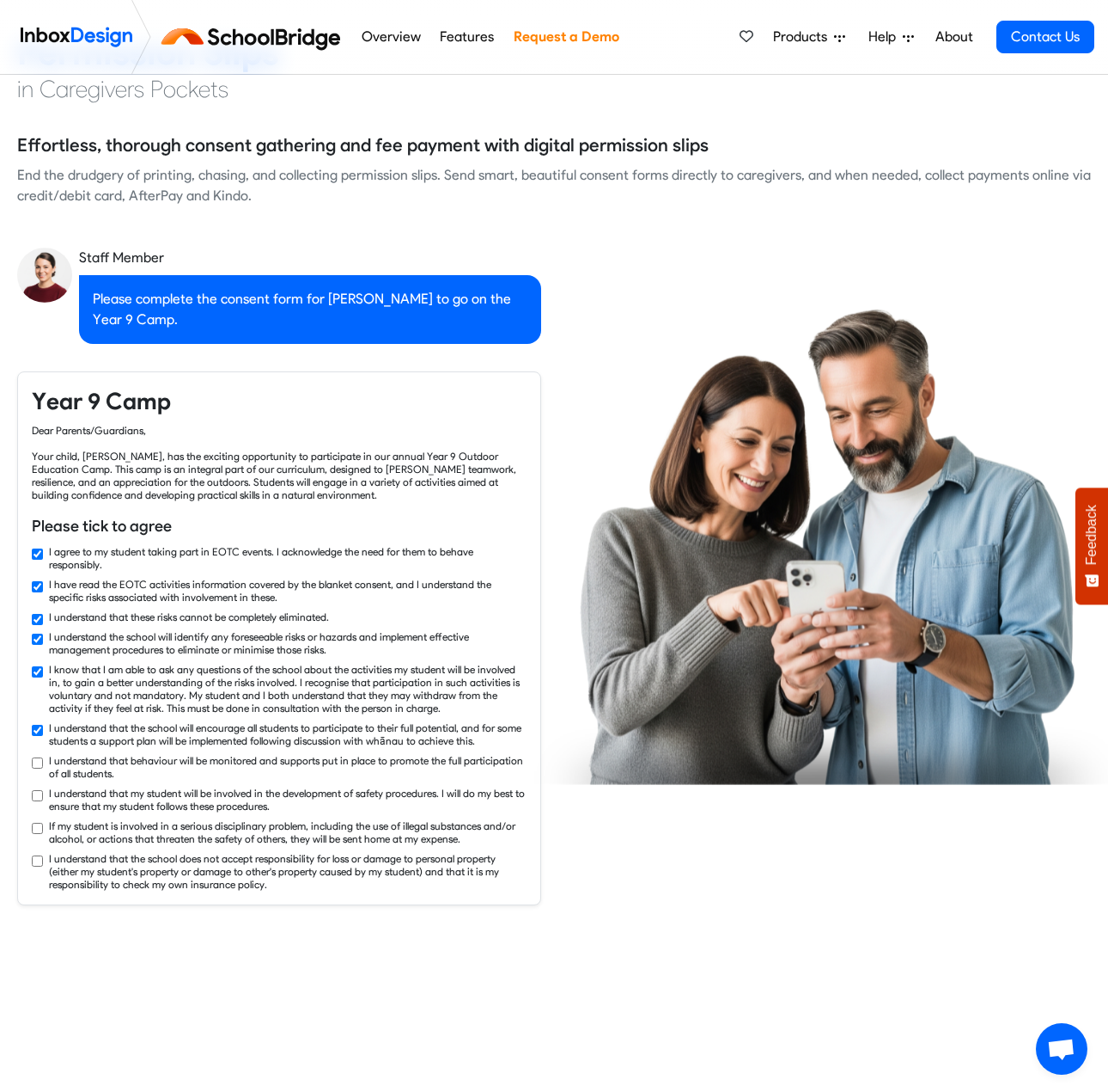
checkbox input "true"
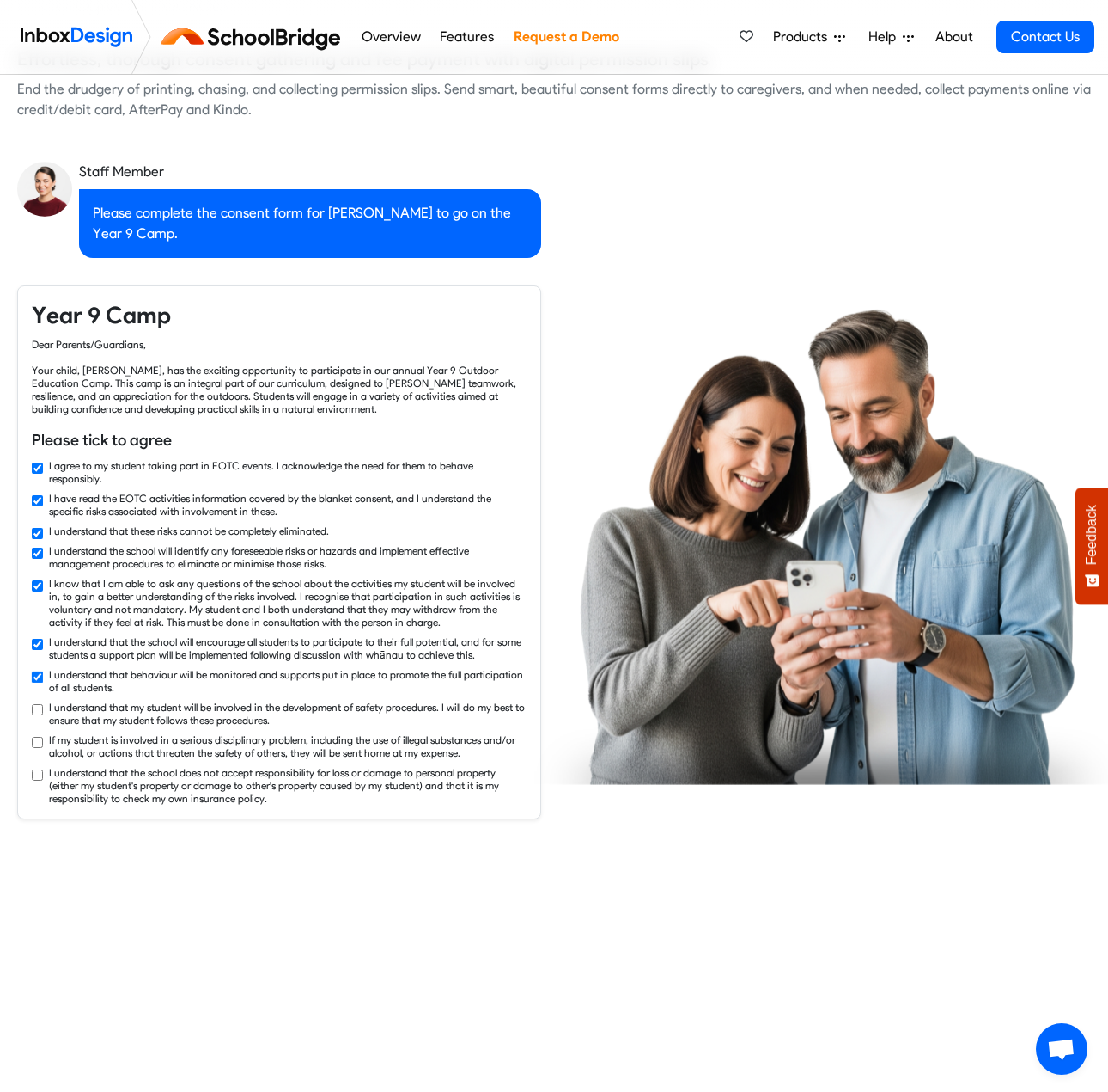
checkbox input "true"
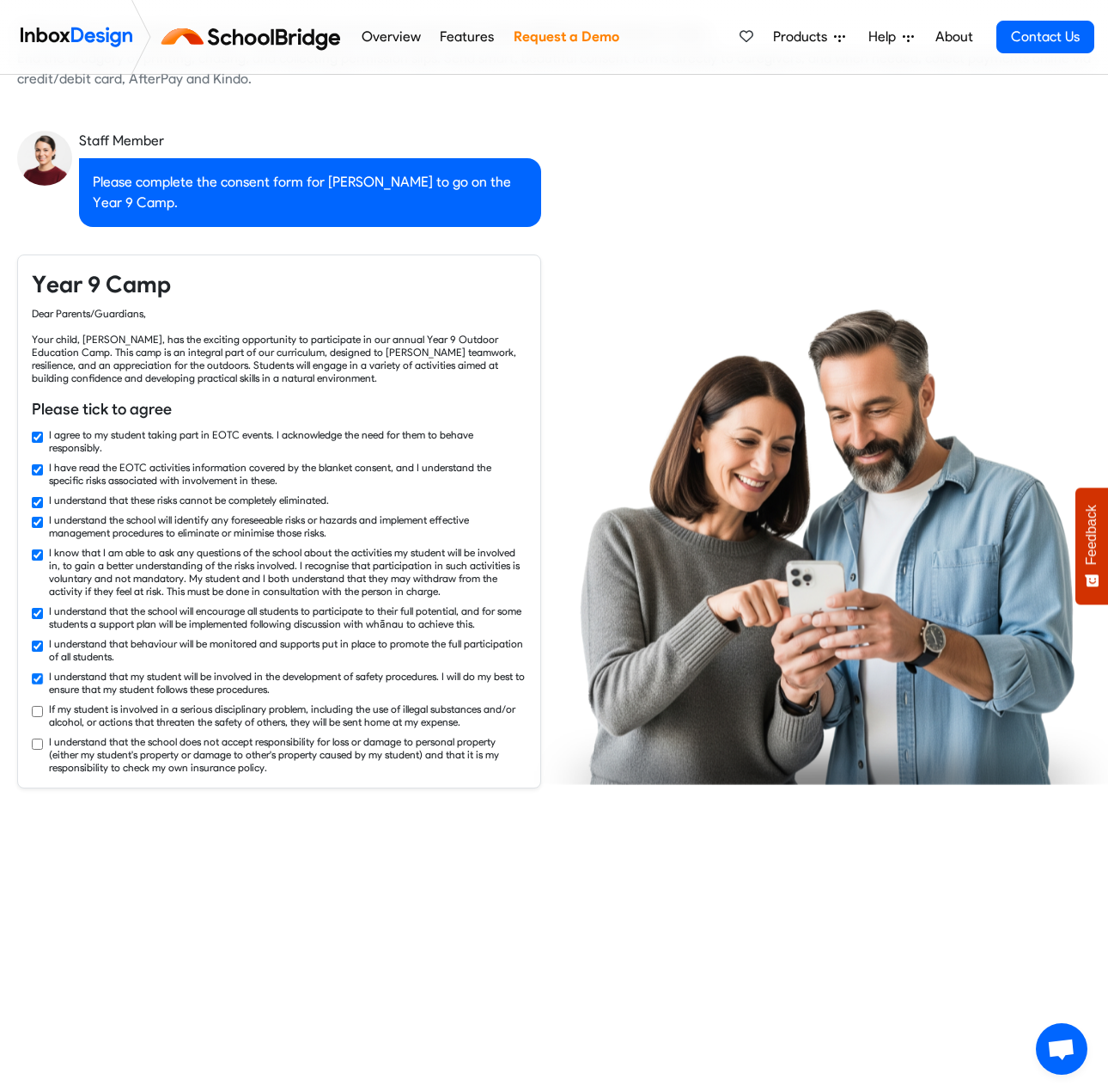
checkbox input "true"
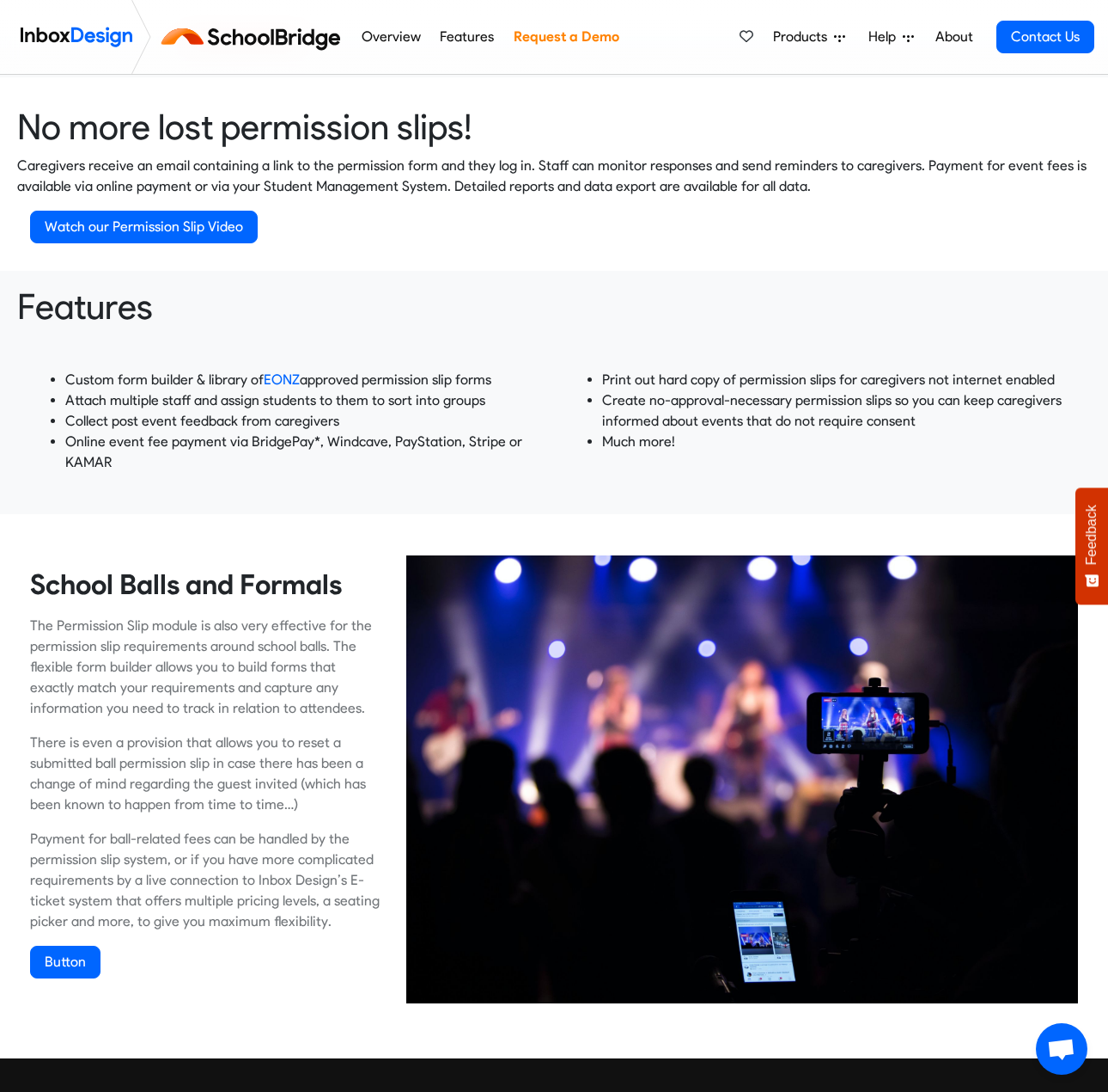
scroll to position [1805, 0]
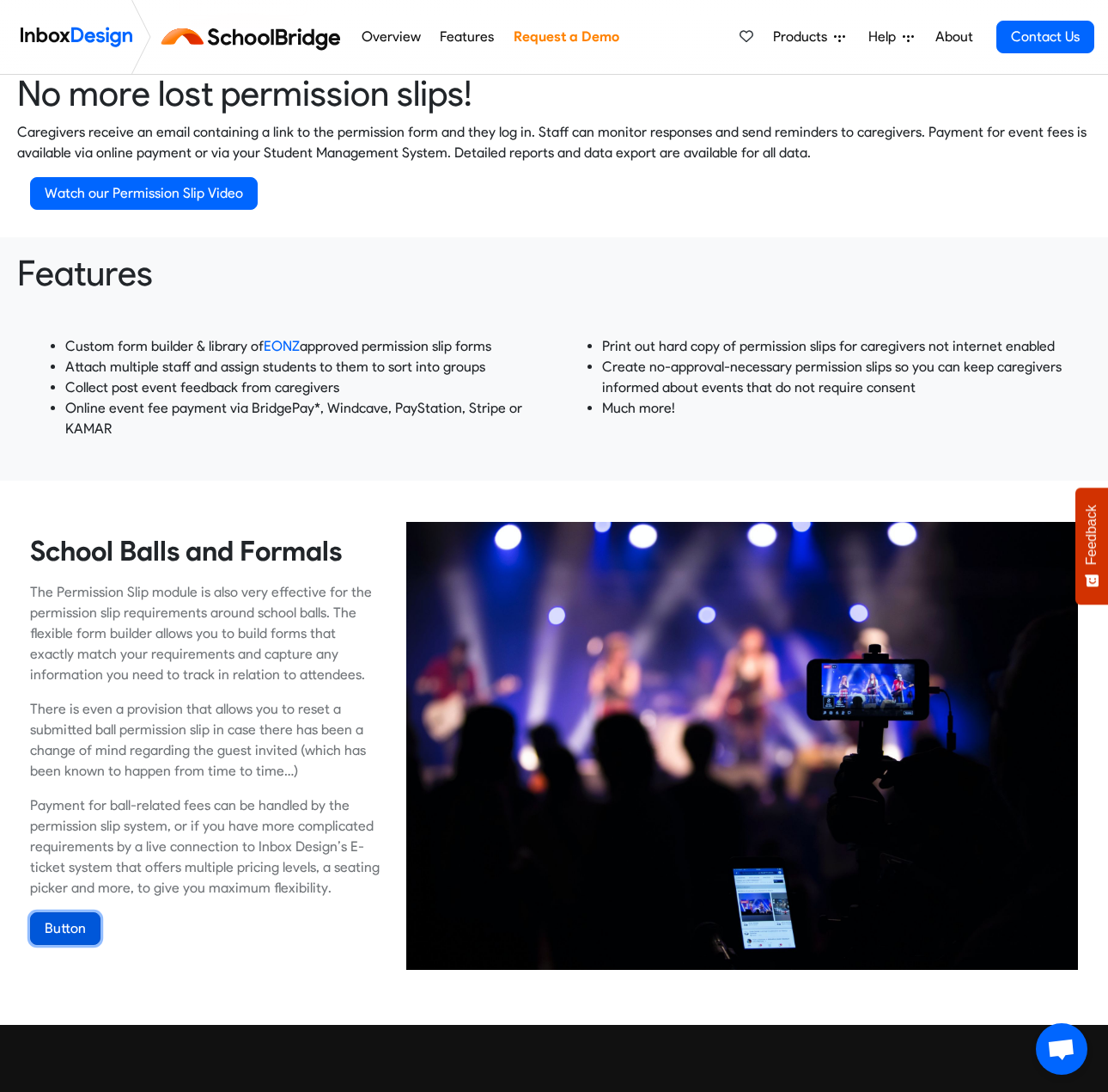
click at [61, 915] on link "Button" at bounding box center [64, 929] width 70 height 33
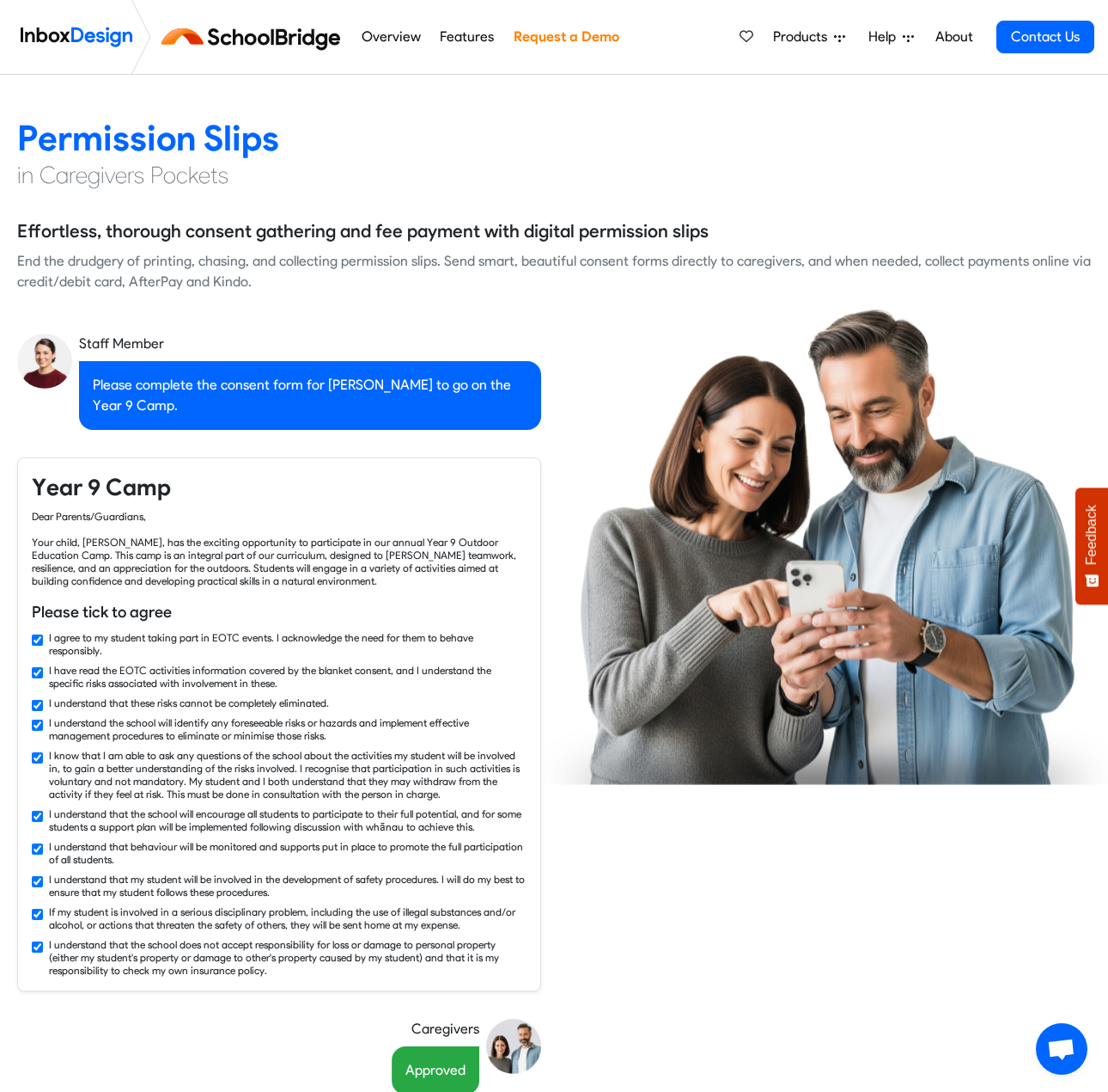
checkbox input "false"
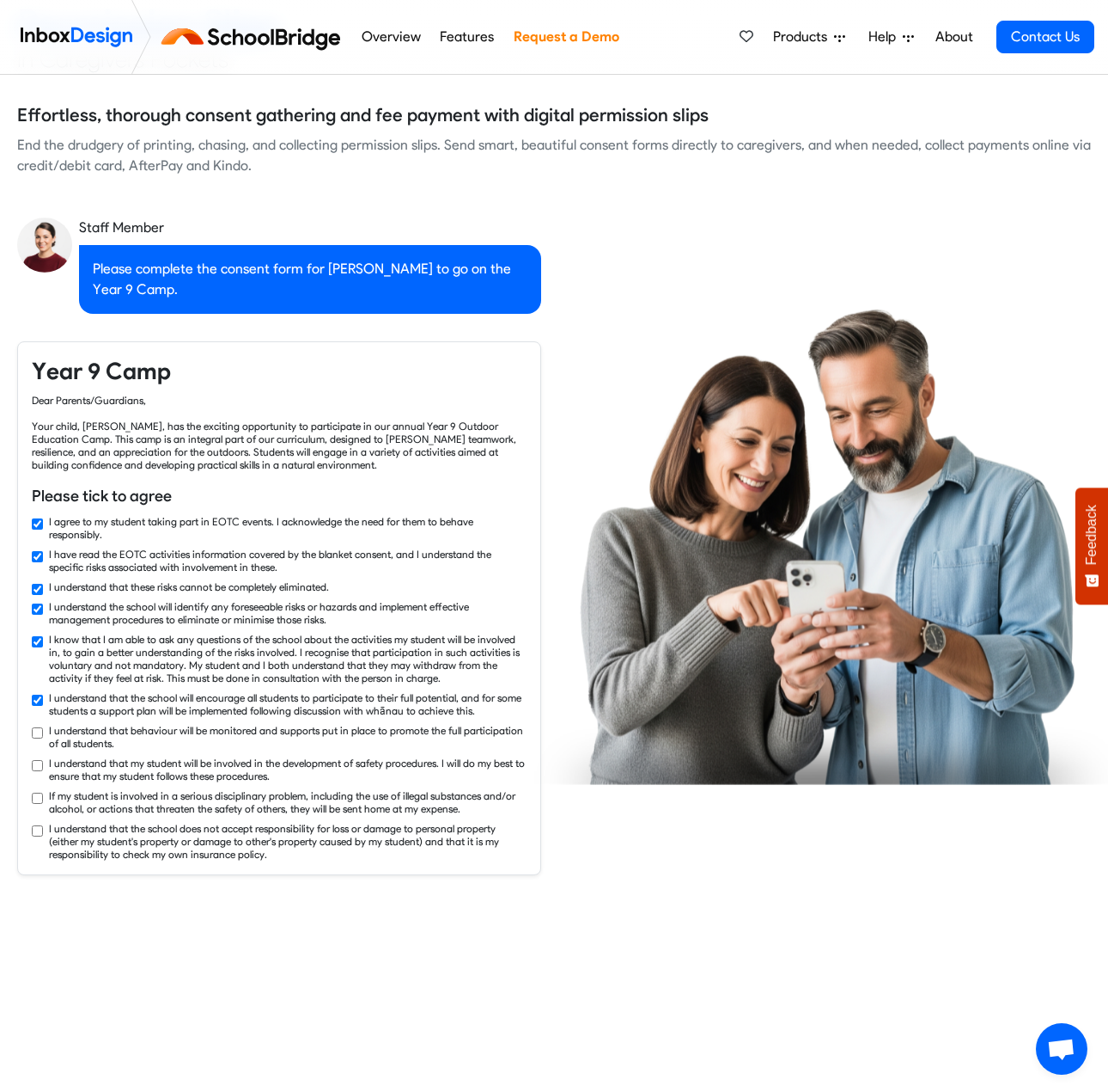
checkbox input "true"
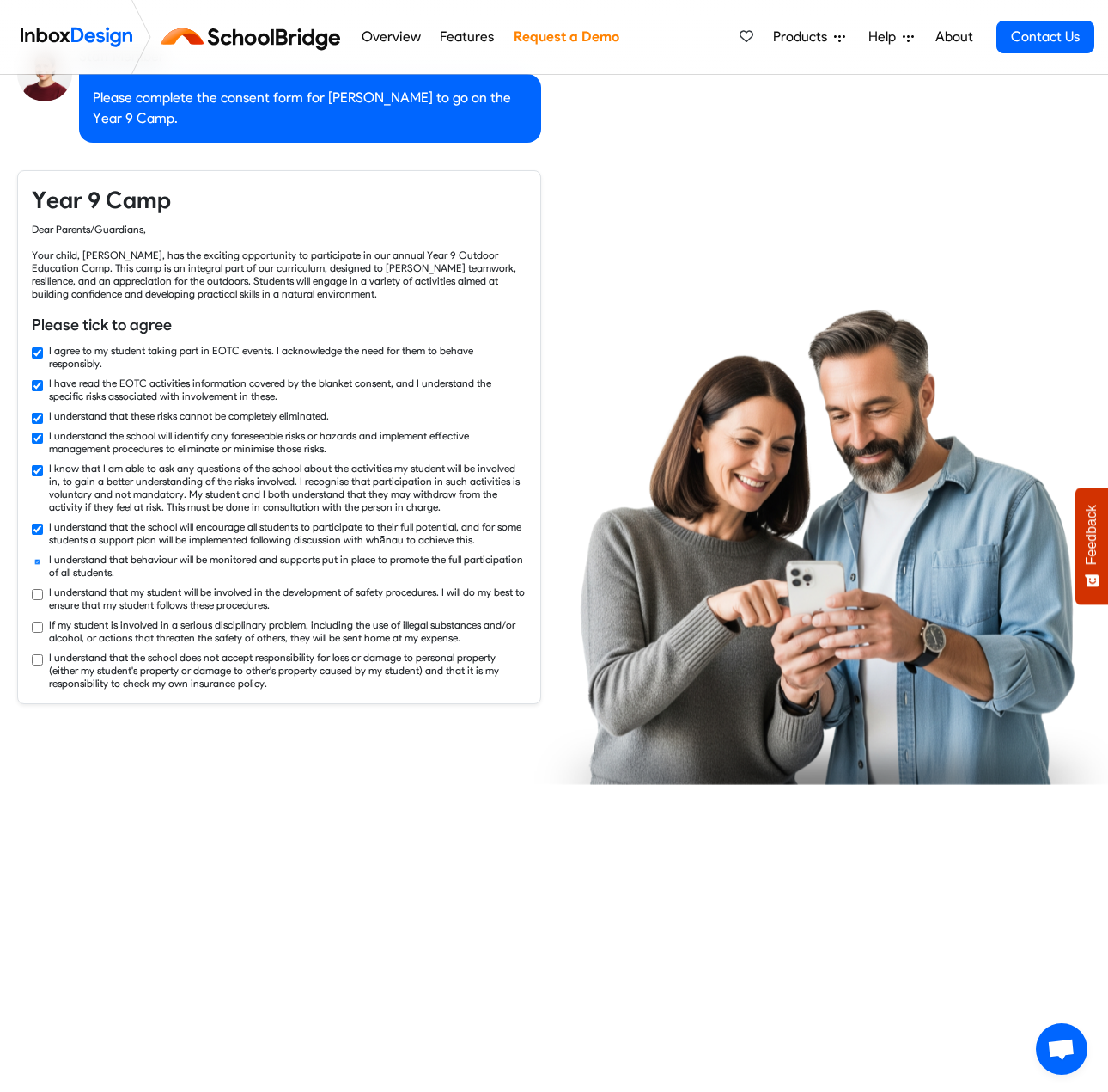
checkbox input "true"
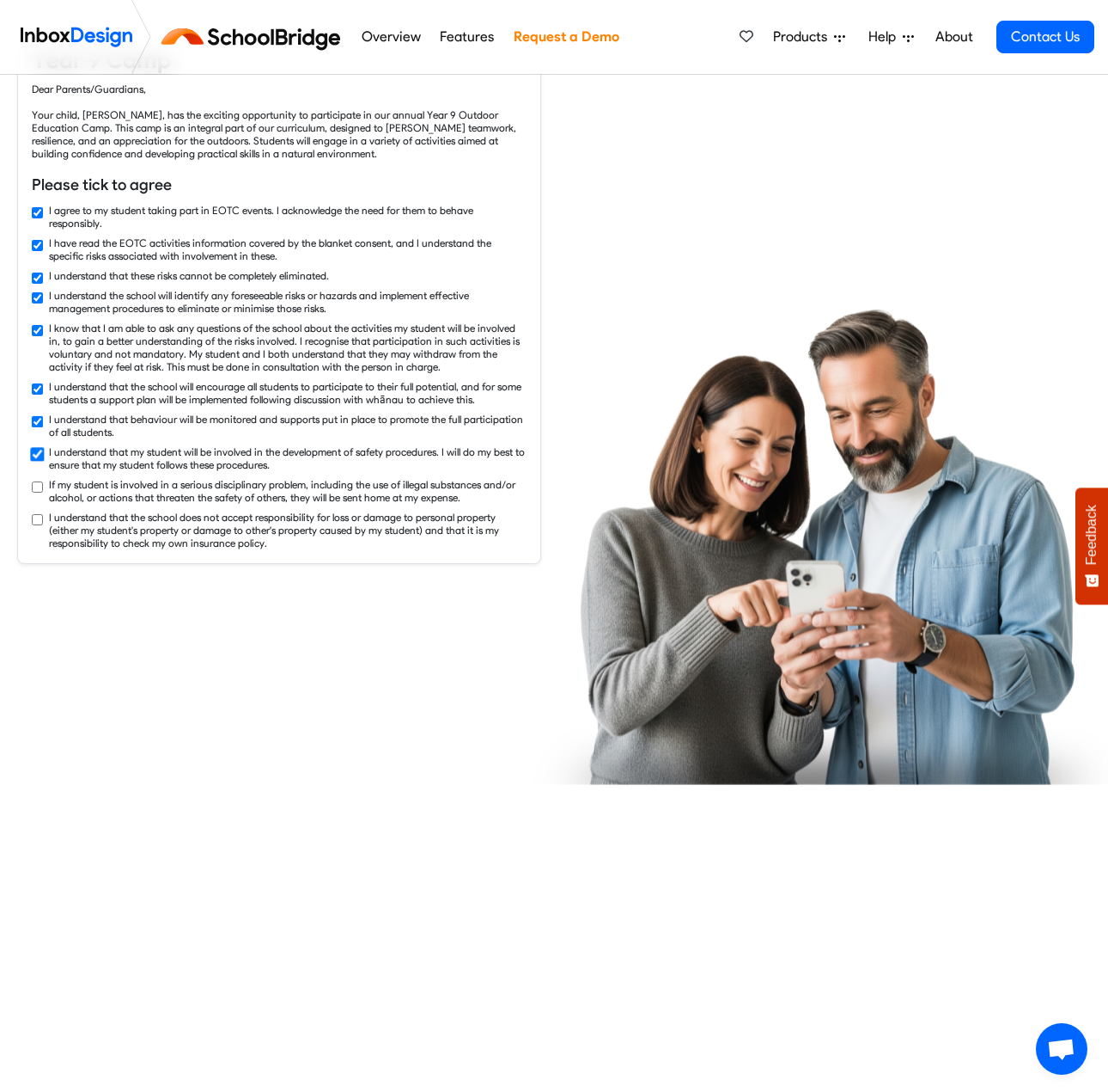
checkbox input "true"
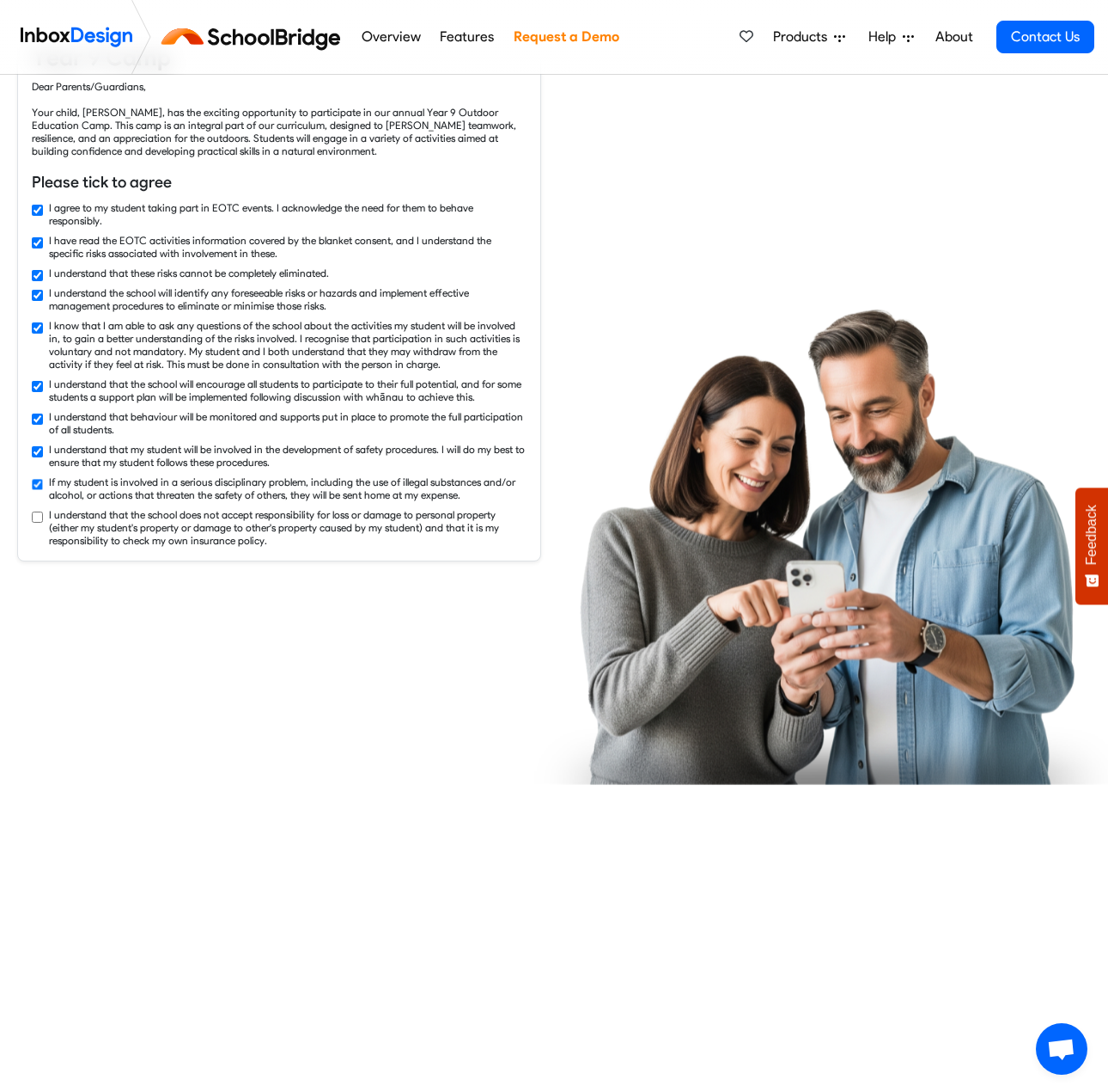
checkbox input "true"
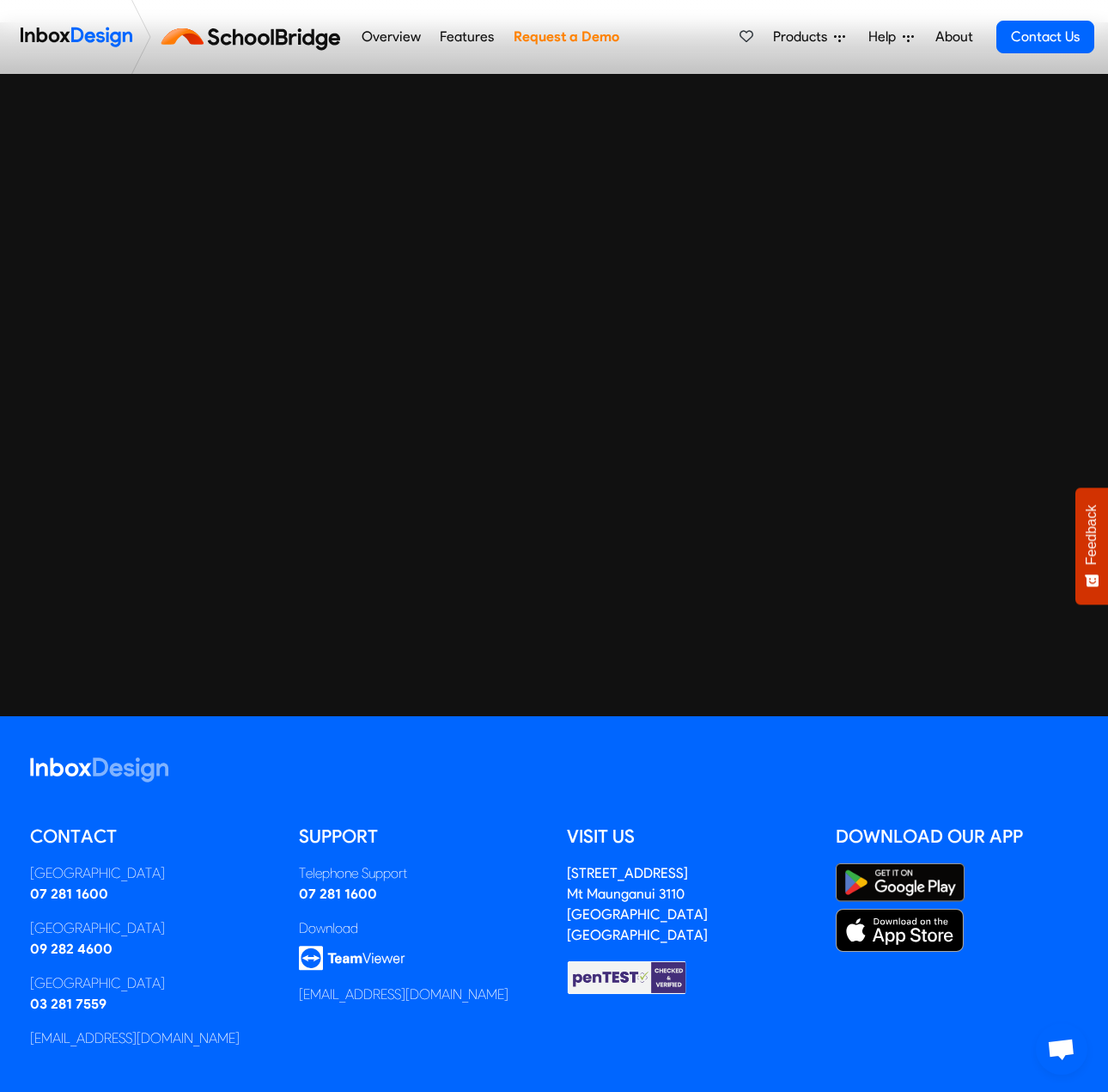
scroll to position [2837, 0]
